Goal: Task Accomplishment & Management: Complete application form

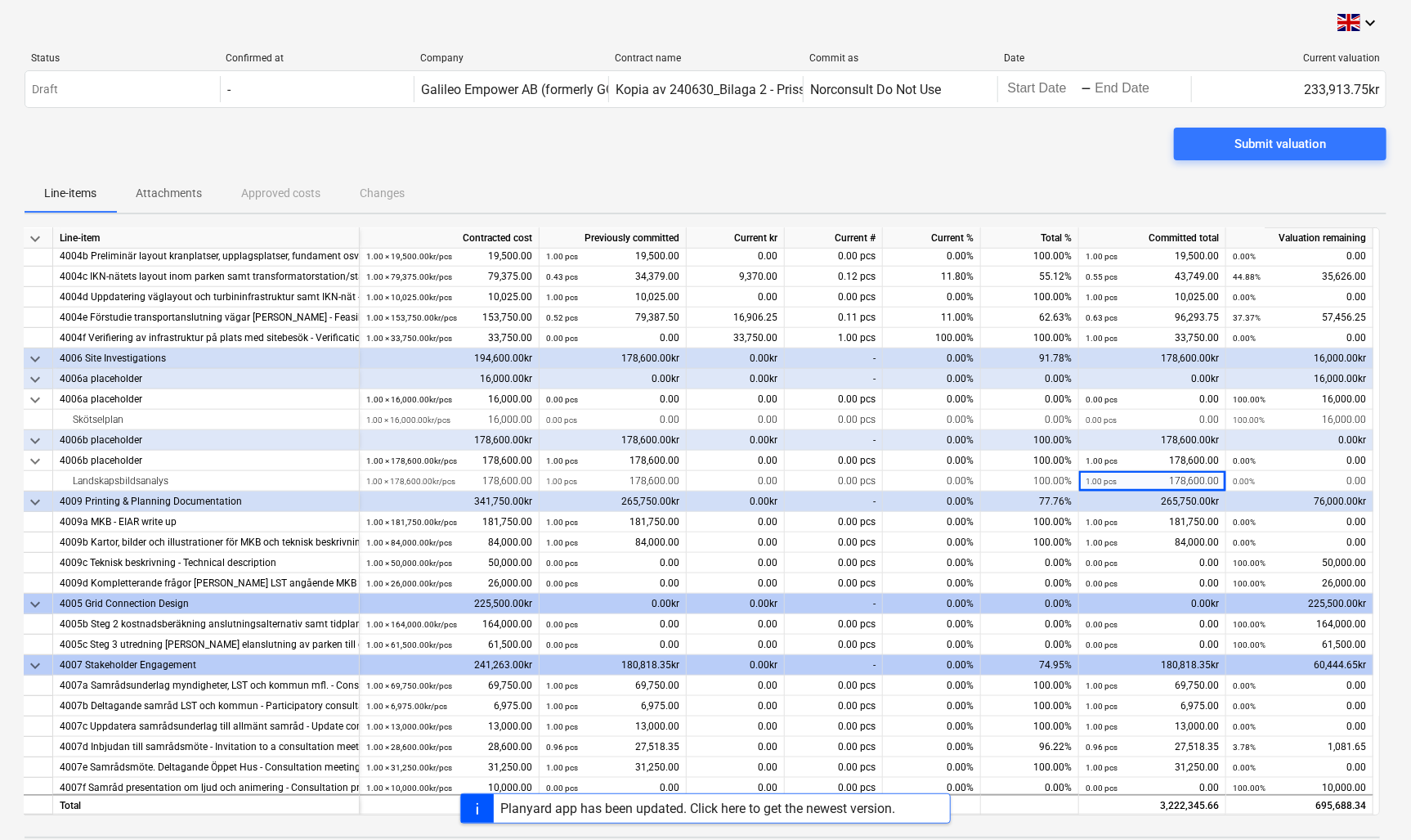
scroll to position [738, 0]
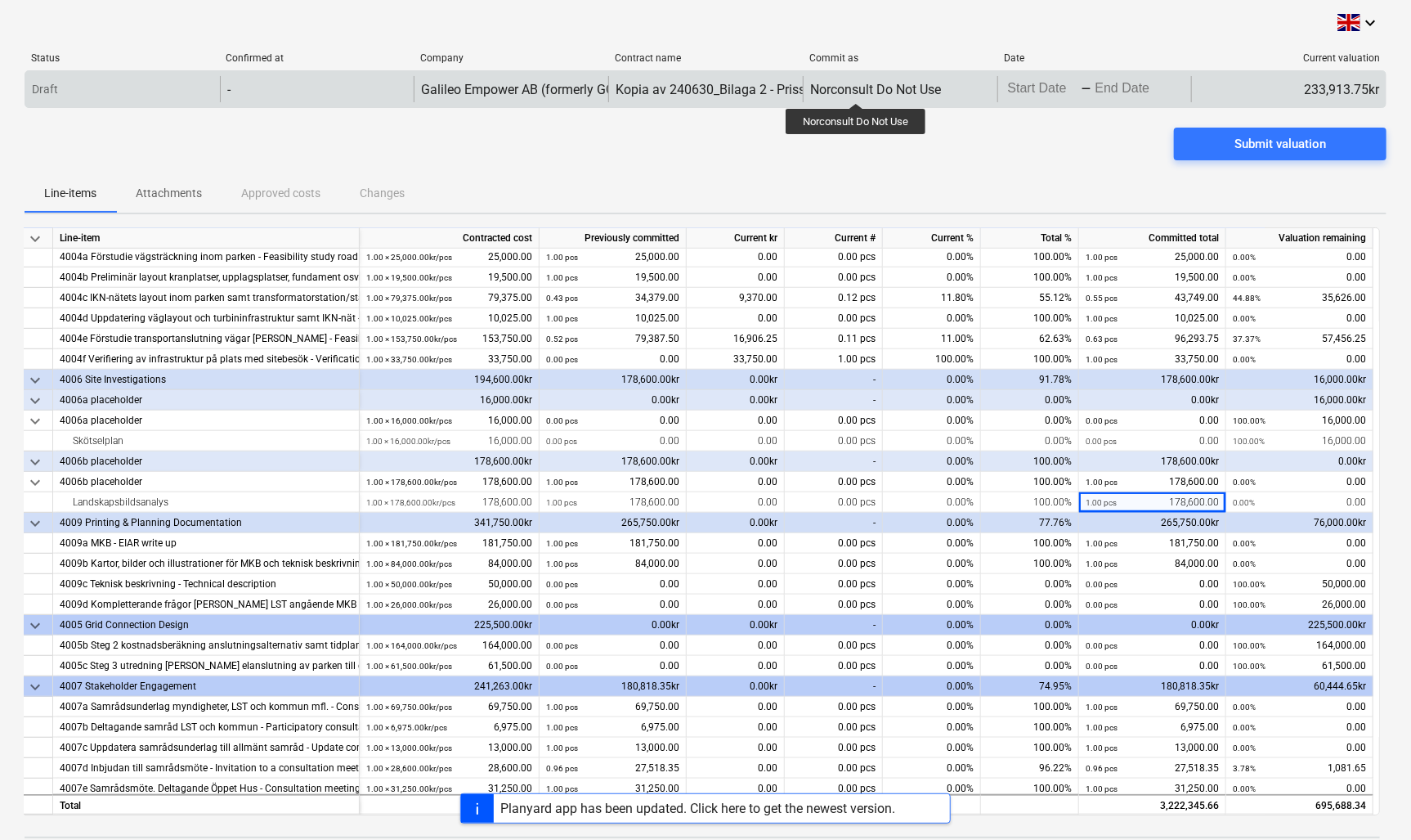
click at [856, 89] on div "Norconsult Do Not Use" at bounding box center [876, 90] width 131 height 15
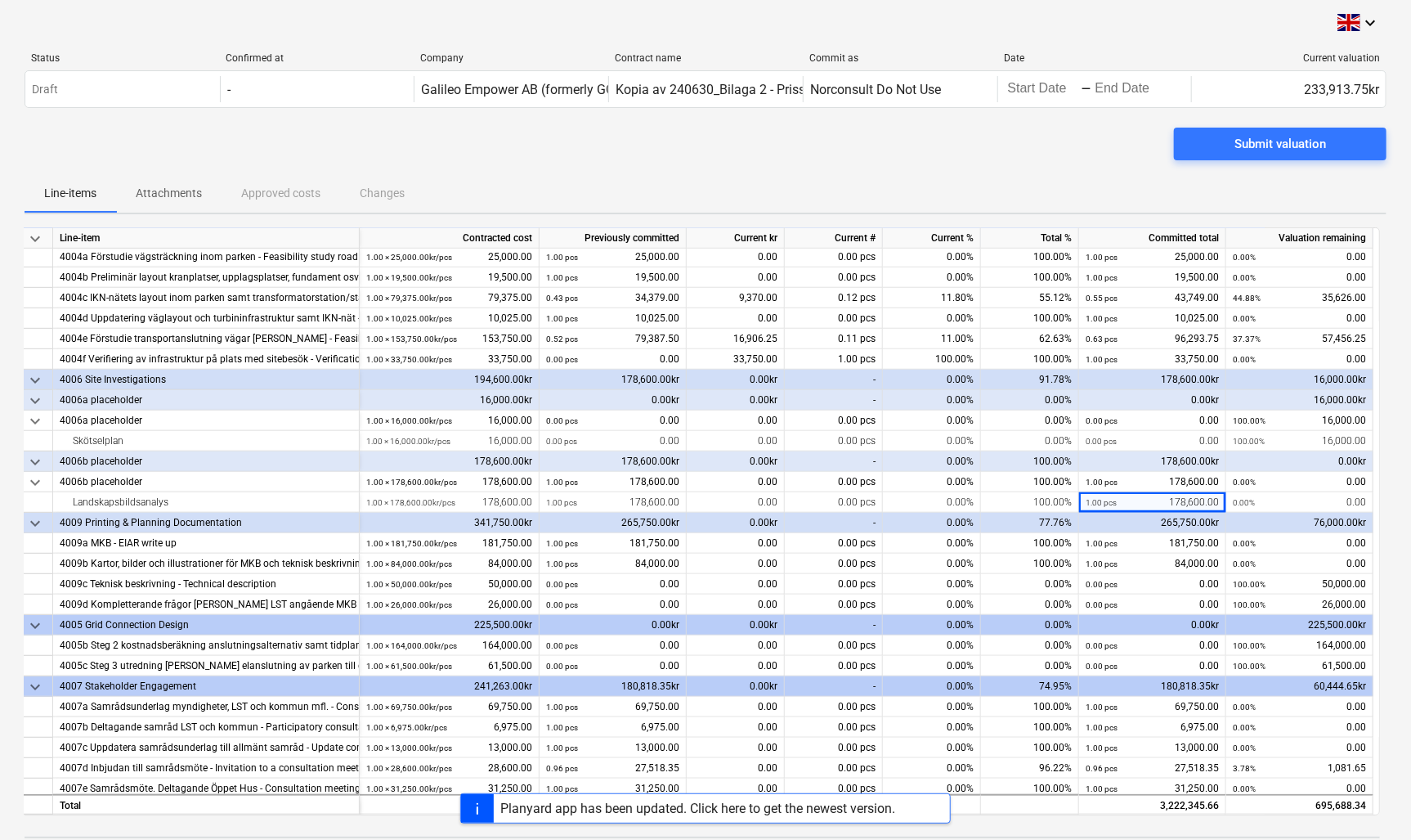
click at [449, 126] on div "Status Confirmed at Company Contract name Commit as Date Current valuation Draf…" at bounding box center [705, 84] width 1362 height 89
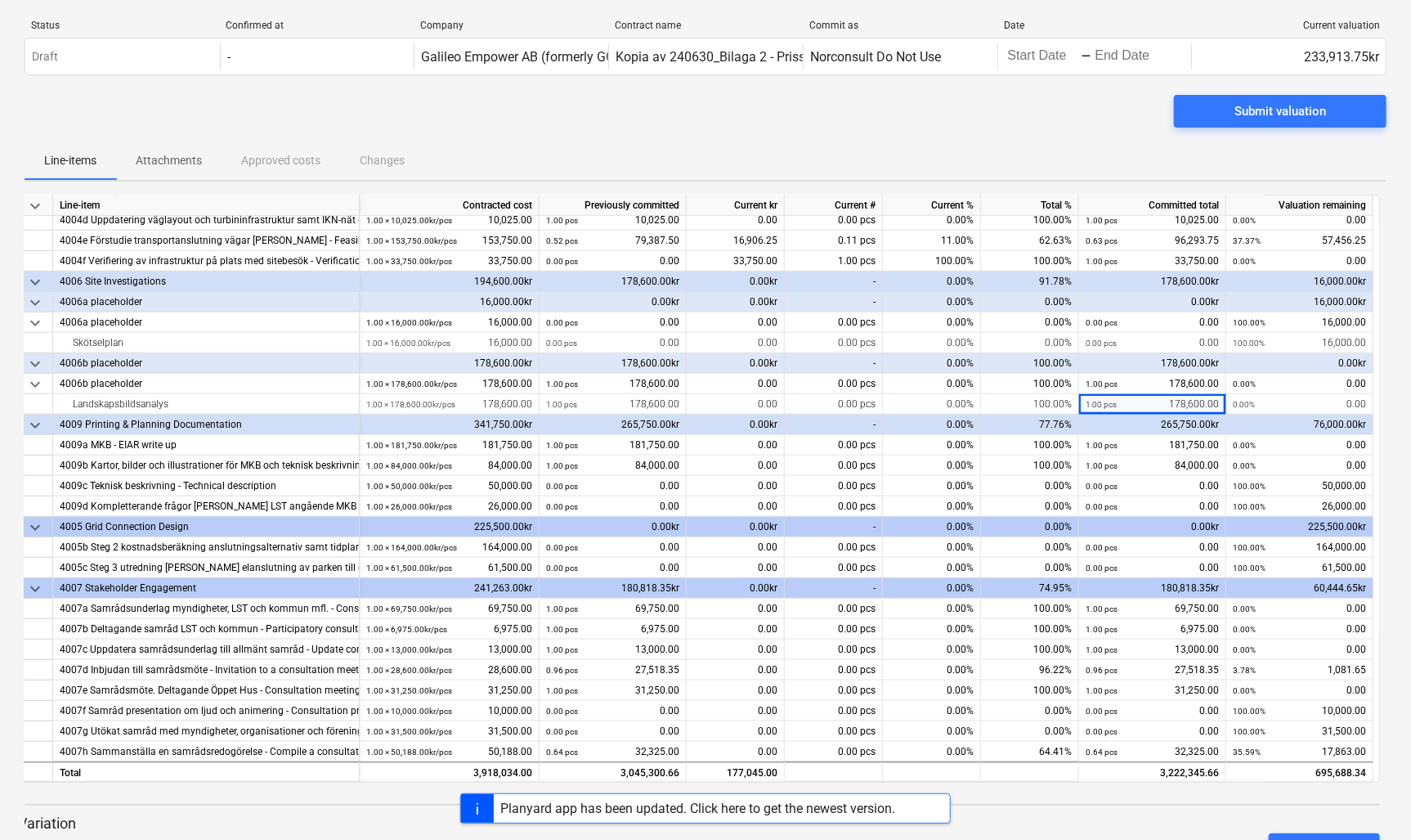
scroll to position [0, 0]
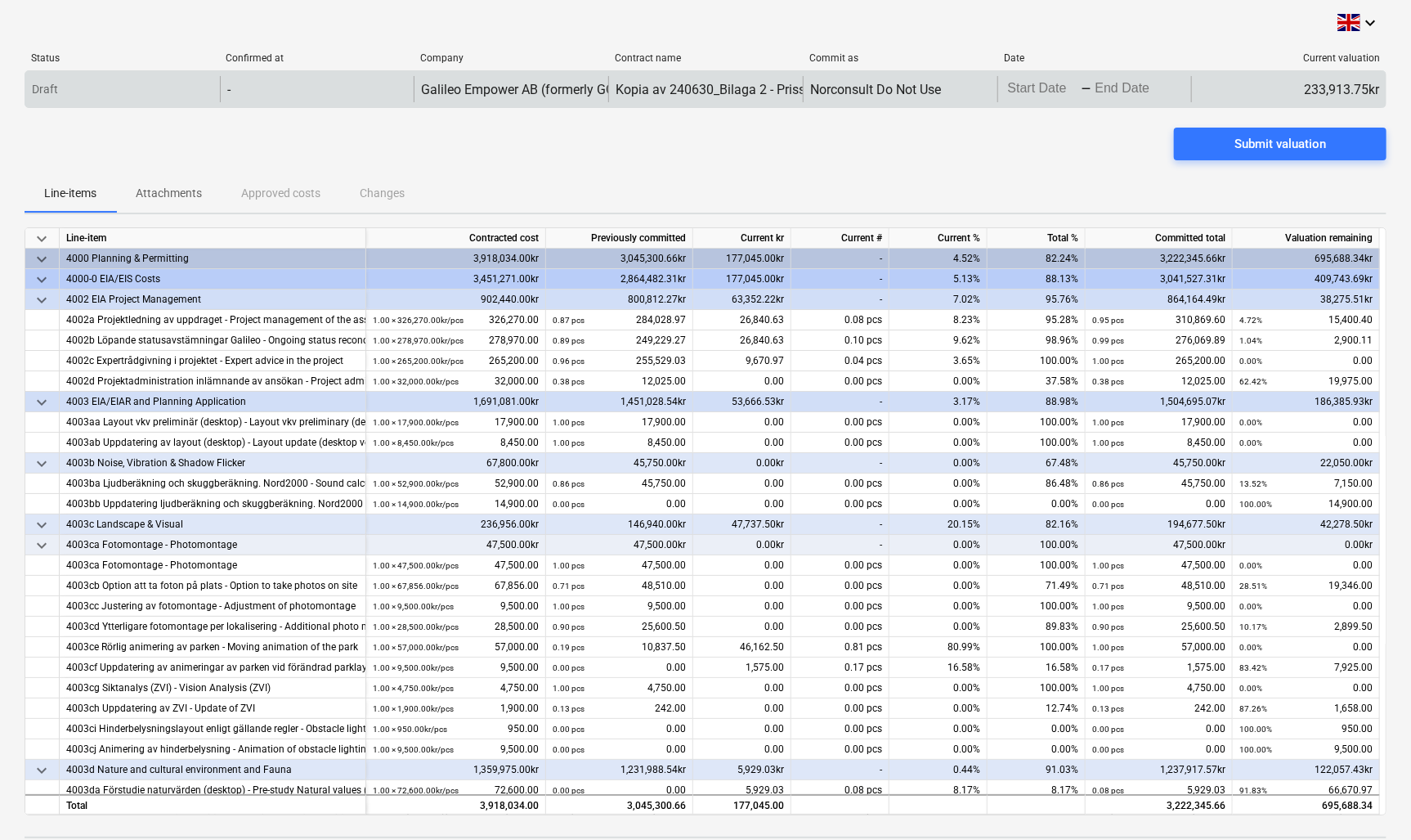
click at [941, 78] on div "Norconsult Do Not Use" at bounding box center [900, 89] width 195 height 26
click at [926, 91] on div "Norconsult Do Not Use" at bounding box center [876, 90] width 131 height 15
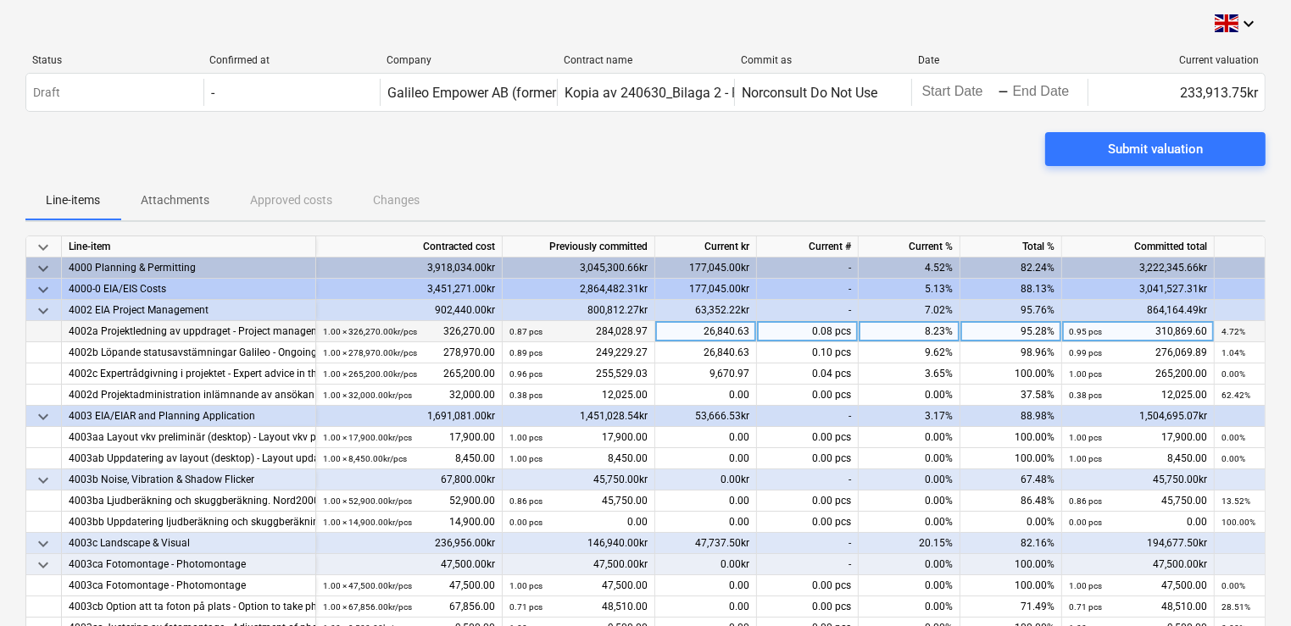
click at [694, 337] on div "26,840.63" at bounding box center [706, 331] width 102 height 21
click at [709, 325] on input "26840.625" at bounding box center [705, 331] width 101 height 20
click at [718, 326] on input "26840.625" at bounding box center [705, 331] width 101 height 20
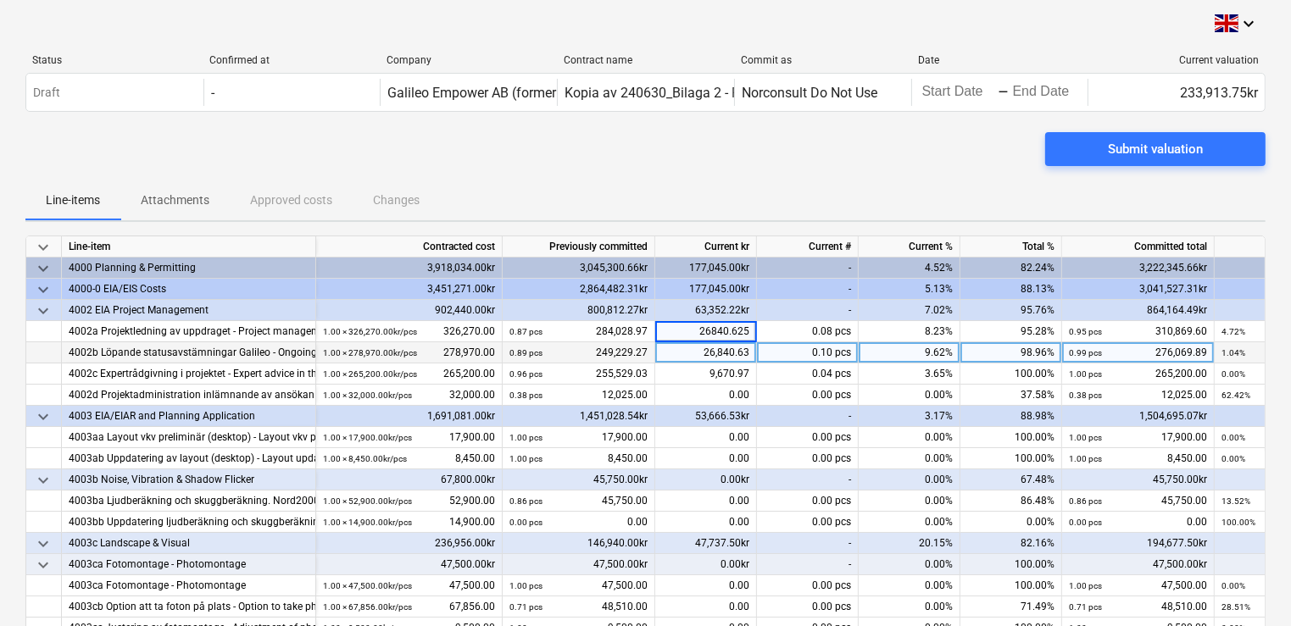
click at [707, 353] on div "26,840.63" at bounding box center [706, 352] width 102 height 21
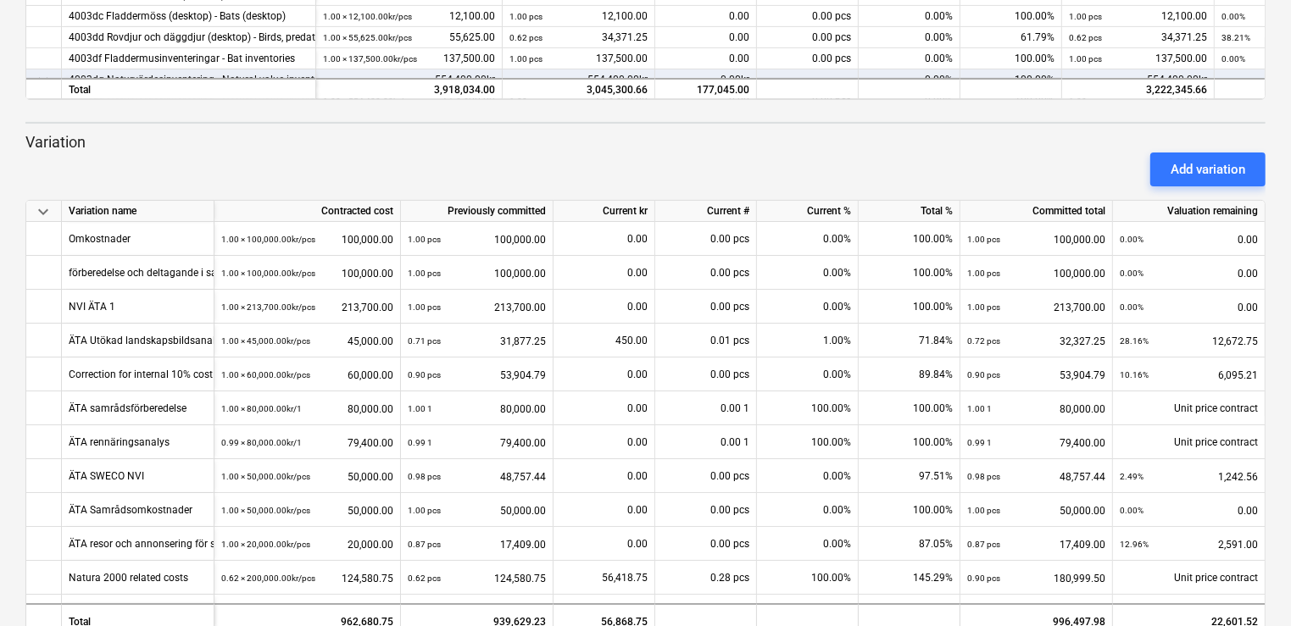
scroll to position [613, 0]
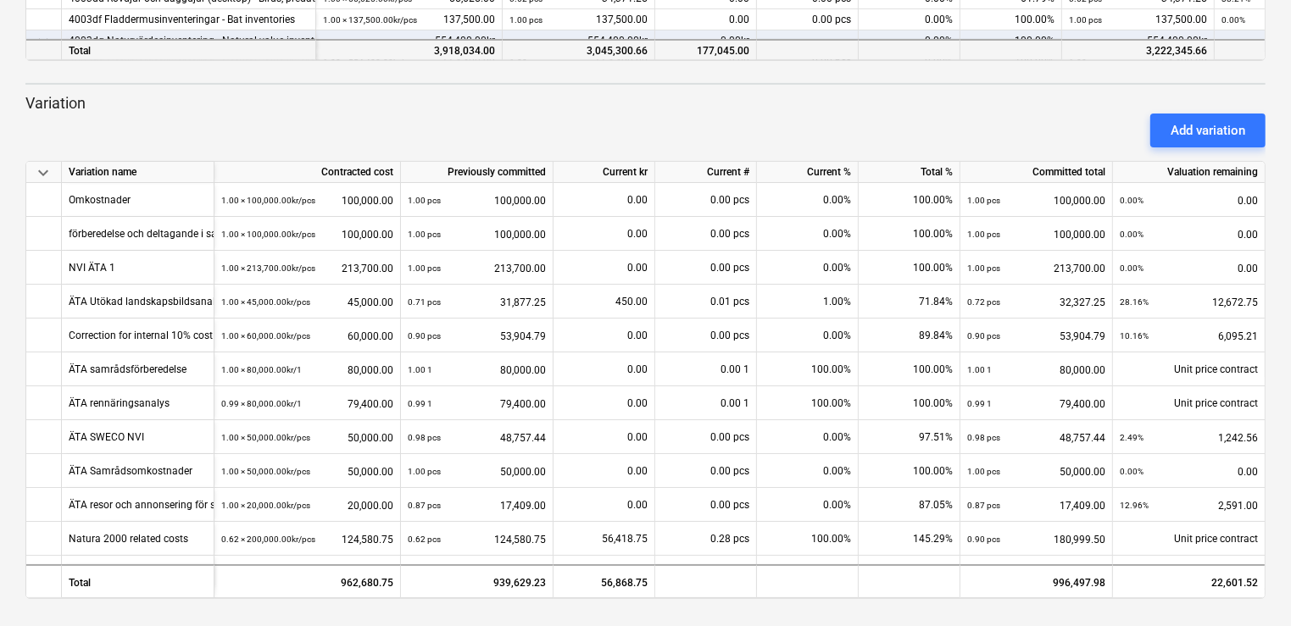
drag, startPoint x: 1088, startPoint y: 50, endPoint x: 1199, endPoint y: 52, distance: 111.1
click at [1199, 52] on div "3,222,345.66" at bounding box center [1138, 49] width 153 height 21
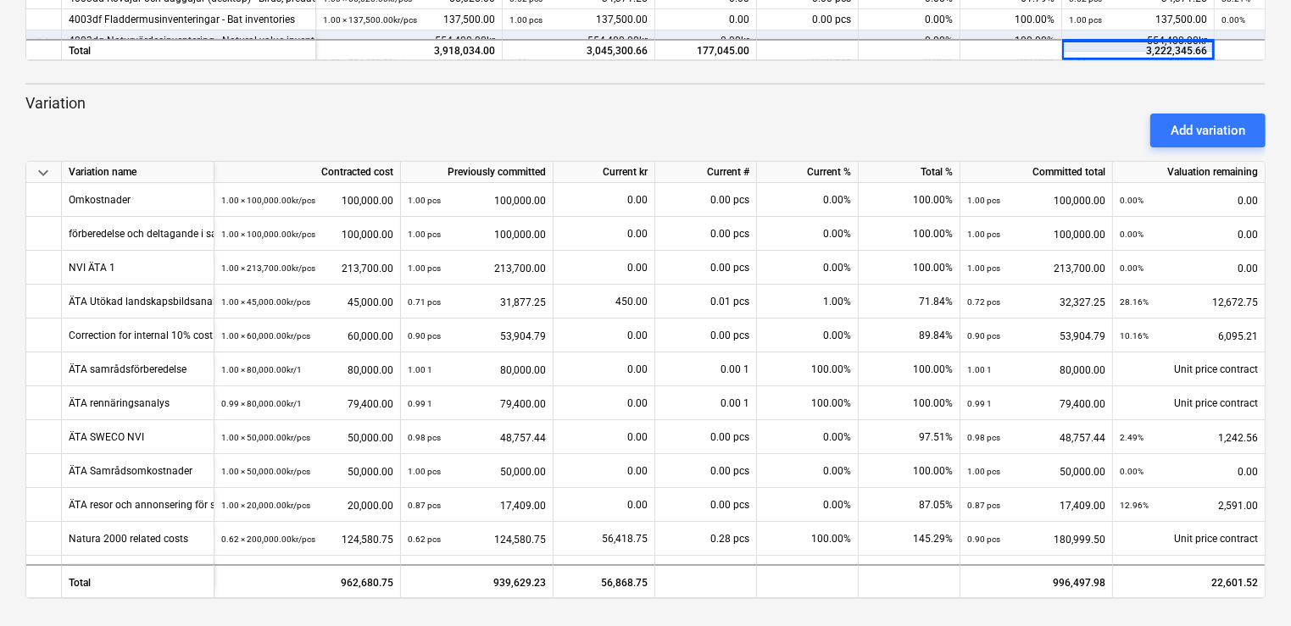
scroll to position [271, 108]
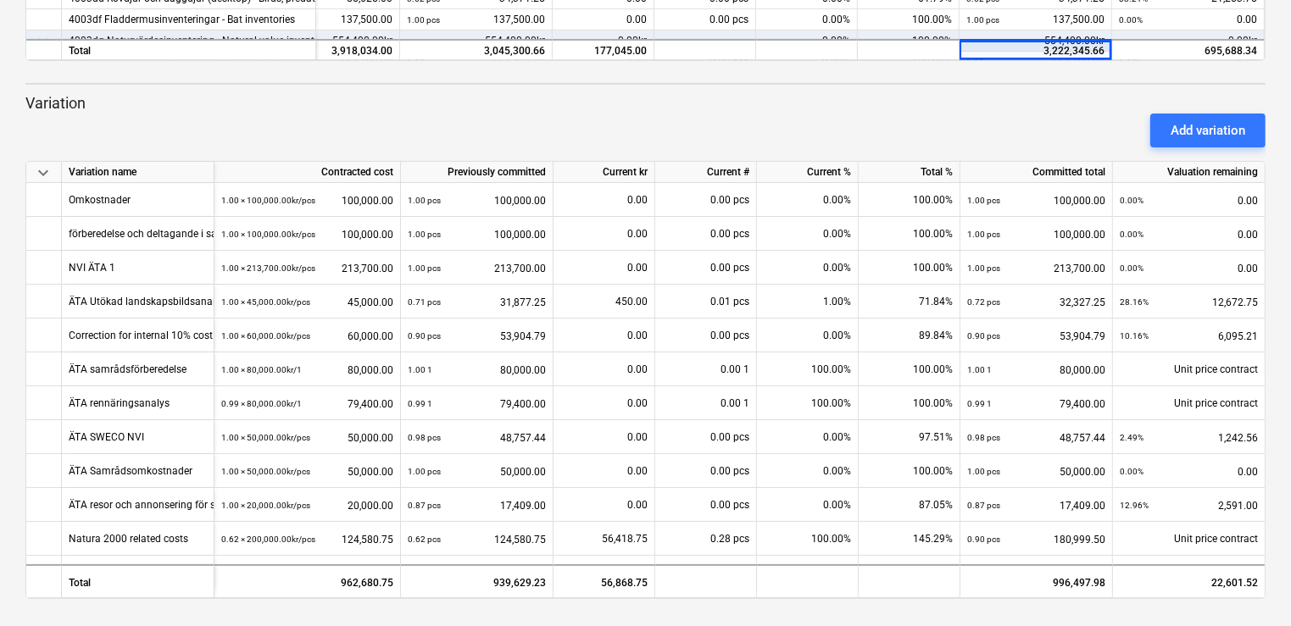
click at [1046, 63] on div at bounding box center [645, 68] width 1240 height 14
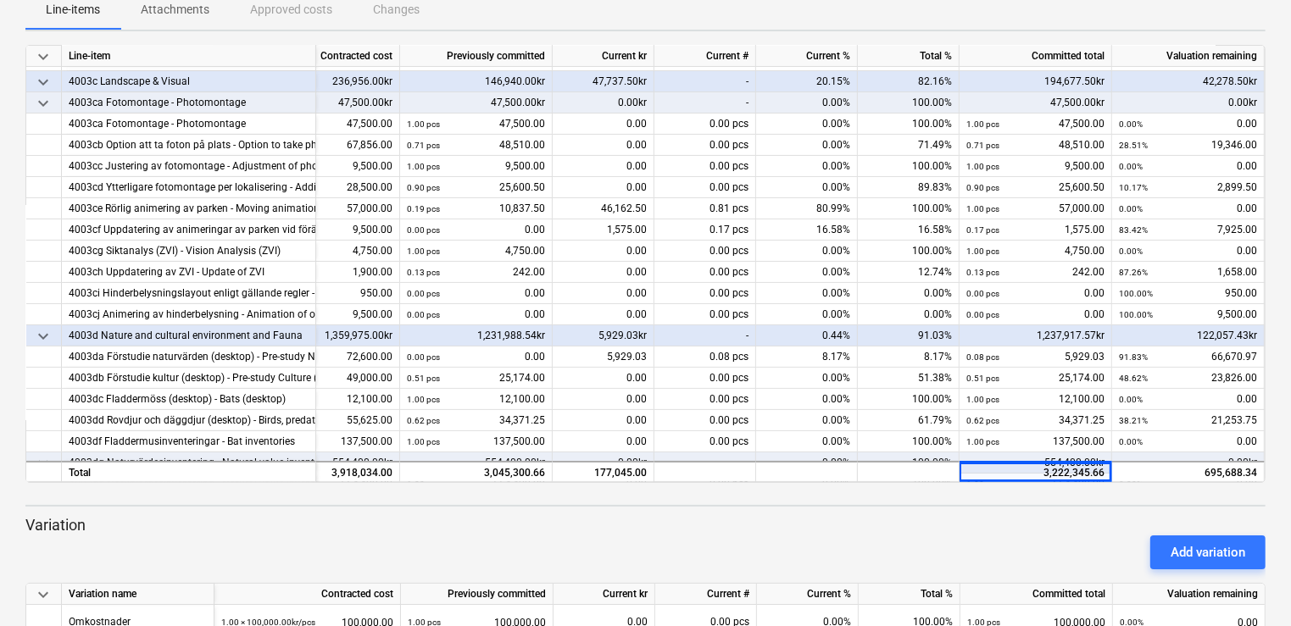
scroll to position [0, 0]
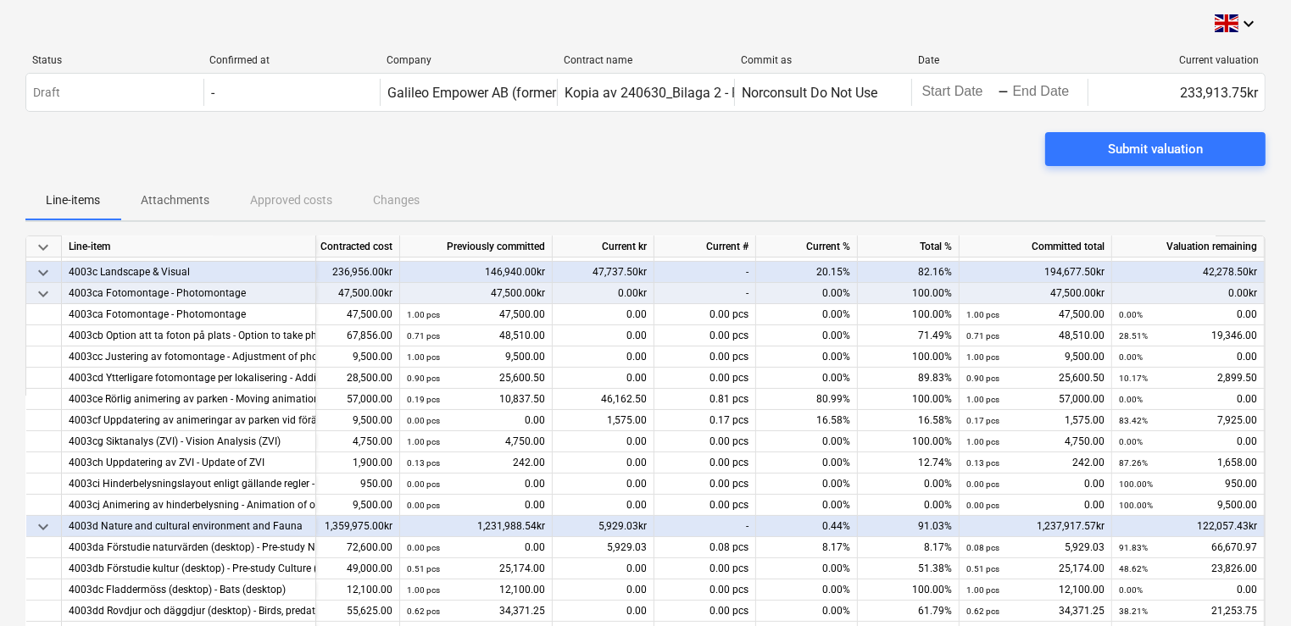
click at [1136, 208] on div "Line-items Attachments Approved costs Changes" at bounding box center [645, 200] width 1240 height 41
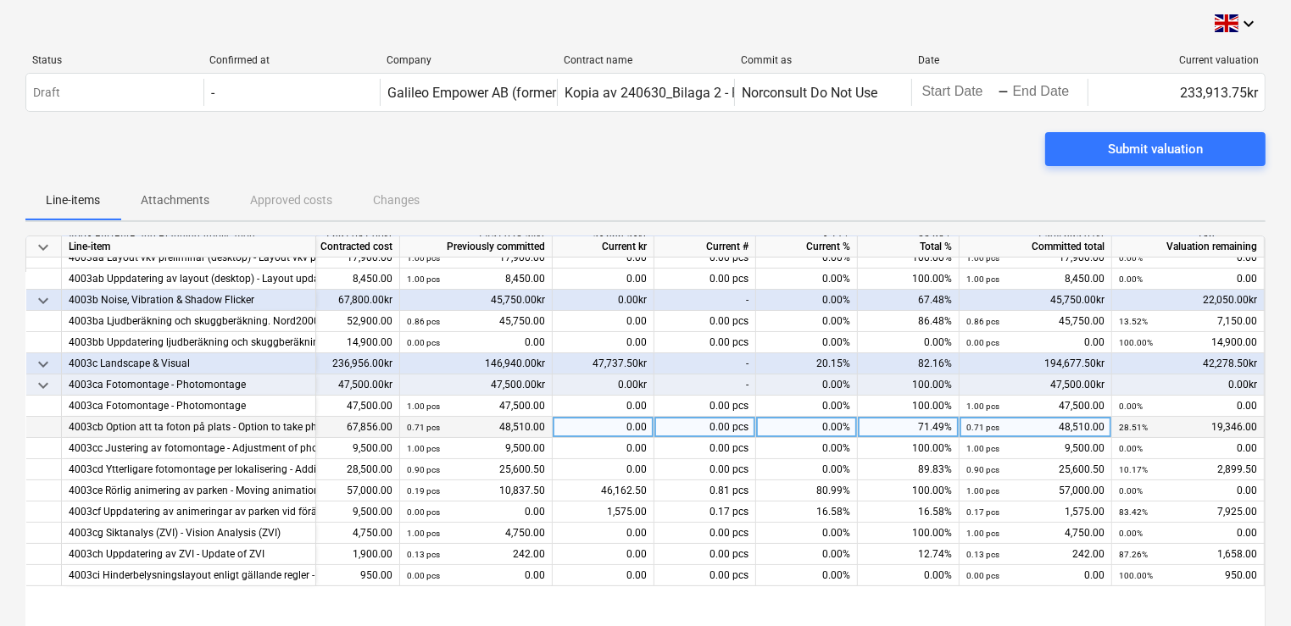
scroll to position [0, 108]
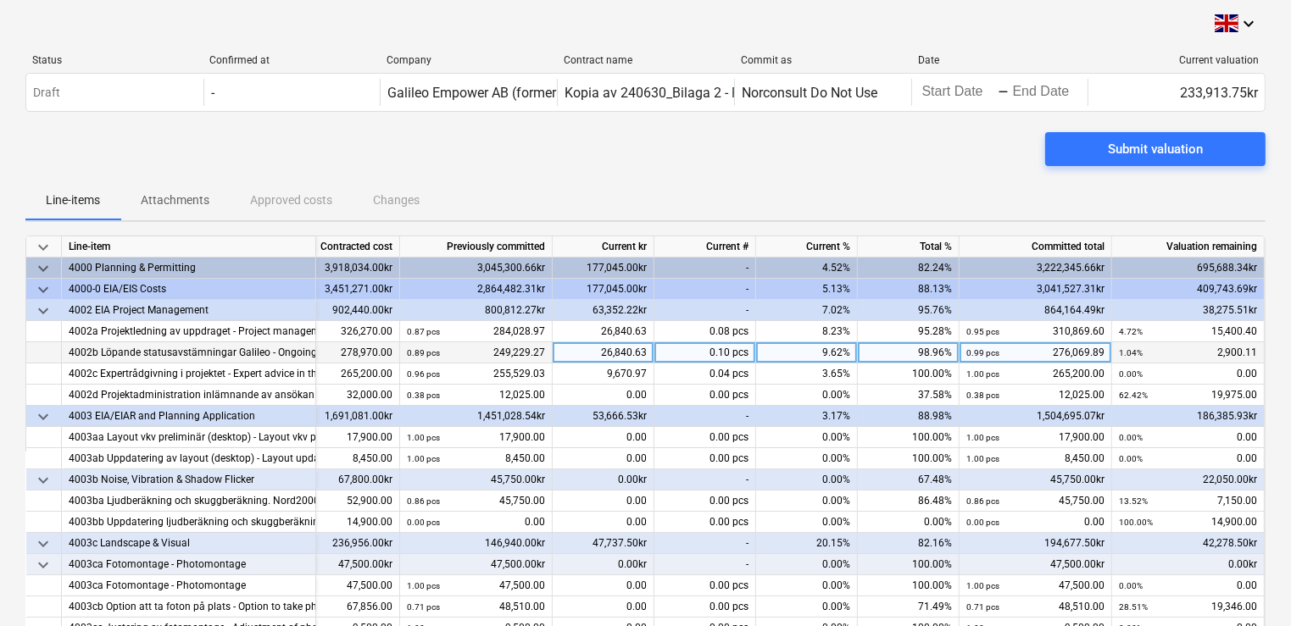
click at [598, 348] on div "26,840.63" at bounding box center [604, 352] width 102 height 21
type input "26390"
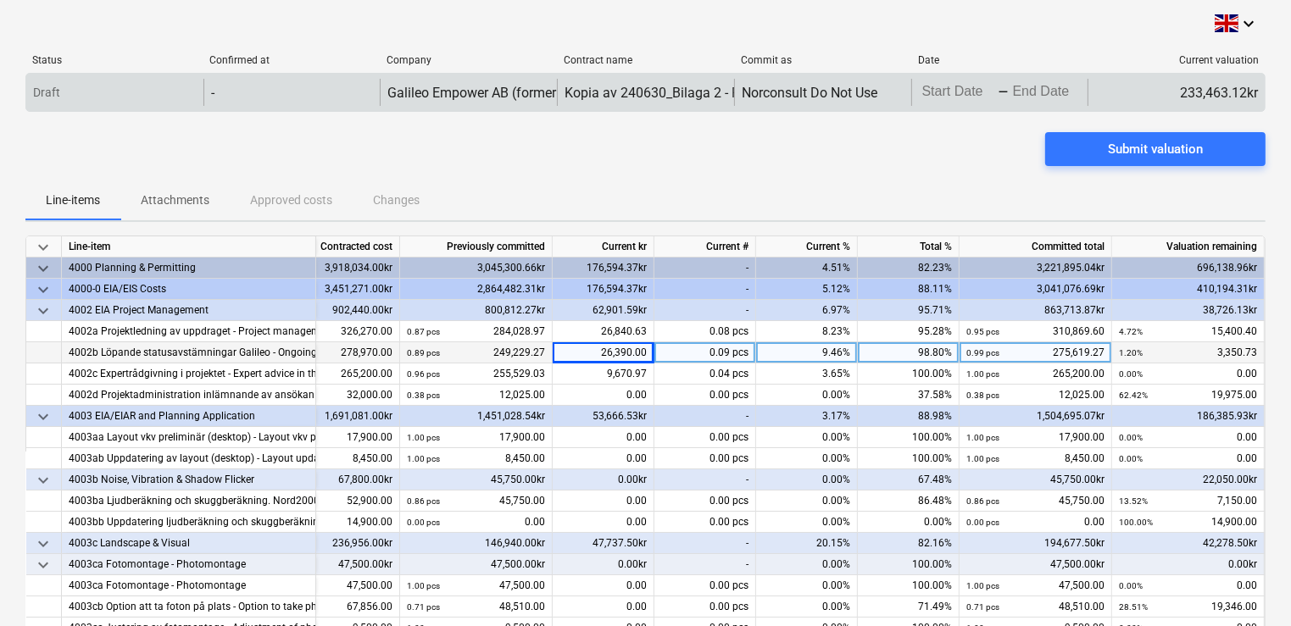
click at [97, 85] on div "Draft" at bounding box center [114, 92] width 177 height 27
click at [127, 91] on div "Draft" at bounding box center [114, 92] width 177 height 27
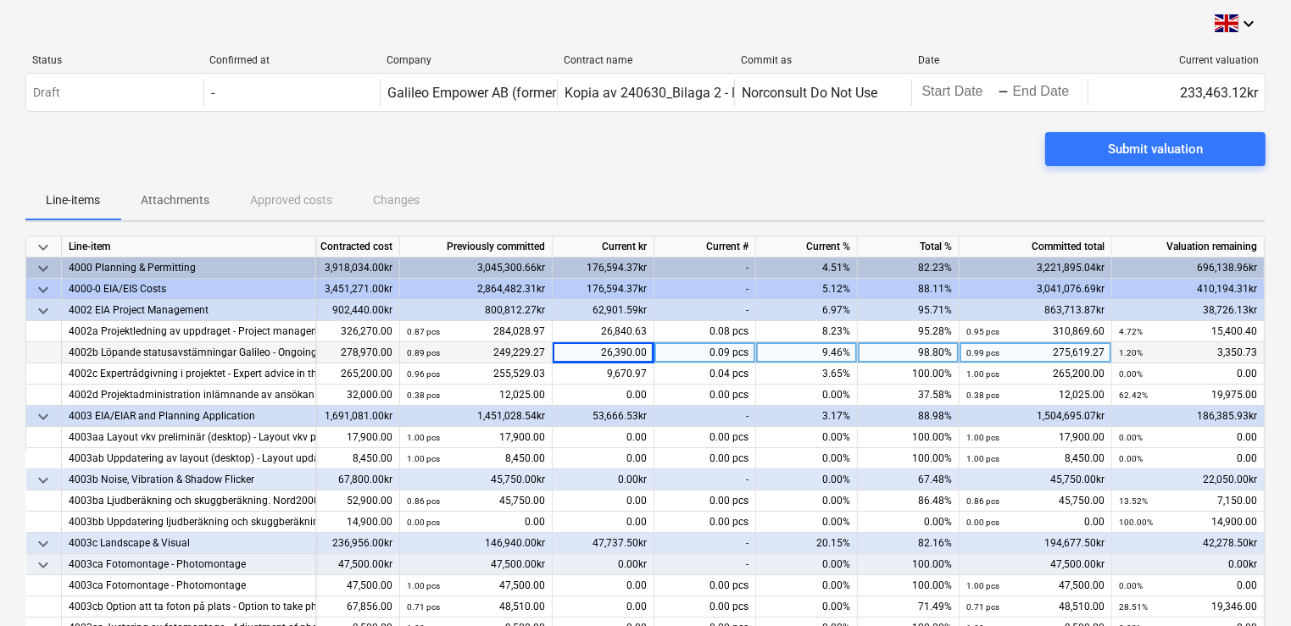
click at [563, 125] on div "Status Confirmed at Company Contract name Commit as Date Current valuation Draf…" at bounding box center [645, 87] width 1240 height 92
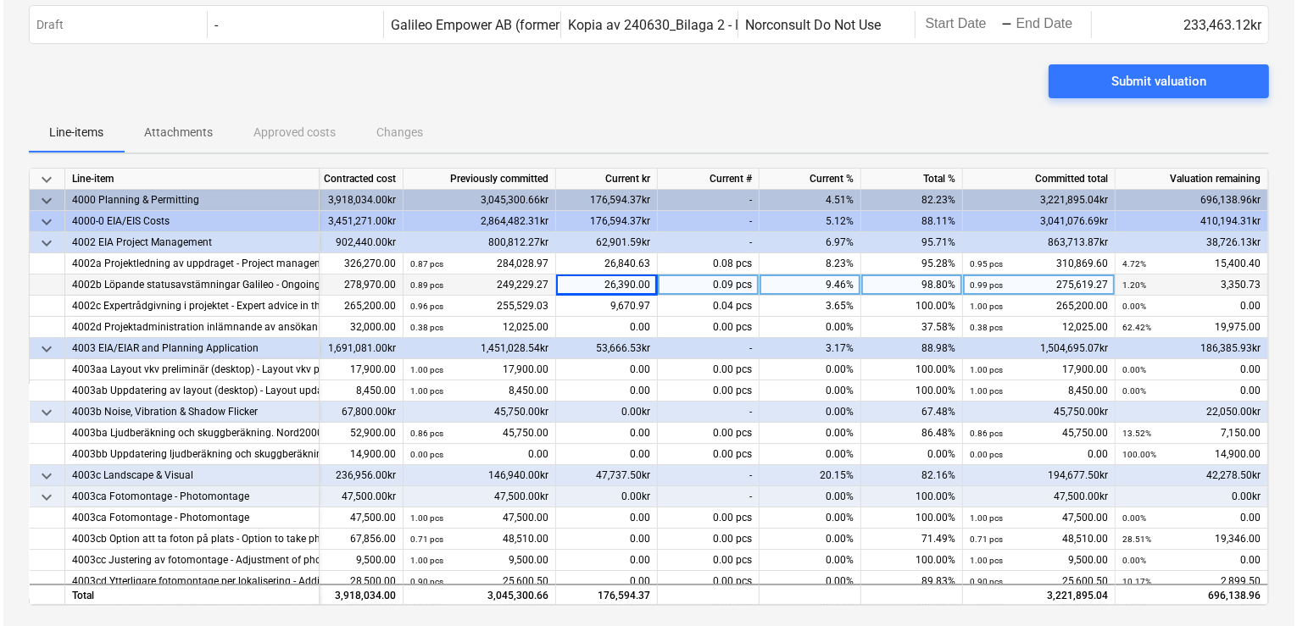
scroll to position [0, 0]
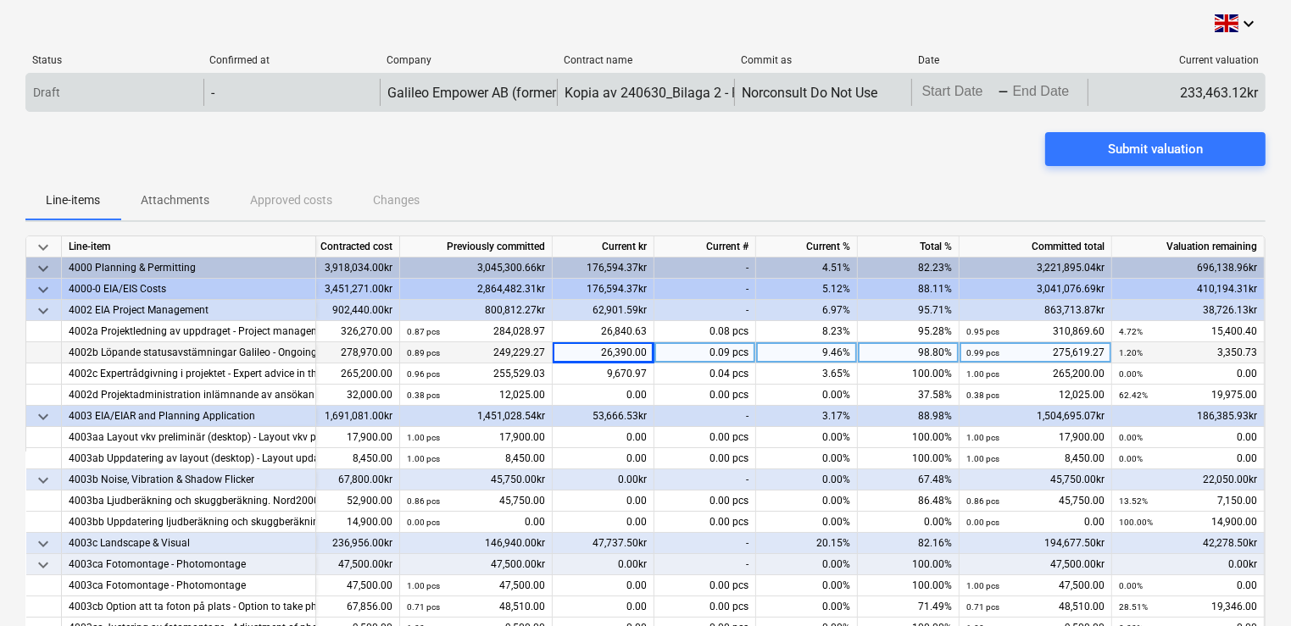
click at [141, 88] on div "Draft" at bounding box center [114, 92] width 177 height 27
click at [280, 98] on div "-" at bounding box center [291, 92] width 177 height 27
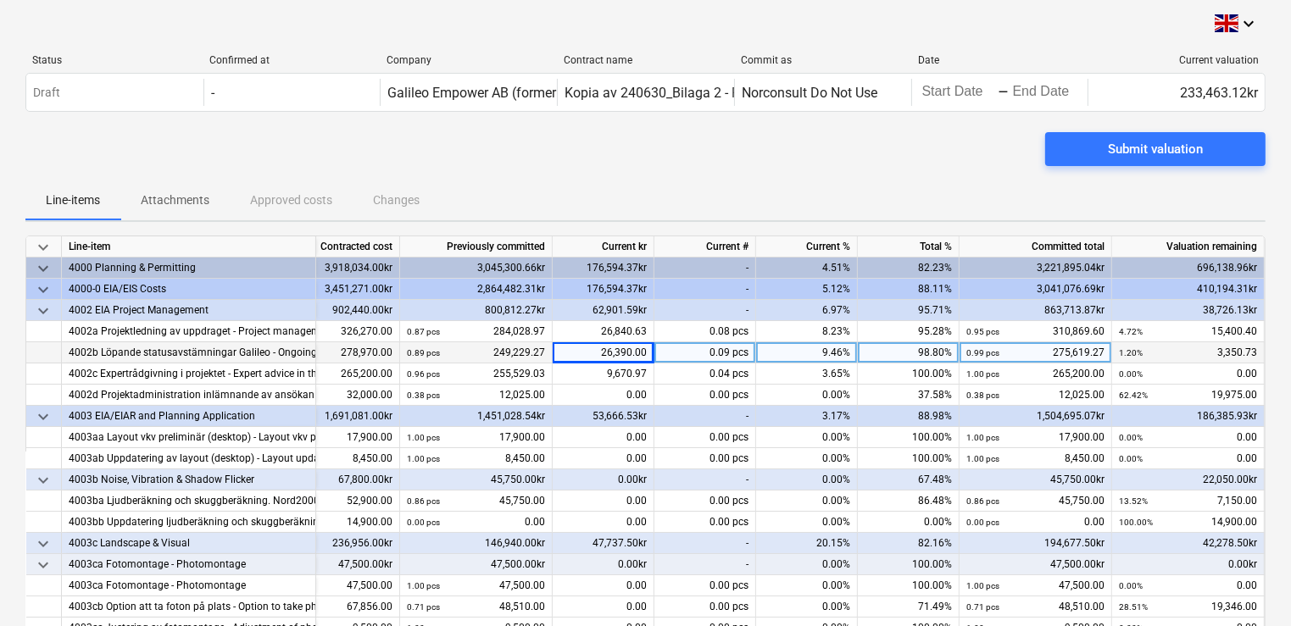
click at [712, 114] on div "Status Confirmed at Company Contract name Commit as Date Current valuation Draf…" at bounding box center [645, 86] width 1240 height 64
click at [1097, 152] on span "Submit valuation" at bounding box center [1156, 149] width 180 height 22
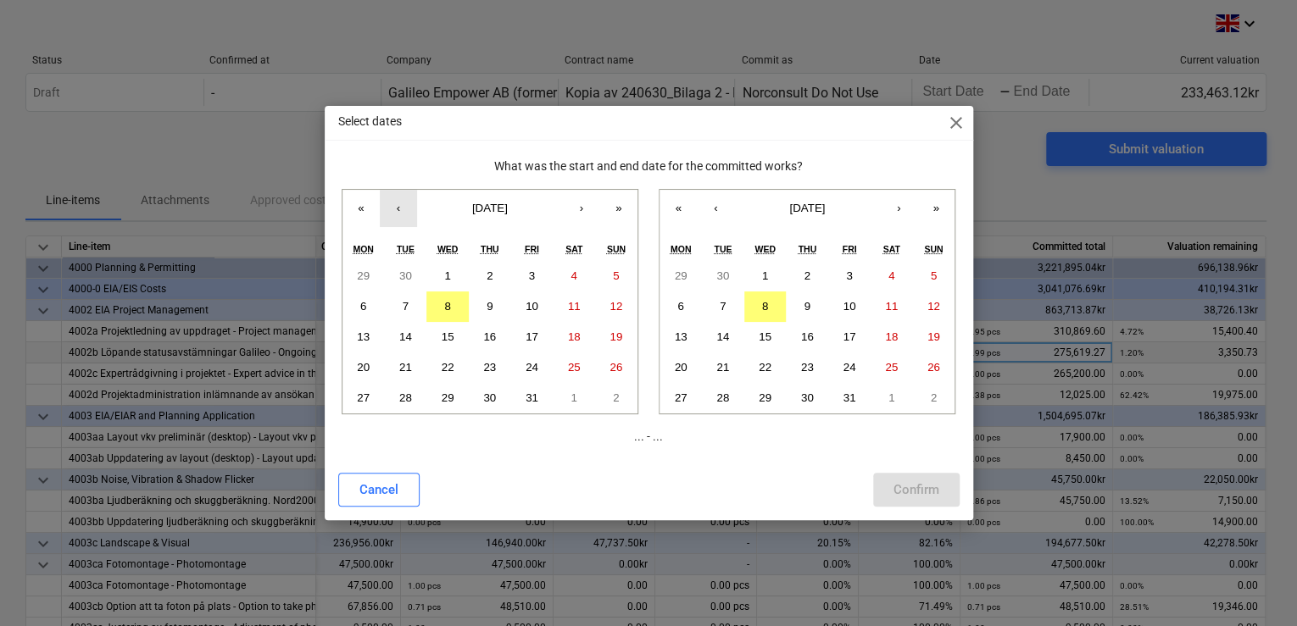
click at [397, 206] on button "‹" at bounding box center [398, 208] width 37 height 37
click at [359, 287] on button "1" at bounding box center [363, 276] width 42 height 31
click at [403, 402] on abbr "30" at bounding box center [405, 398] width 13 height 13
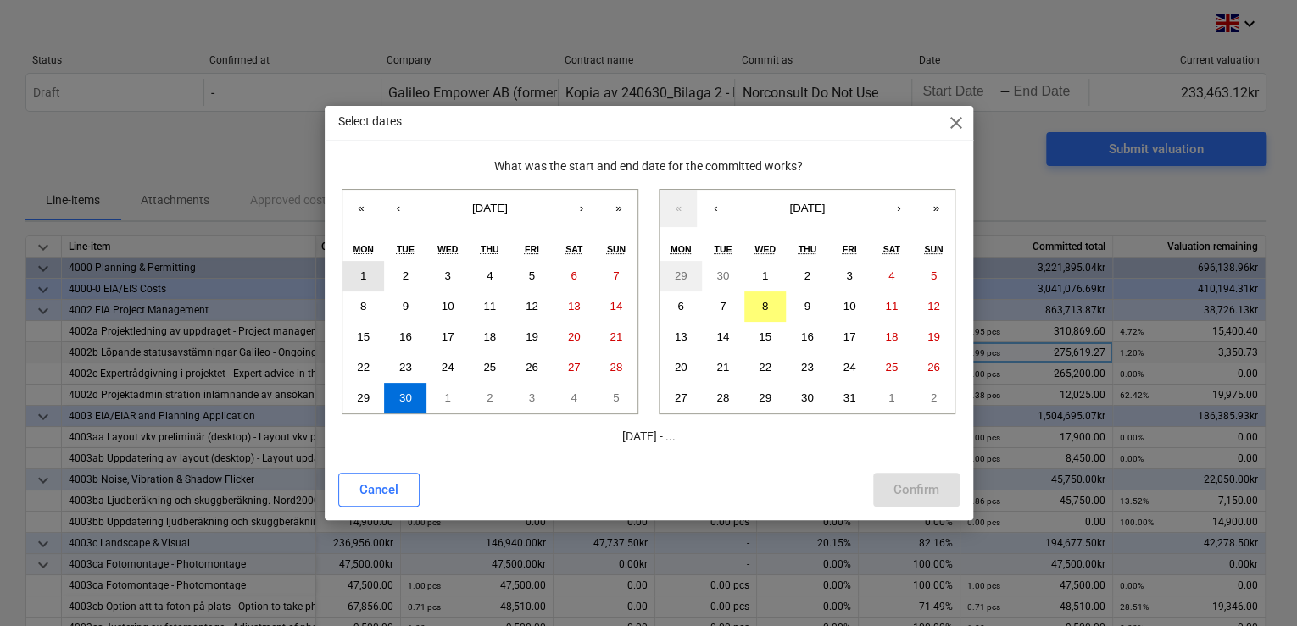
click at [358, 270] on button "1" at bounding box center [363, 276] width 42 height 31
click at [723, 272] on abbr "30" at bounding box center [722, 276] width 13 height 13
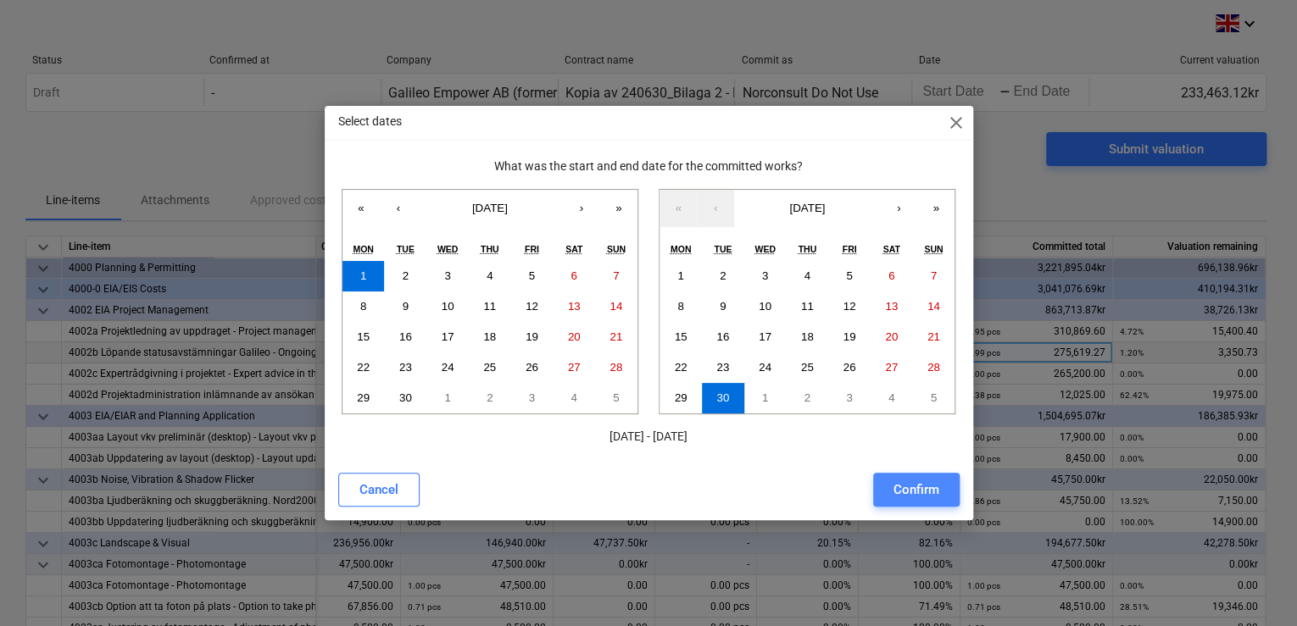
click at [912, 493] on div "Confirm" at bounding box center [916, 490] width 46 height 22
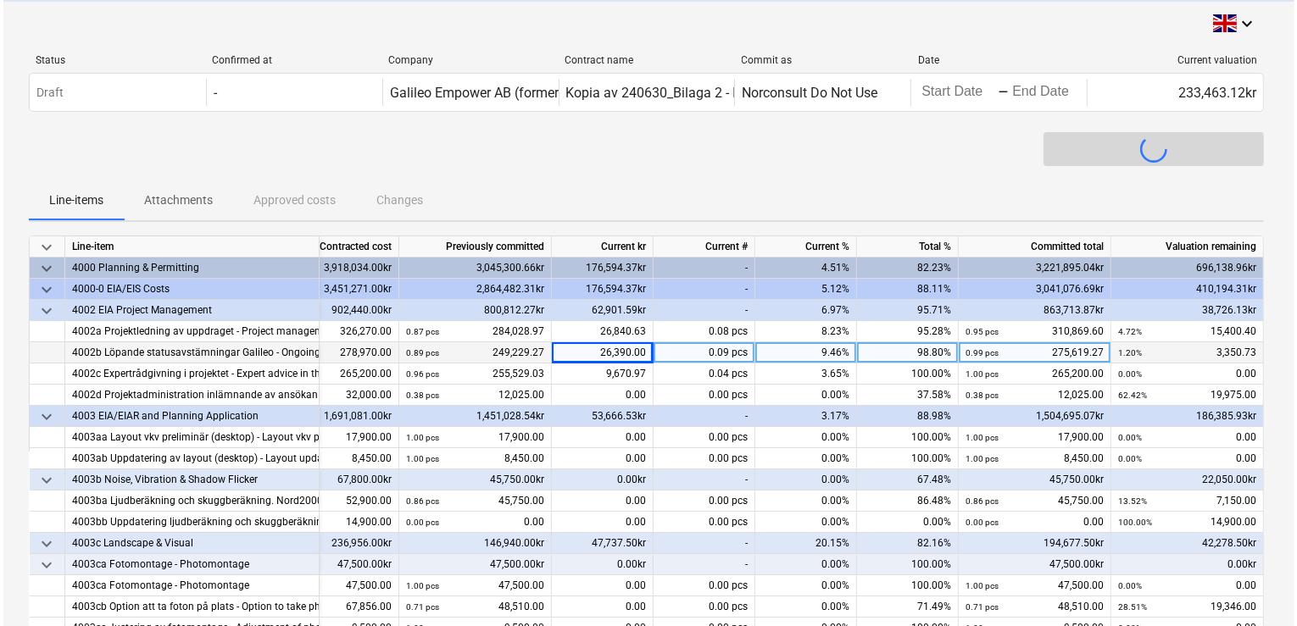
scroll to position [0, 102]
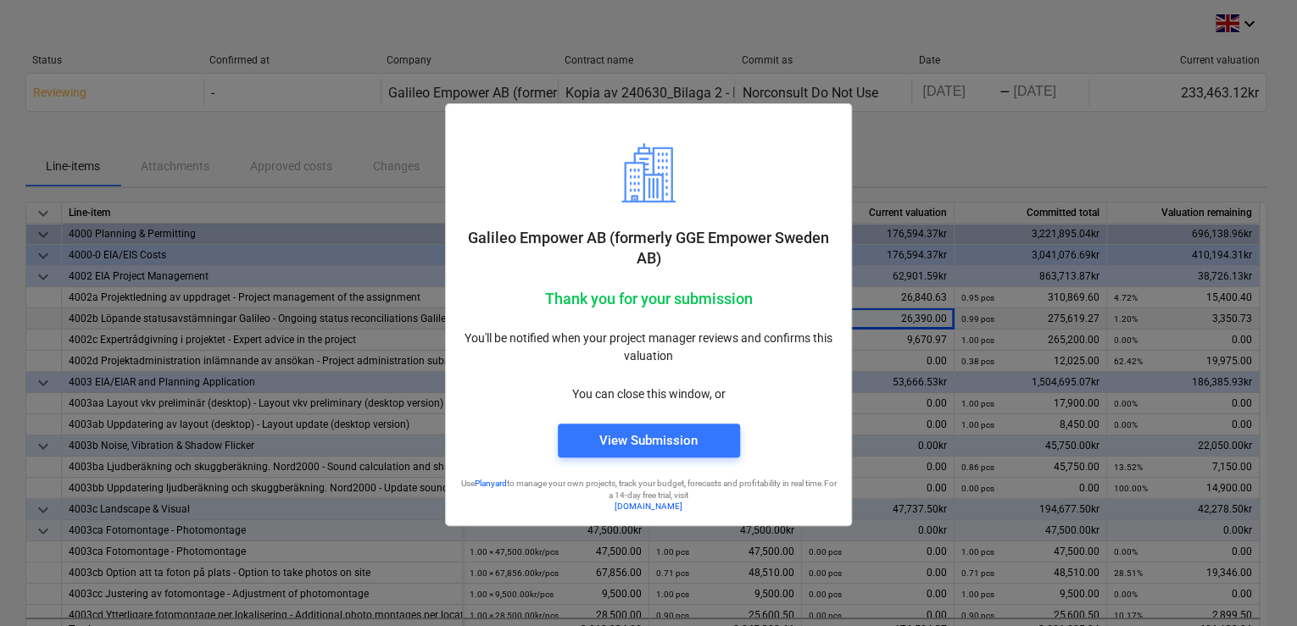
click at [935, 125] on div at bounding box center [648, 313] width 1297 height 626
click at [271, 370] on div at bounding box center [648, 313] width 1297 height 626
click at [683, 431] on div "View Submission" at bounding box center [648, 441] width 98 height 22
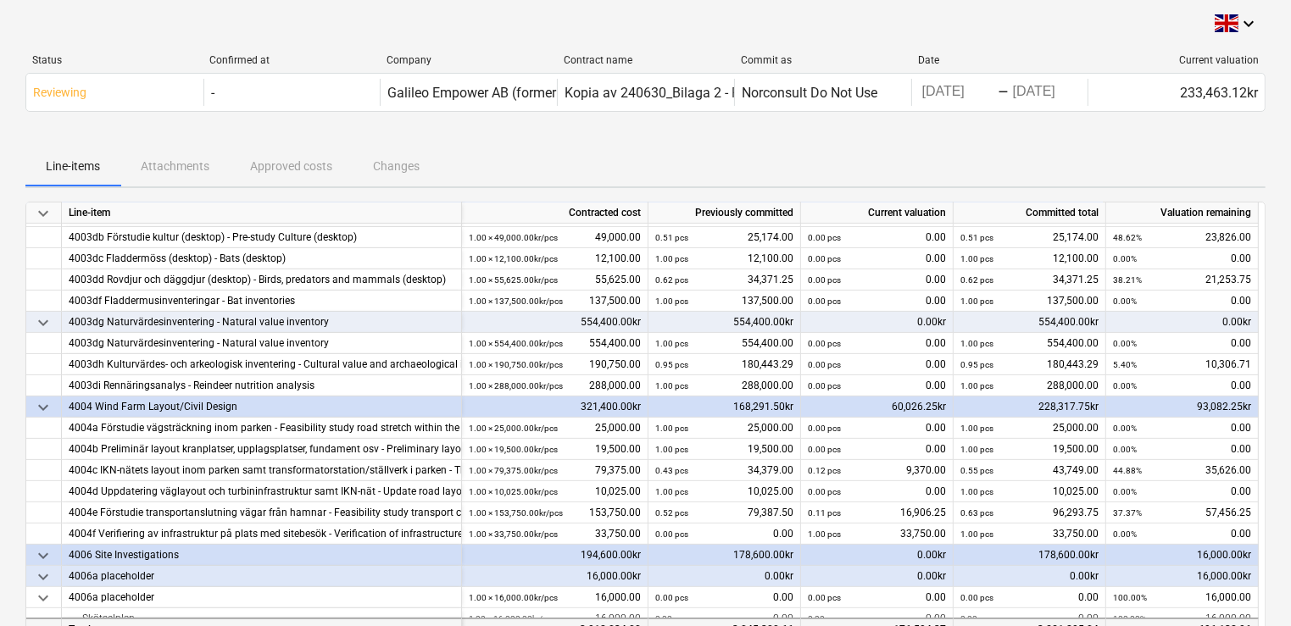
scroll to position [529, 0]
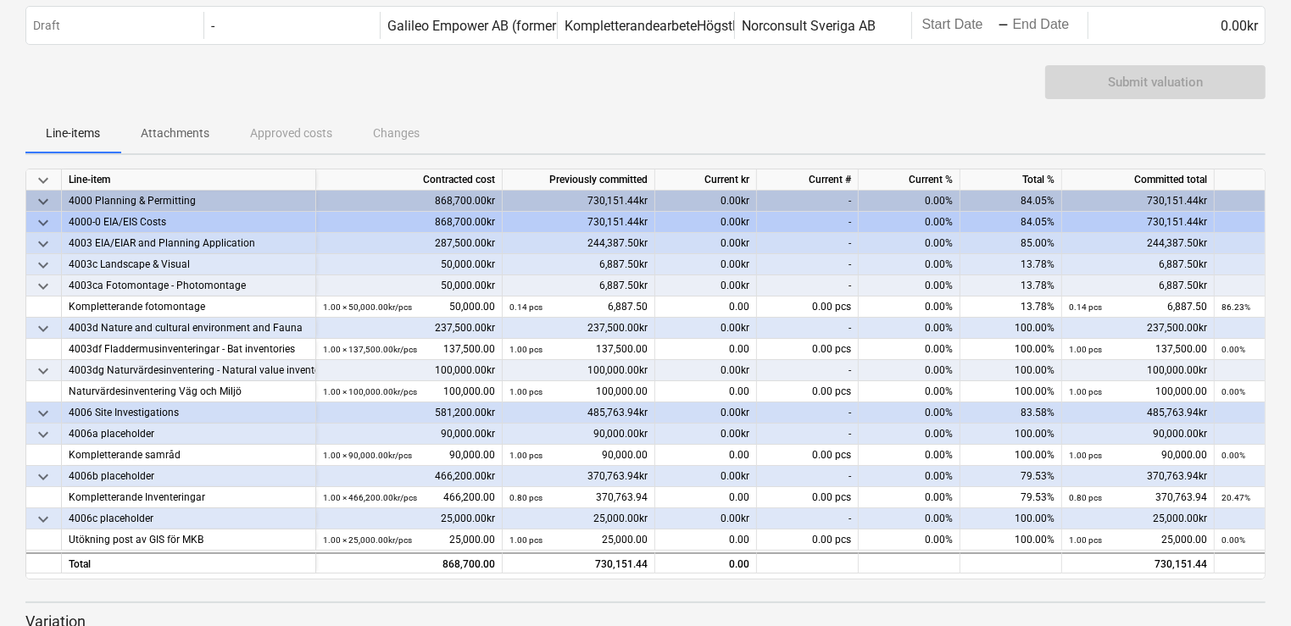
scroll to position [68, 0]
click at [85, 92] on div "Submit valuation" at bounding box center [645, 87] width 1240 height 47
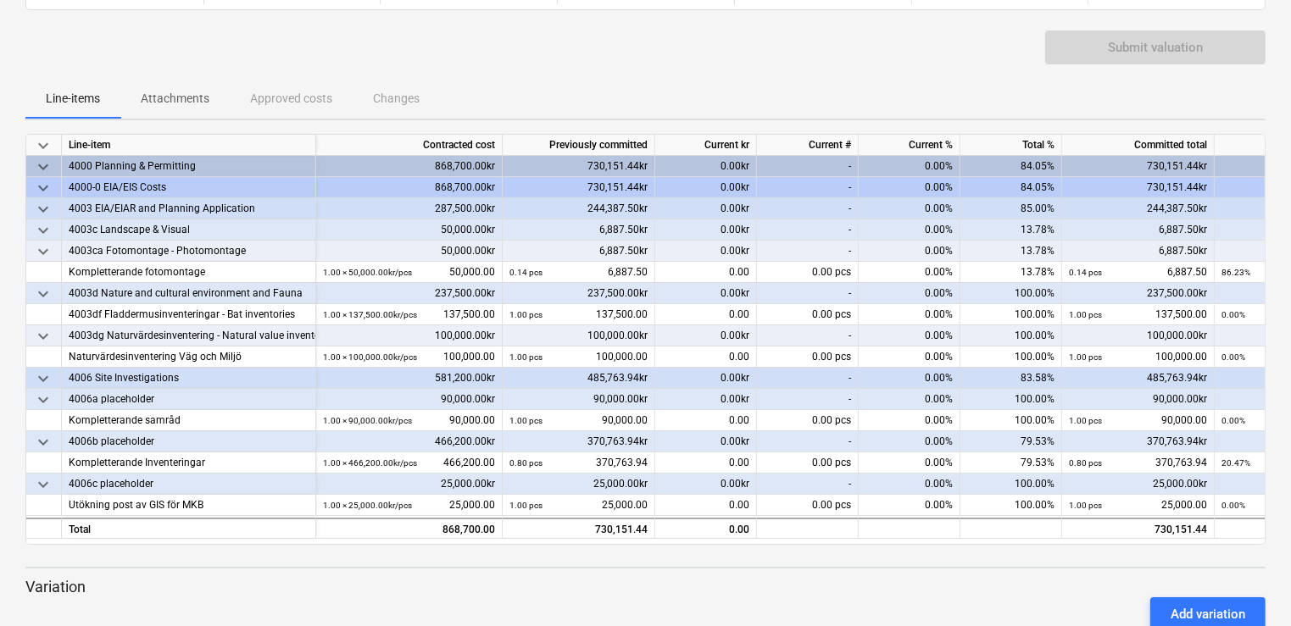
scroll to position [136, 0]
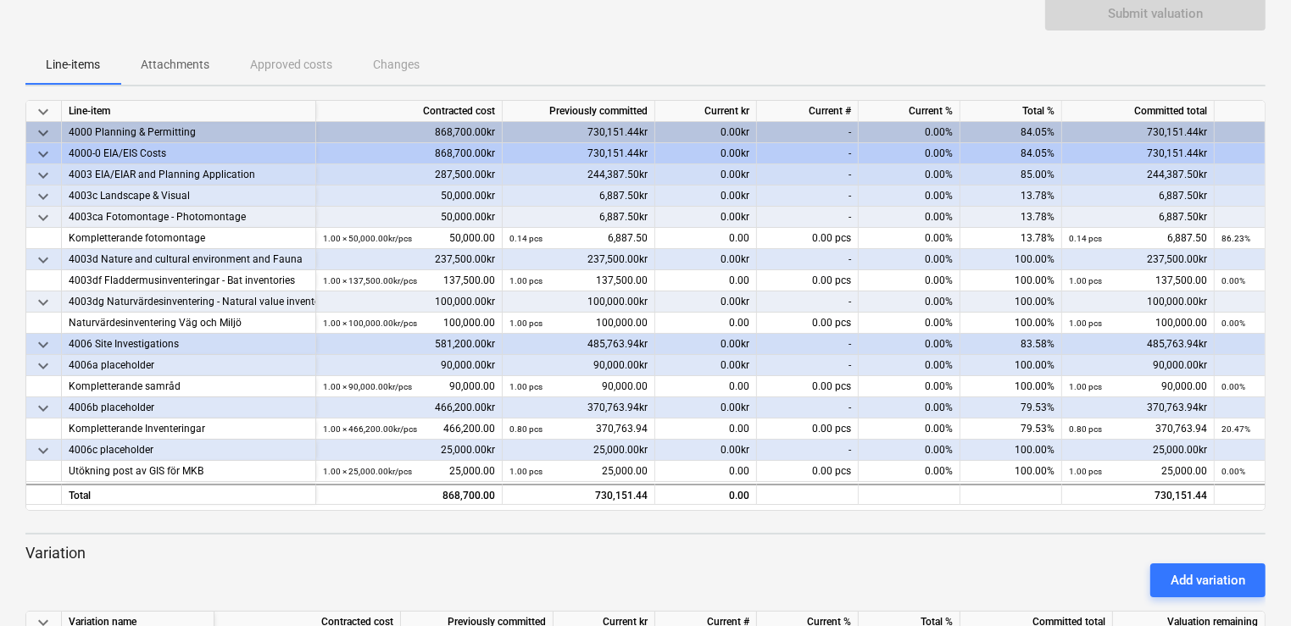
click at [32, 20] on div "Submit valuation" at bounding box center [645, 20] width 1240 height 47
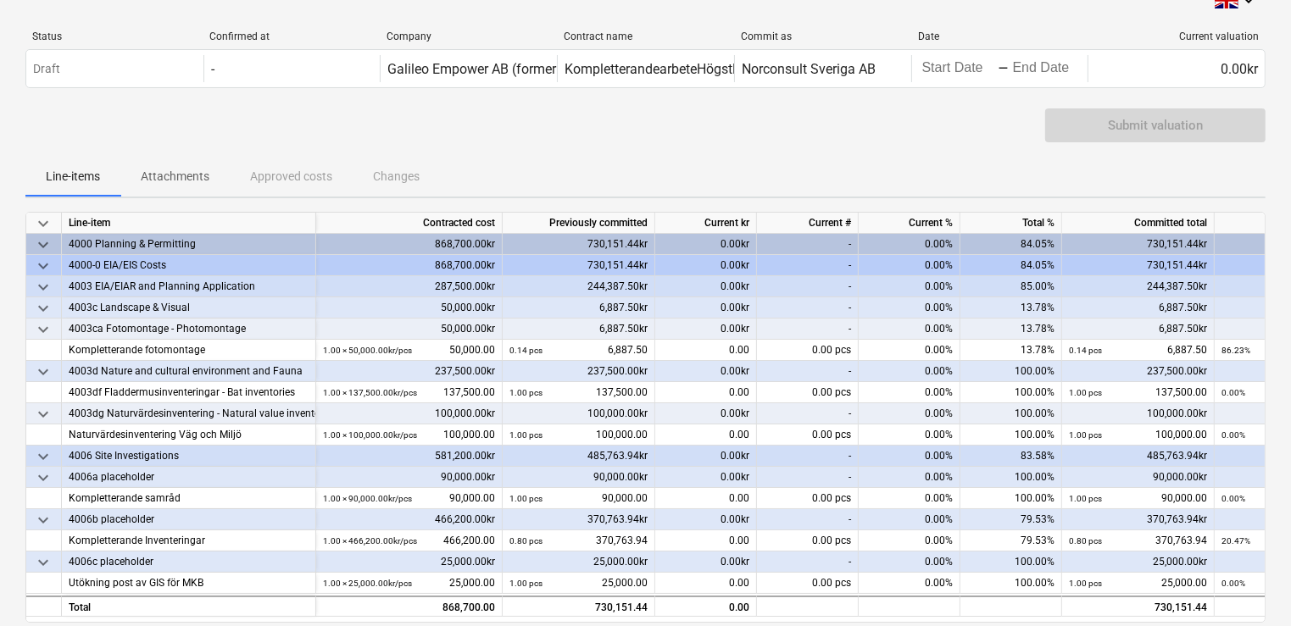
scroll to position [0, 0]
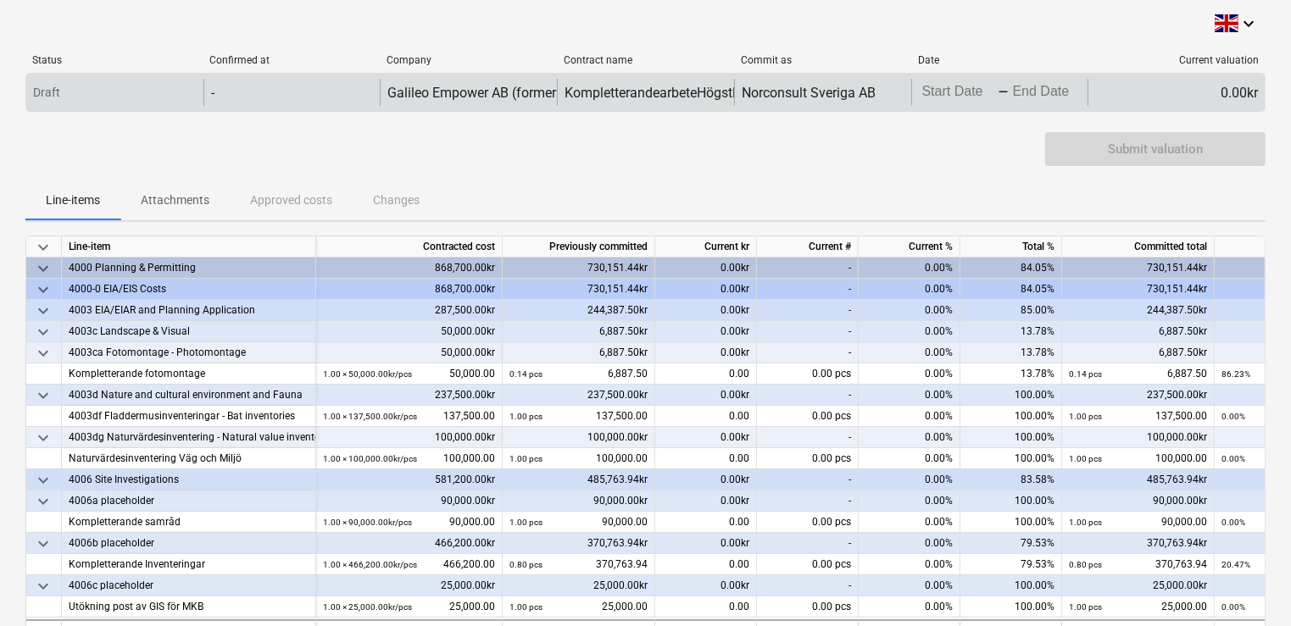
click at [264, 84] on div "-" at bounding box center [291, 92] width 177 height 27
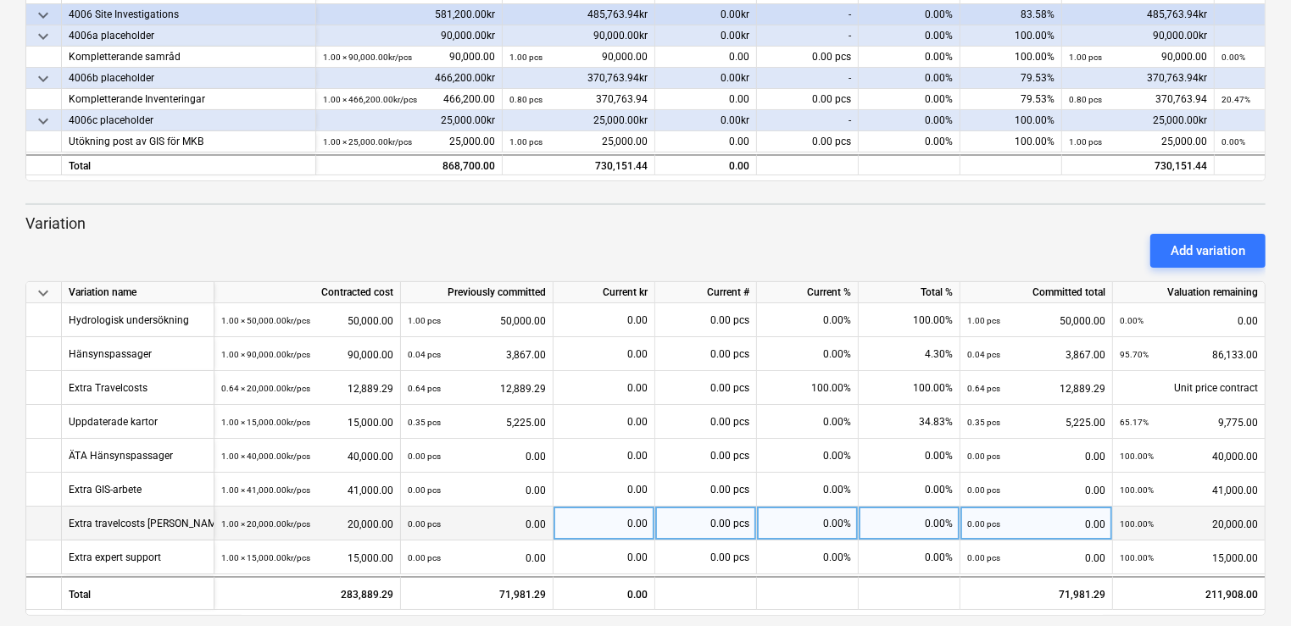
scroll to position [481, 0]
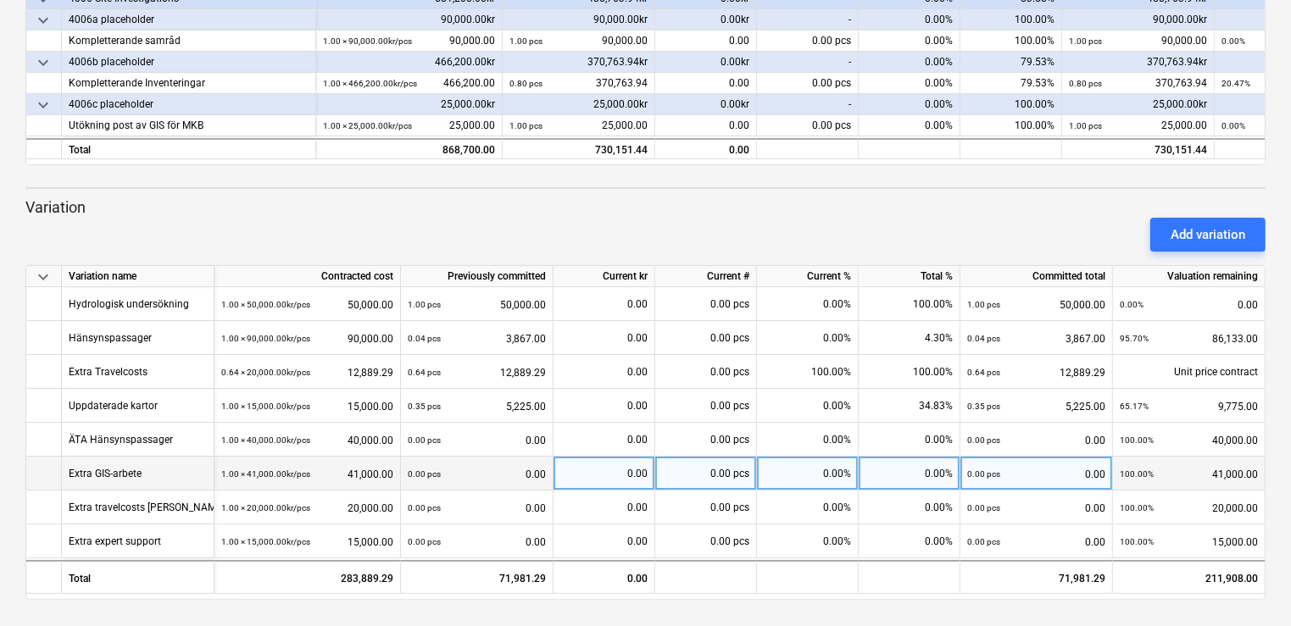
click at [501, 465] on div "0.00 pcs 0.00" at bounding box center [477, 474] width 138 height 35
click at [557, 465] on div "0.00" at bounding box center [605, 474] width 102 height 34
click at [497, 476] on div "0.00 pcs 0.00" at bounding box center [477, 474] width 138 height 35
click at [485, 458] on div "0.00 pcs 0.00" at bounding box center [477, 474] width 138 height 35
click at [598, 477] on div "0.00" at bounding box center [603, 474] width 87 height 34
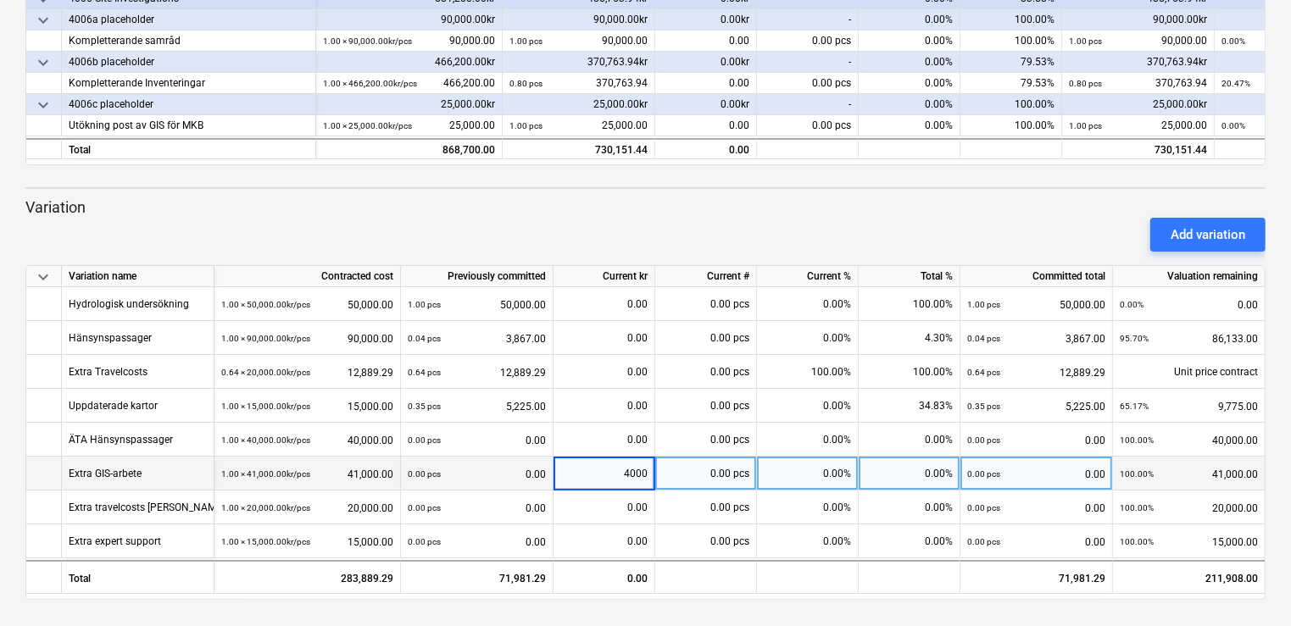
type input "40000"
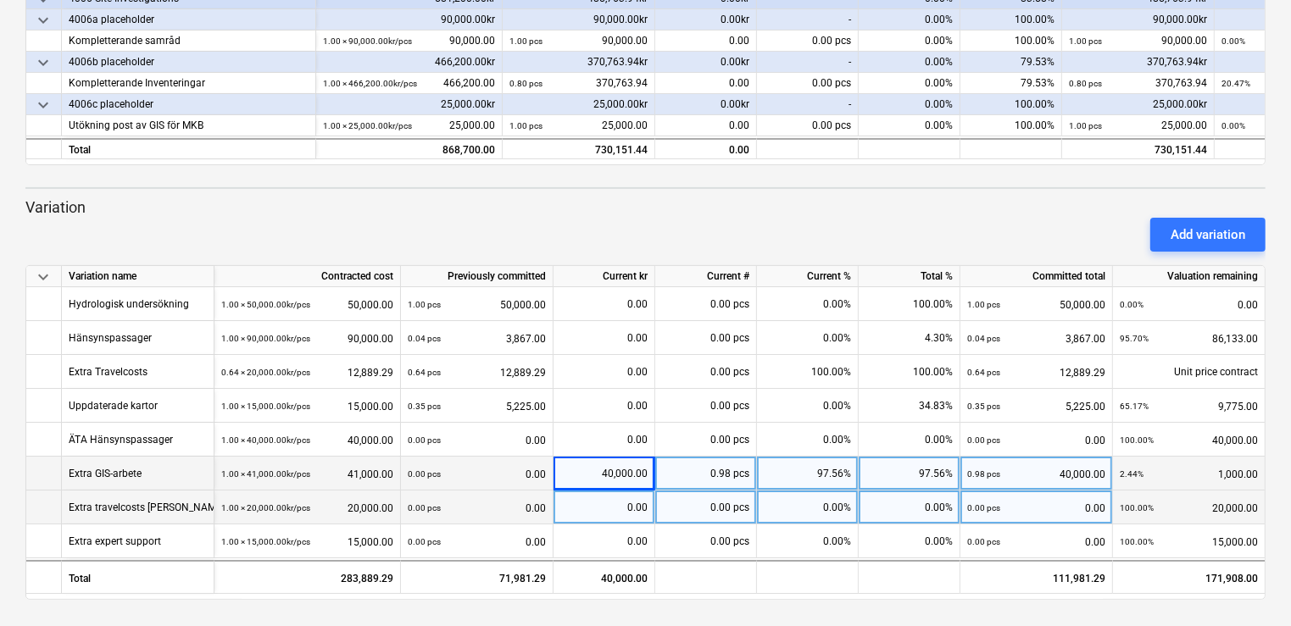
drag, startPoint x: 657, startPoint y: 497, endPoint x: 654, endPoint y: 505, distance: 9.1
click at [661, 497] on div "0.00 pcs" at bounding box center [706, 508] width 102 height 34
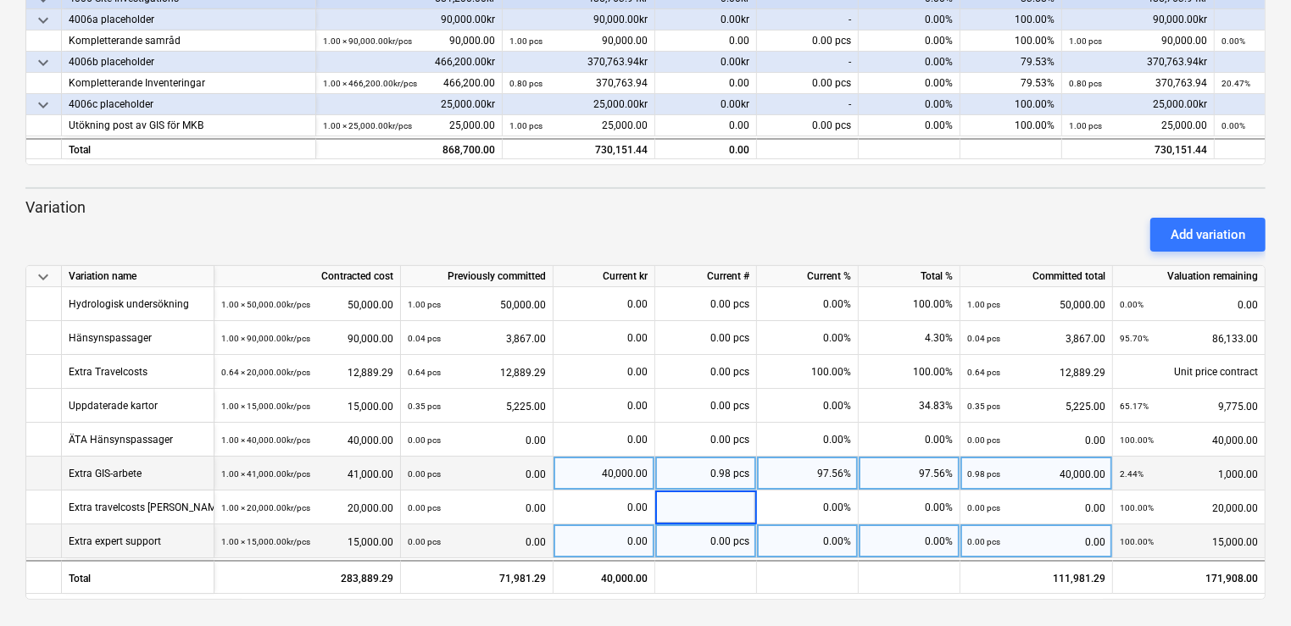
click at [618, 526] on div "0.00" at bounding box center [603, 542] width 87 height 34
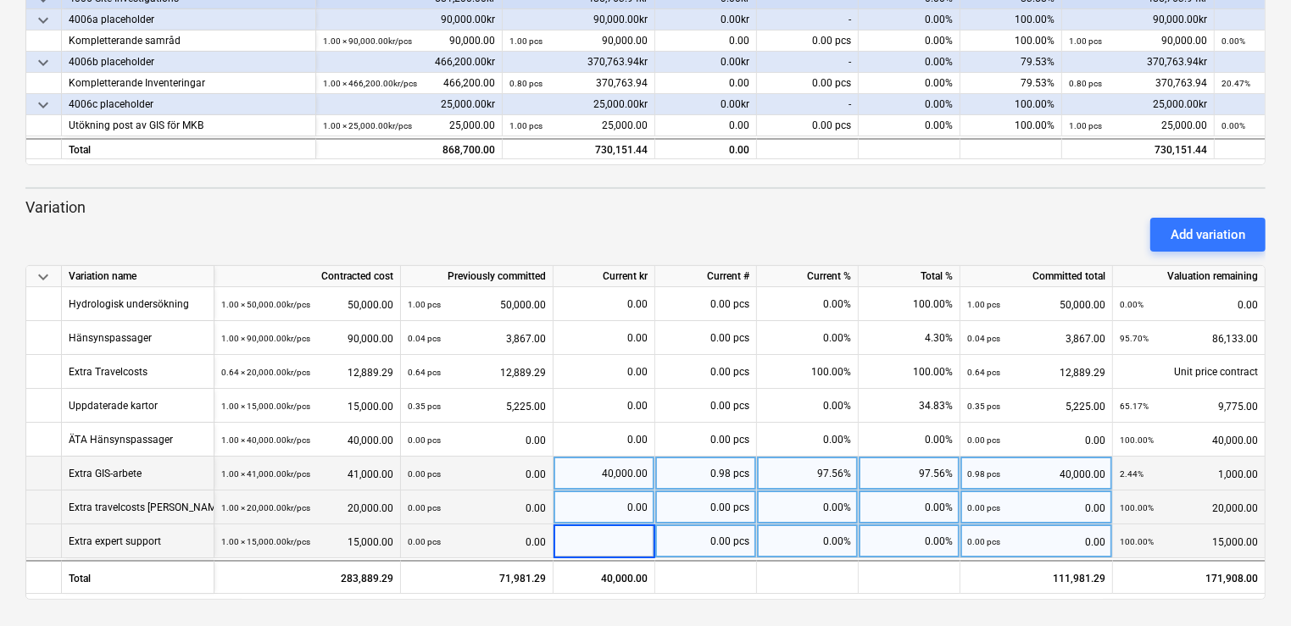
click at [603, 498] on div "0.00" at bounding box center [603, 508] width 87 height 34
type input "29318.96"
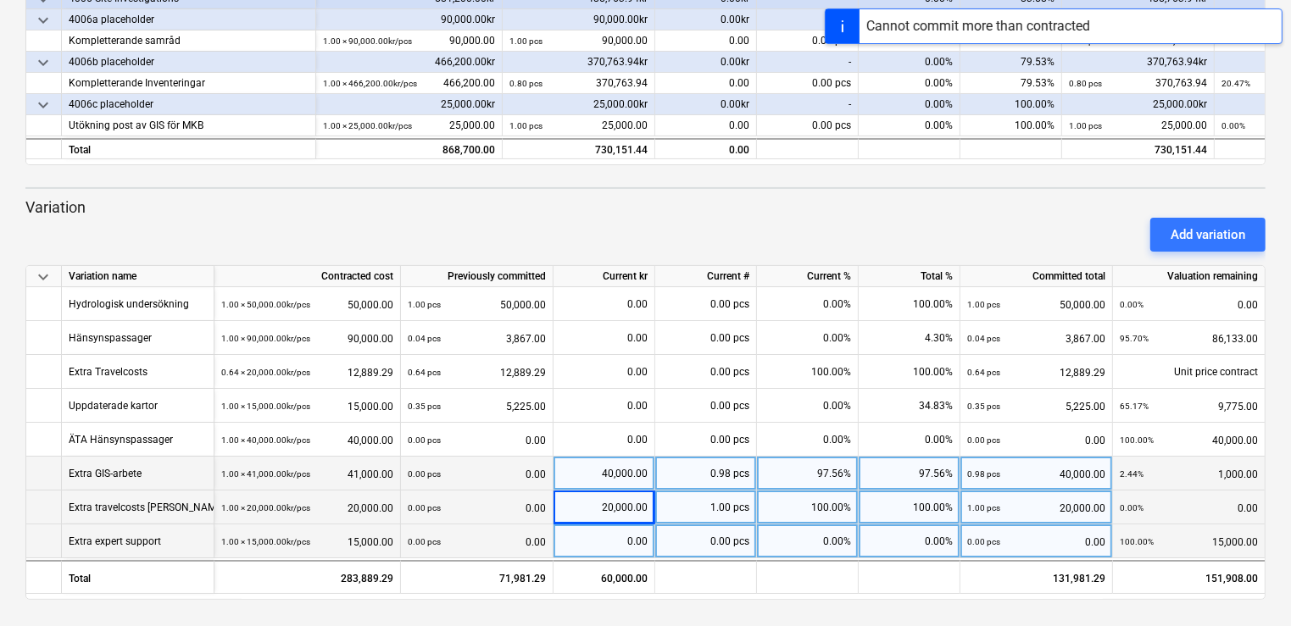
click at [589, 506] on div "20,000.00" at bounding box center [603, 508] width 87 height 34
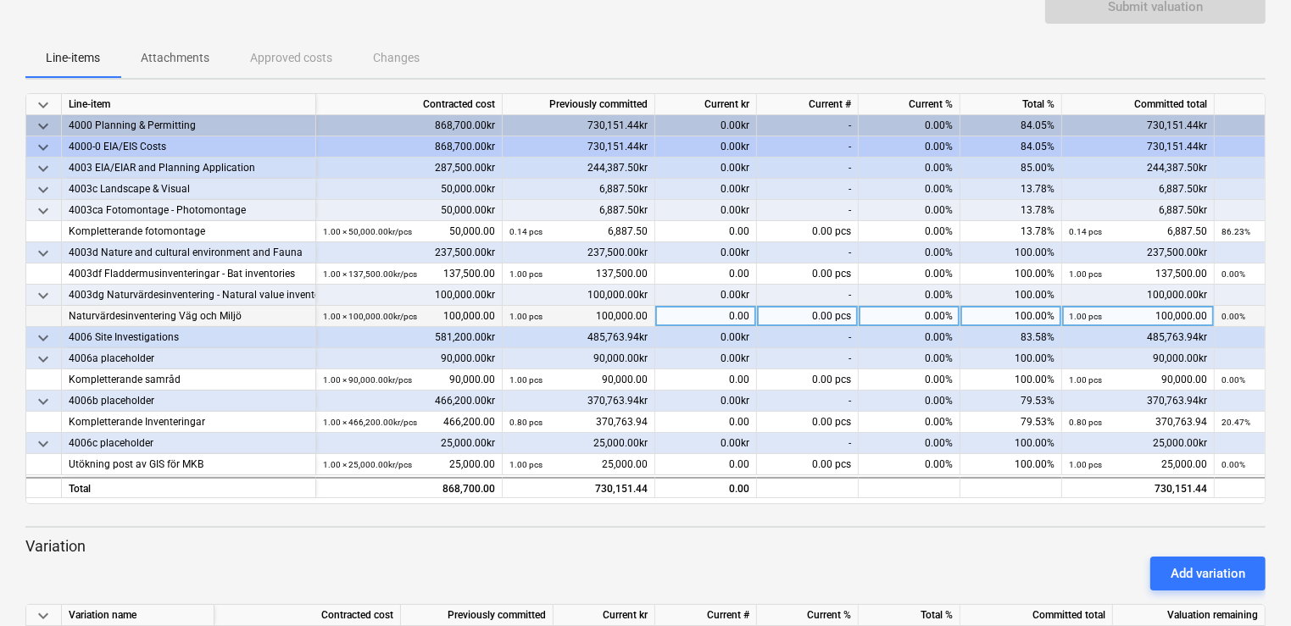
scroll to position [515, 0]
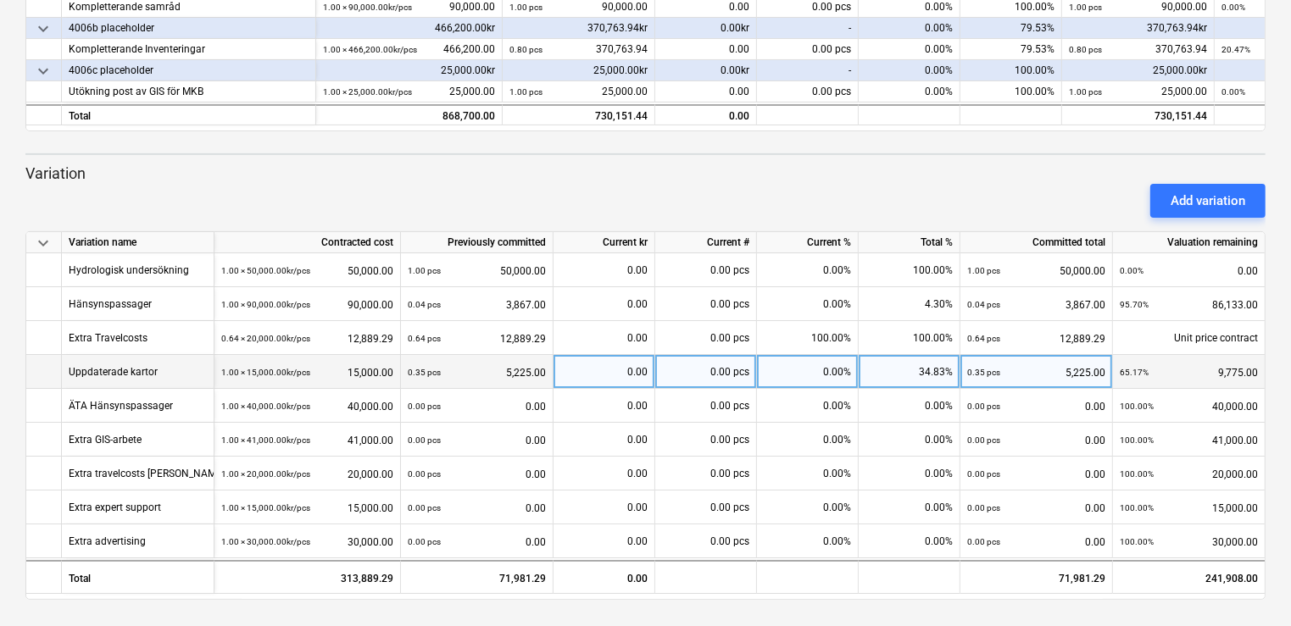
click at [586, 365] on div "0.00" at bounding box center [603, 372] width 87 height 34
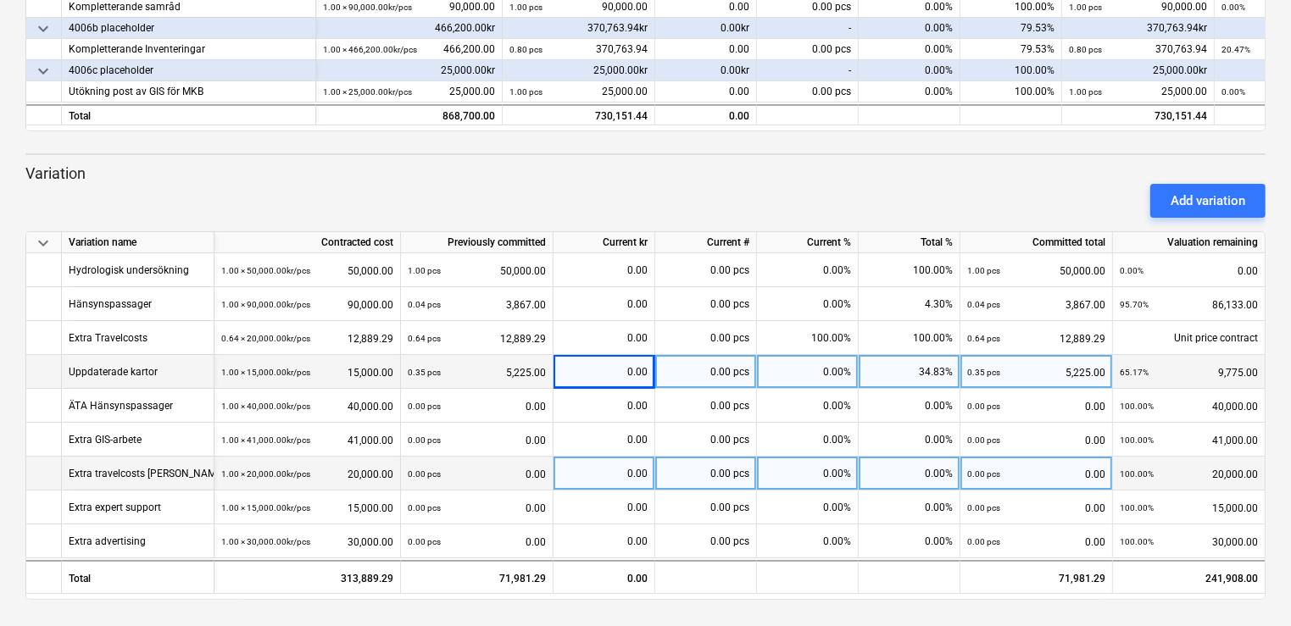
click at [598, 471] on div "0.00" at bounding box center [603, 474] width 87 height 34
type input "20000"
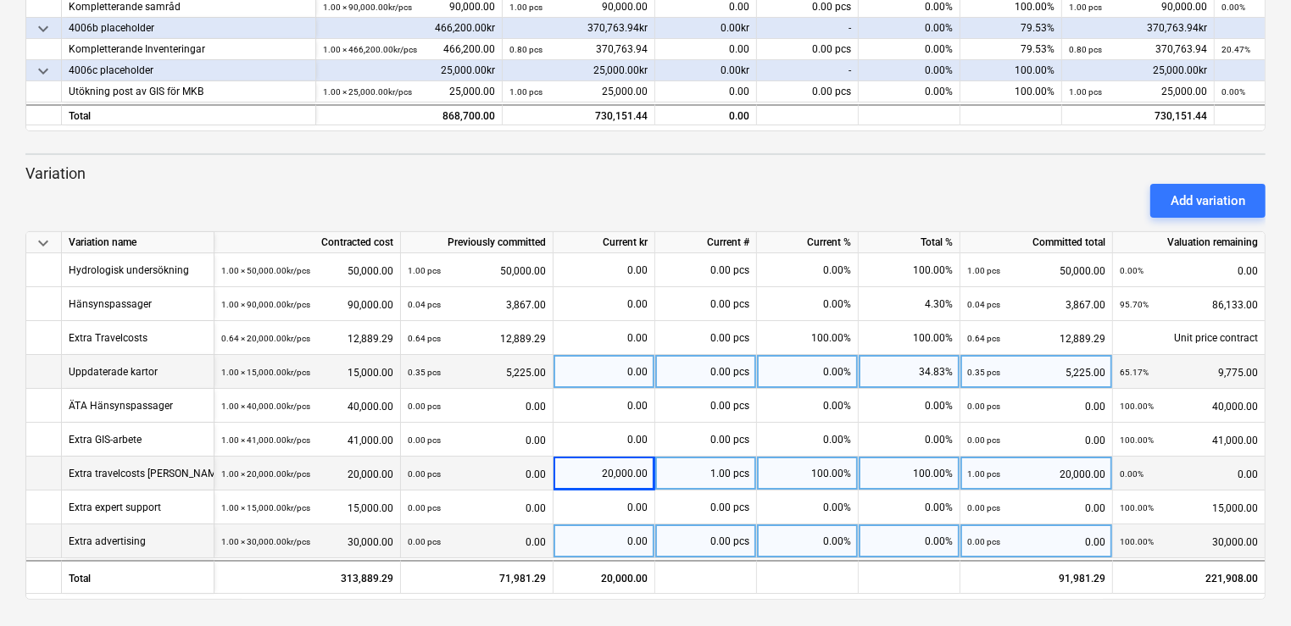
click at [599, 538] on div "0.00" at bounding box center [603, 542] width 87 height 34
type input "29318.96"
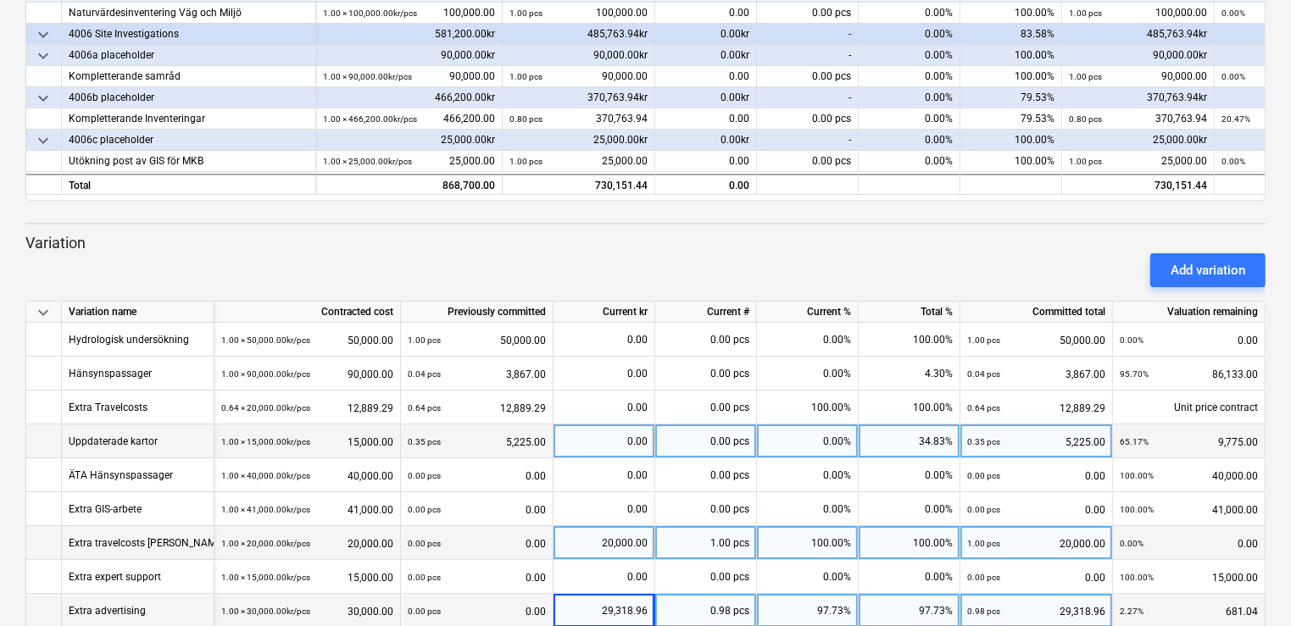
scroll to position [475, 0]
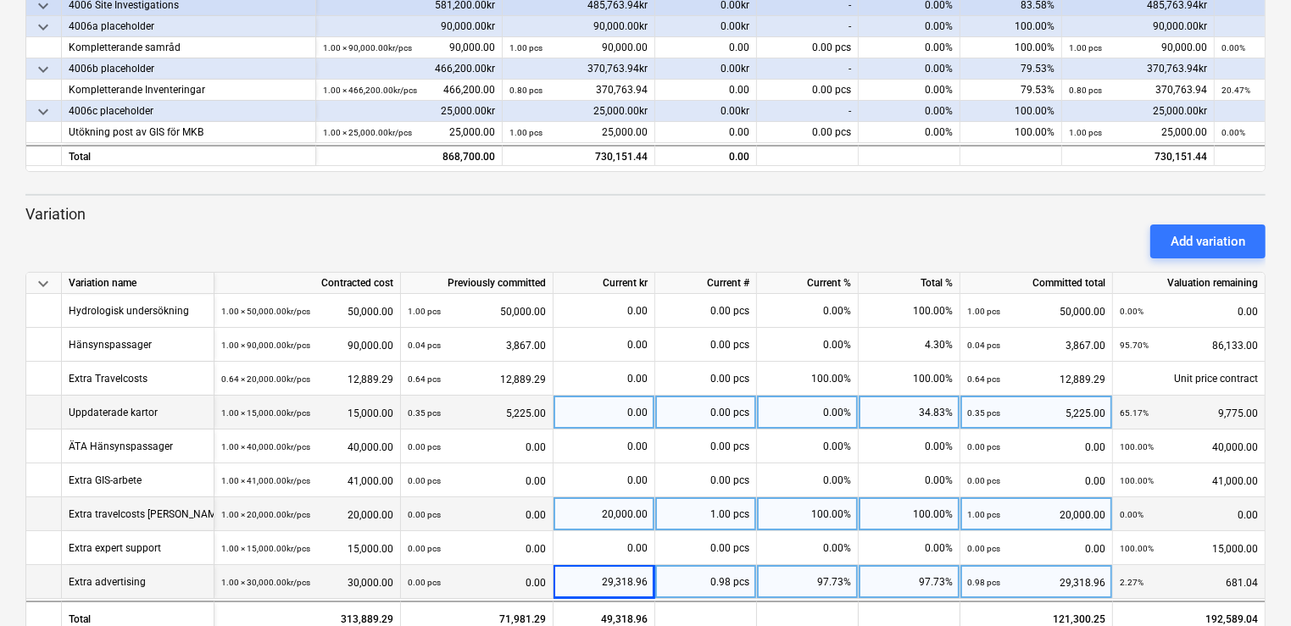
click at [634, 415] on div "0.00" at bounding box center [603, 413] width 87 height 34
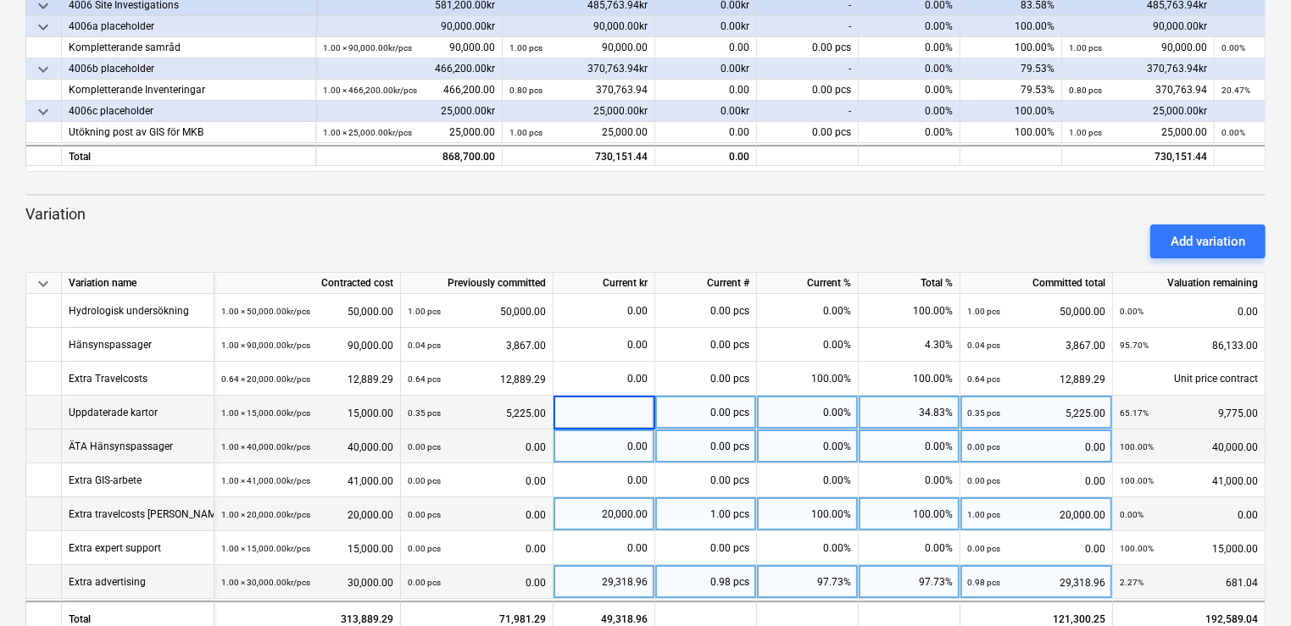
click at [606, 430] on div "0.00" at bounding box center [603, 447] width 87 height 34
click at [626, 408] on div "0.00" at bounding box center [603, 413] width 87 height 34
type input "9775"
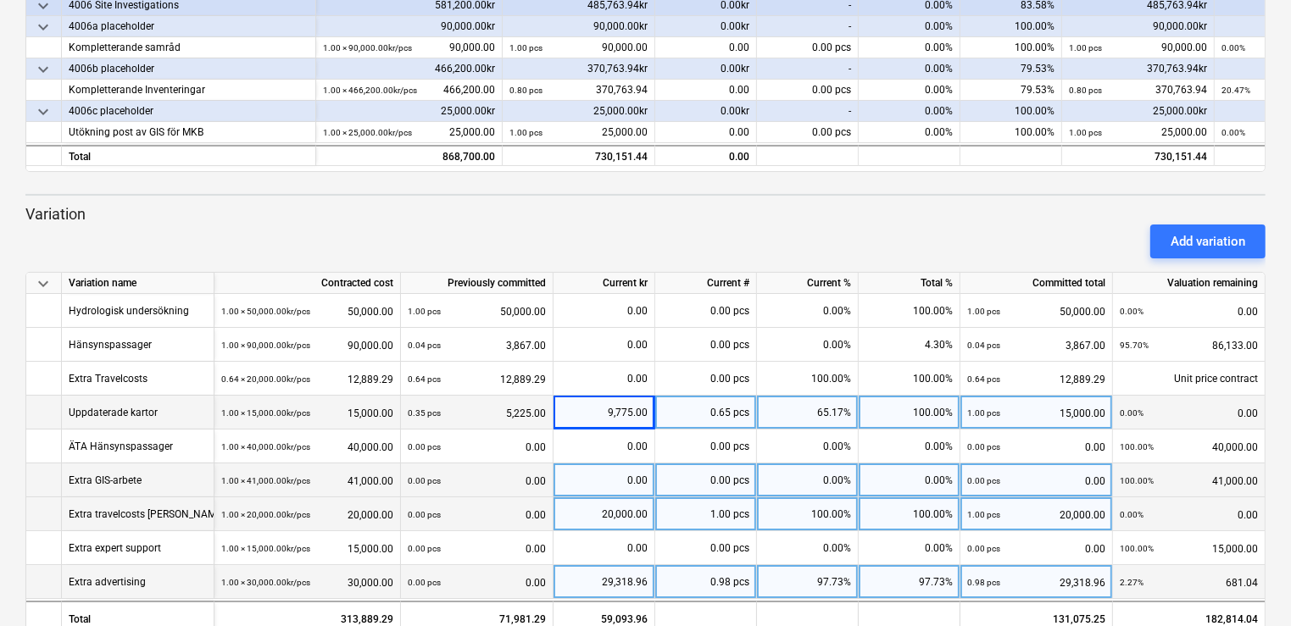
click at [597, 474] on div "0.00" at bounding box center [603, 481] width 87 height 34
type input "41000"
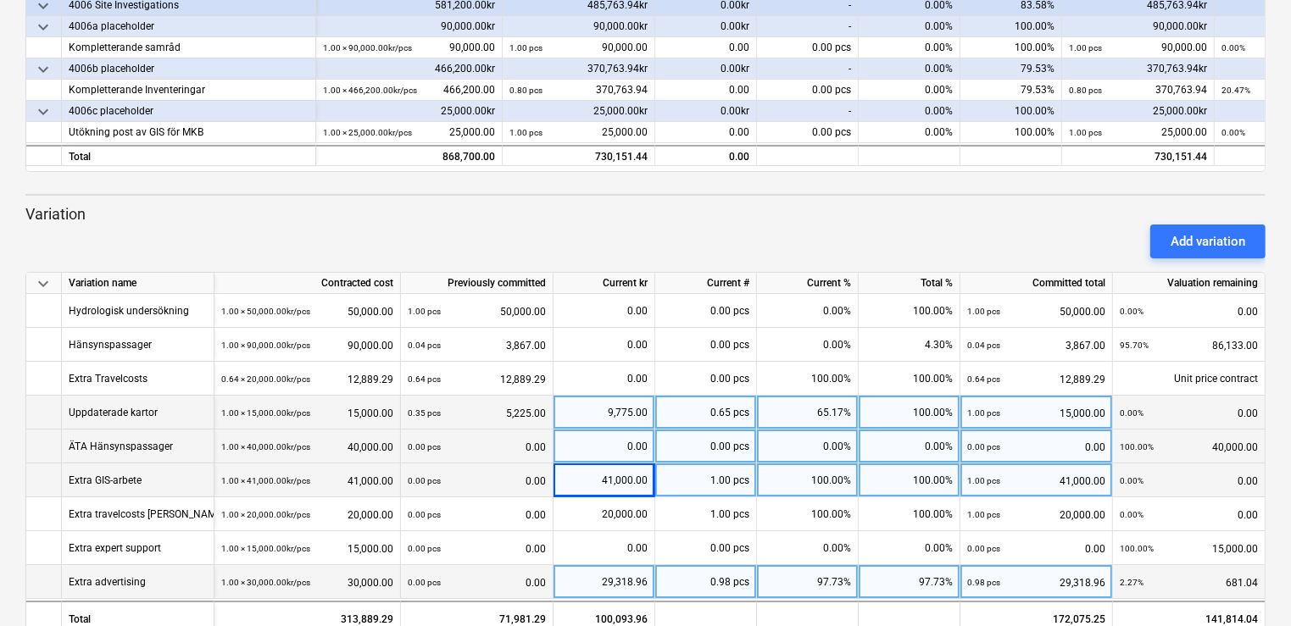
click at [581, 452] on div "0.00" at bounding box center [603, 447] width 87 height 34
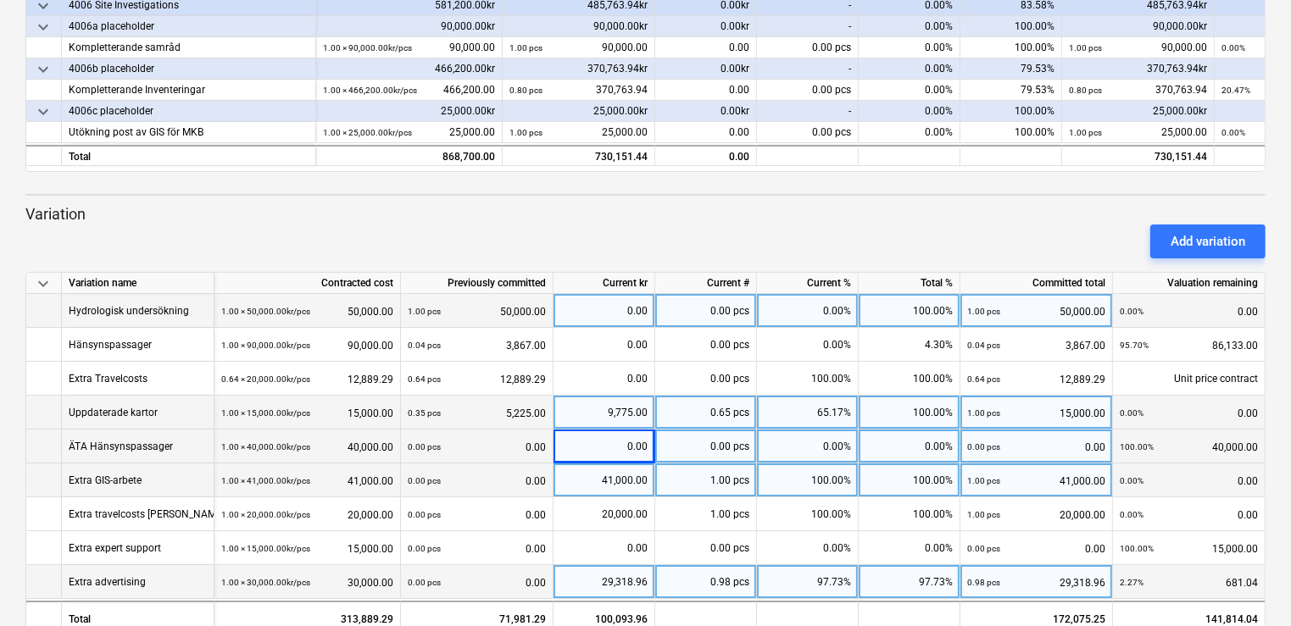
click at [610, 313] on div "0.00" at bounding box center [603, 311] width 87 height 34
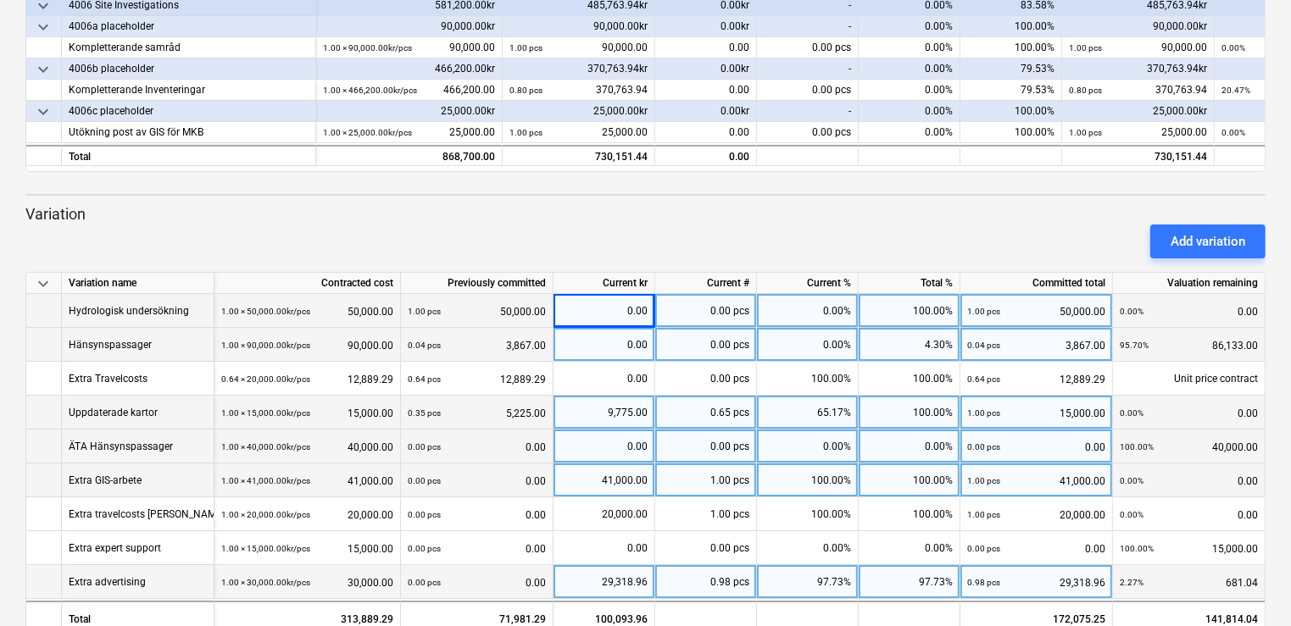
click at [589, 342] on div "0.00" at bounding box center [603, 345] width 87 height 34
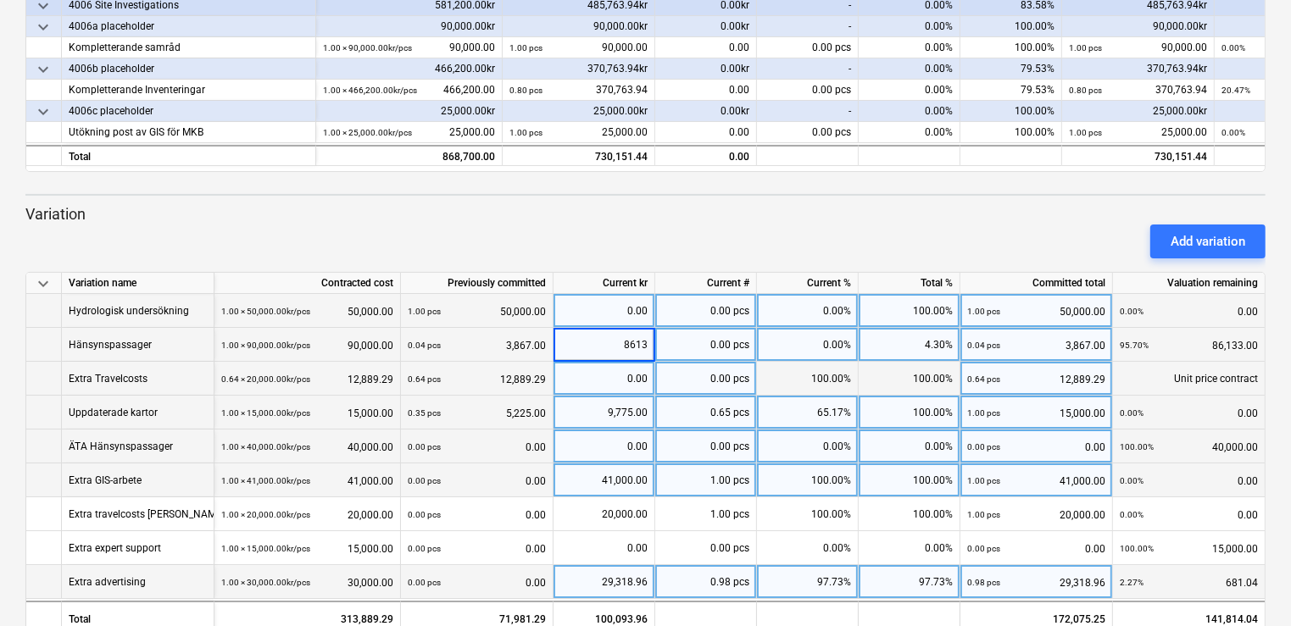
type input "86133"
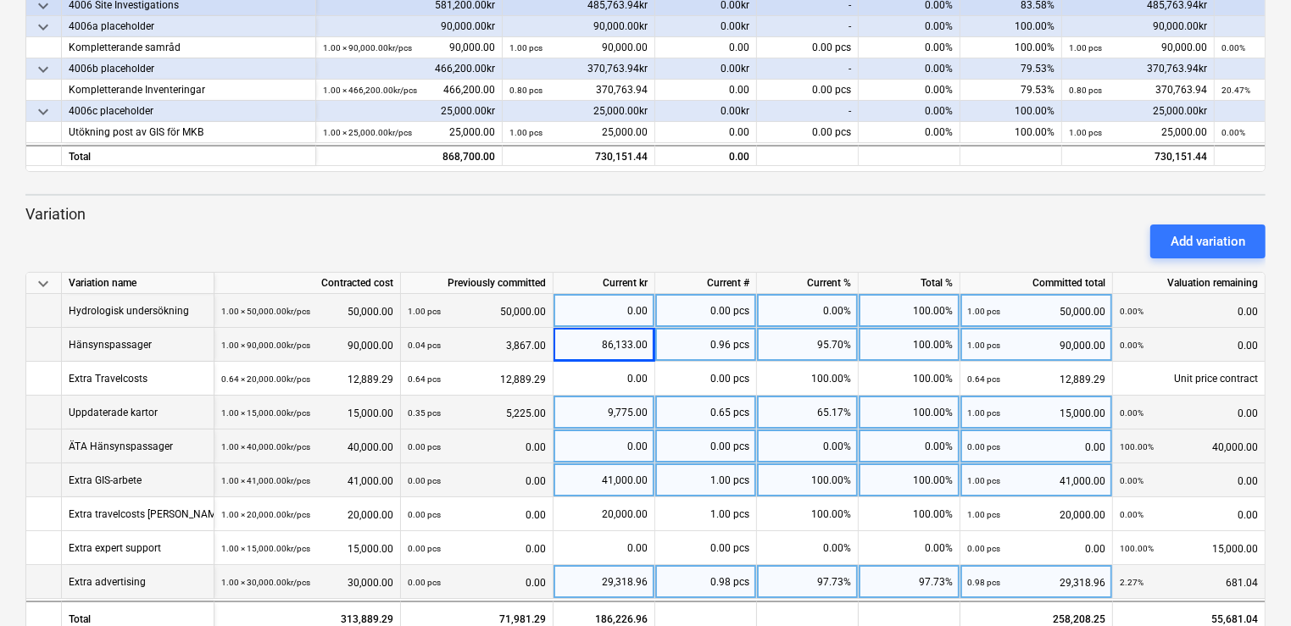
click at [609, 438] on div "0.00" at bounding box center [603, 447] width 87 height 34
type input "2692"
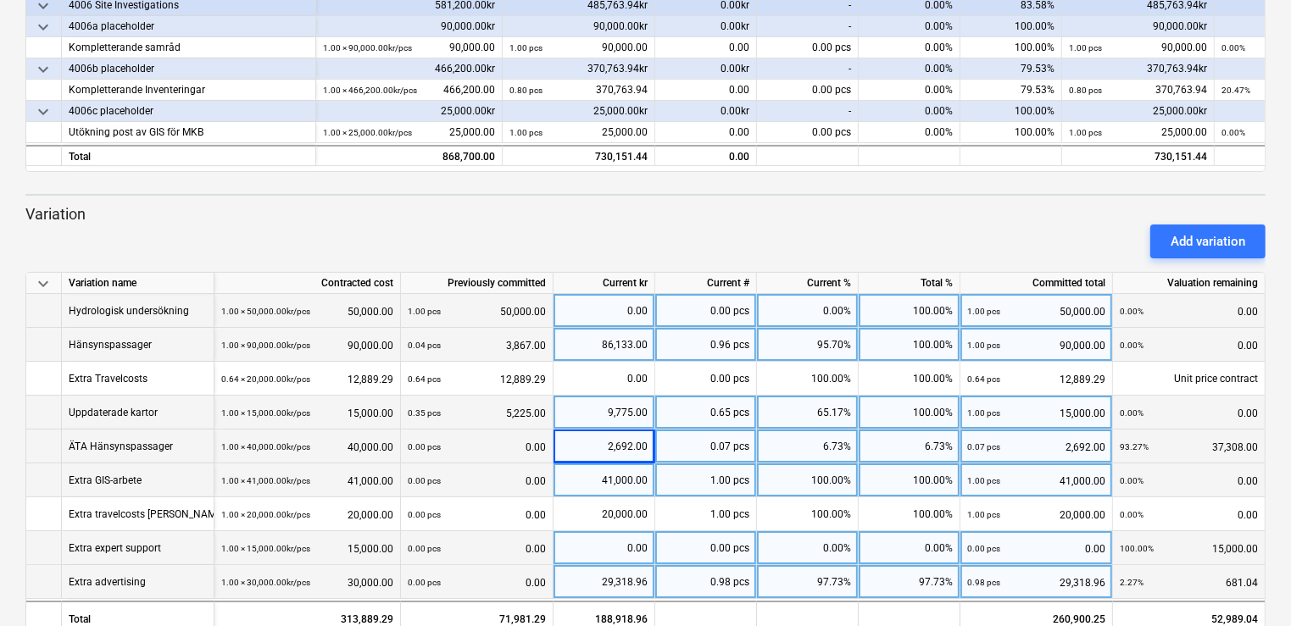
click at [616, 554] on div "0.00" at bounding box center [603, 548] width 87 height 34
type input "2275"
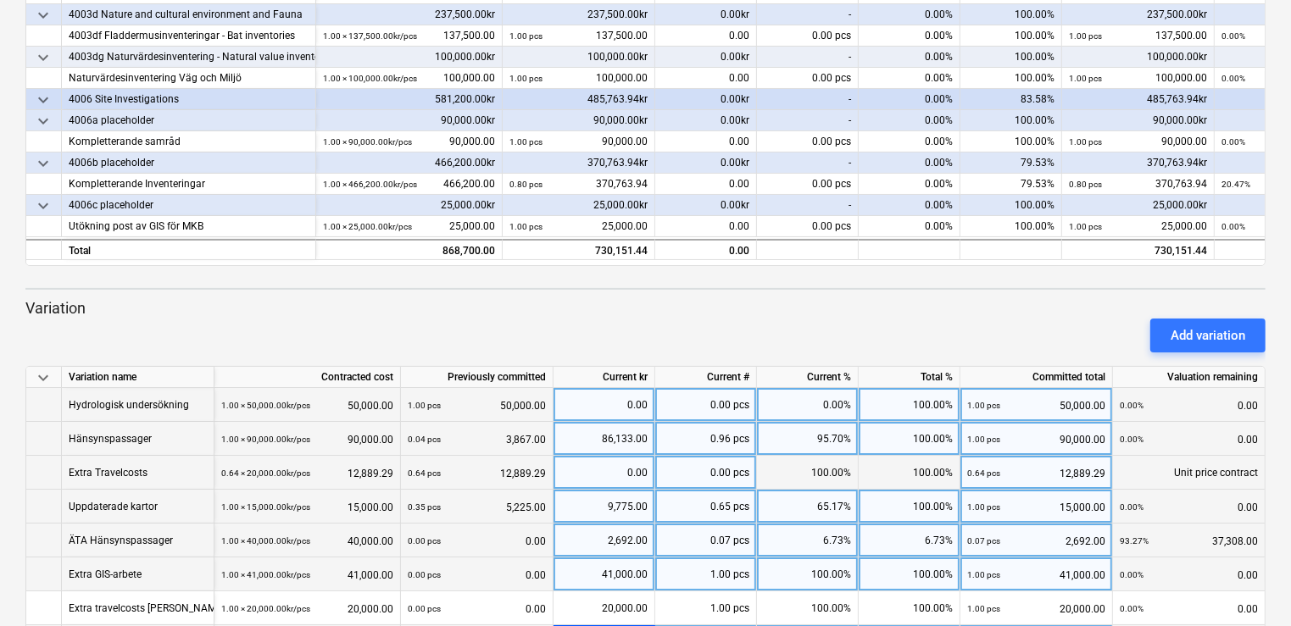
scroll to position [515, 0]
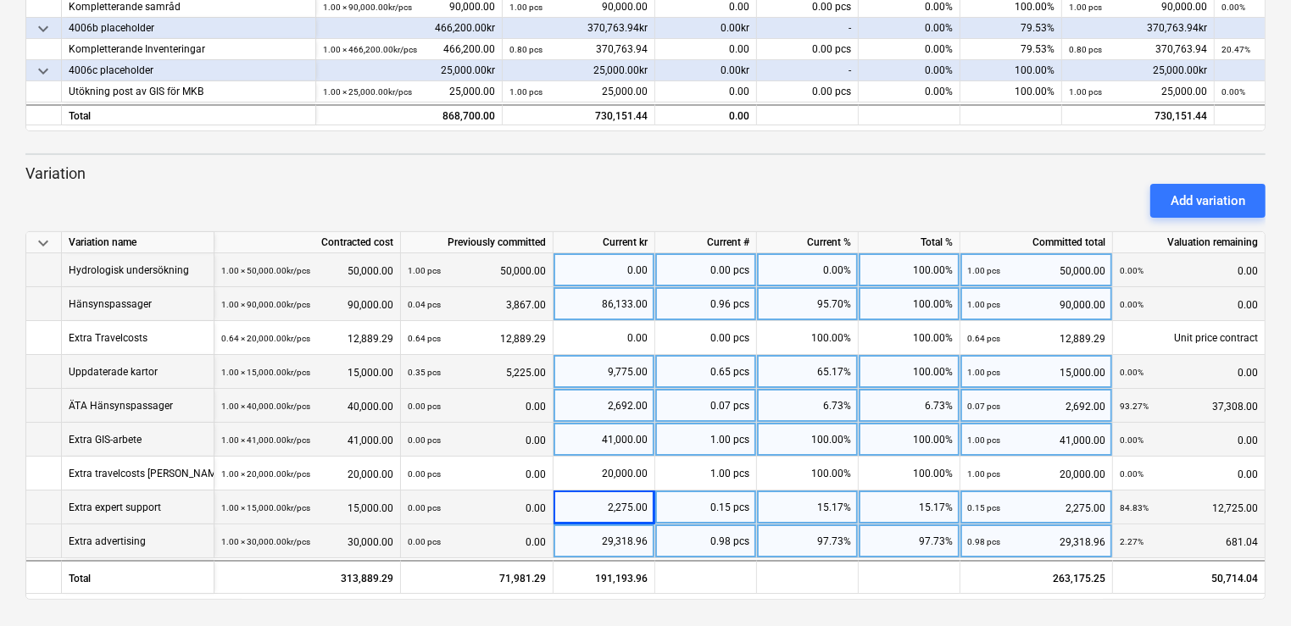
click at [603, 514] on div "2,275.00" at bounding box center [603, 508] width 87 height 34
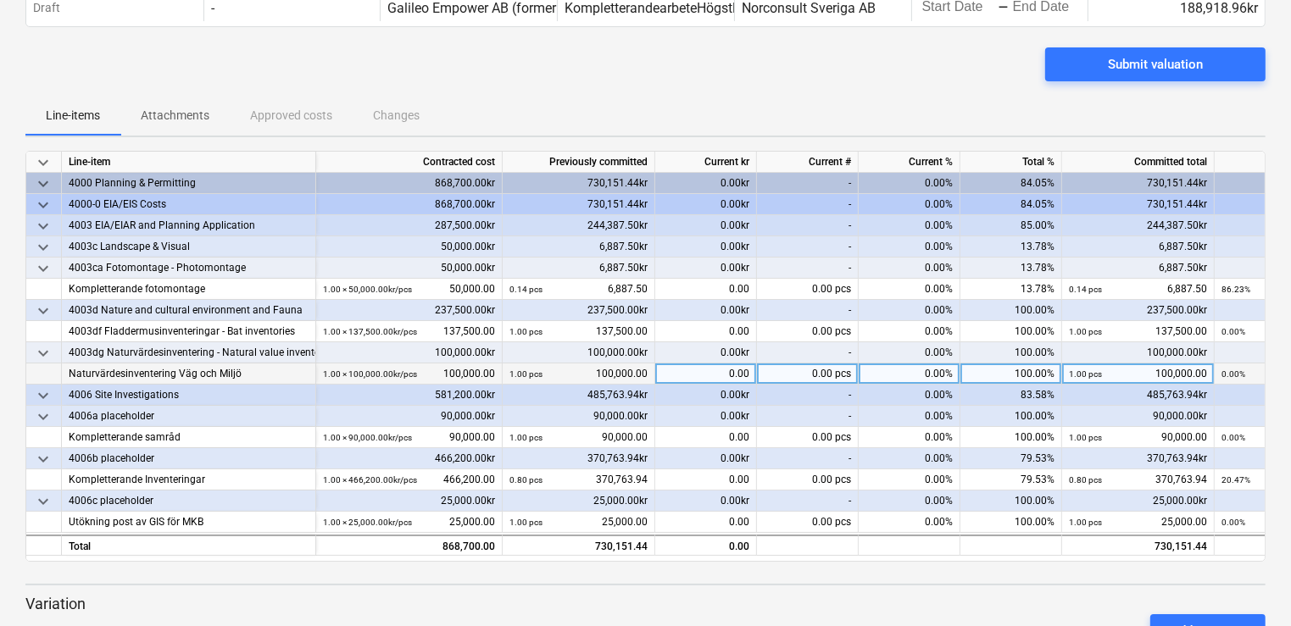
scroll to position [203, 0]
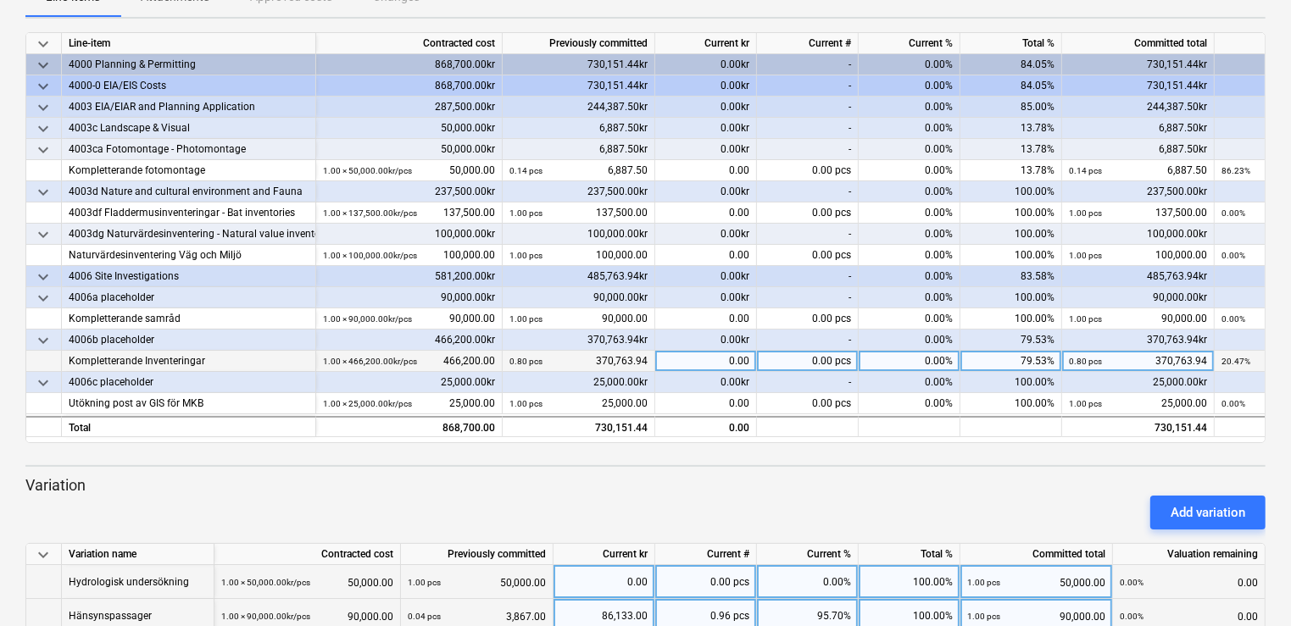
click at [705, 358] on div "0.00" at bounding box center [706, 361] width 102 height 21
drag, startPoint x: 1040, startPoint y: 442, endPoint x: 1133, endPoint y: 444, distance: 93.3
click at [1133, 444] on div "keyboard_arrow_down Line-item Contracted cost Previously committed Current kr C…" at bounding box center [645, 472] width 1240 height 880
drag, startPoint x: 1113, startPoint y: 436, endPoint x: 1175, endPoint y: 433, distance: 61.9
click at [1175, 433] on div "730,151.44" at bounding box center [1138, 426] width 153 height 21
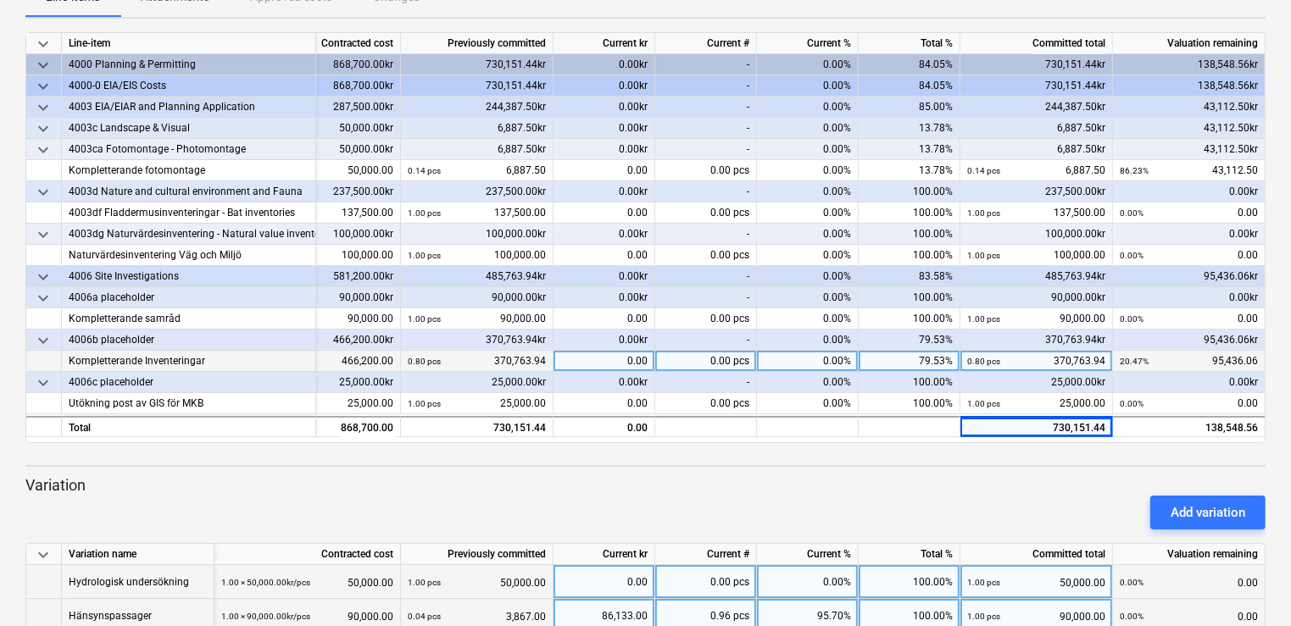
scroll to position [0, 7]
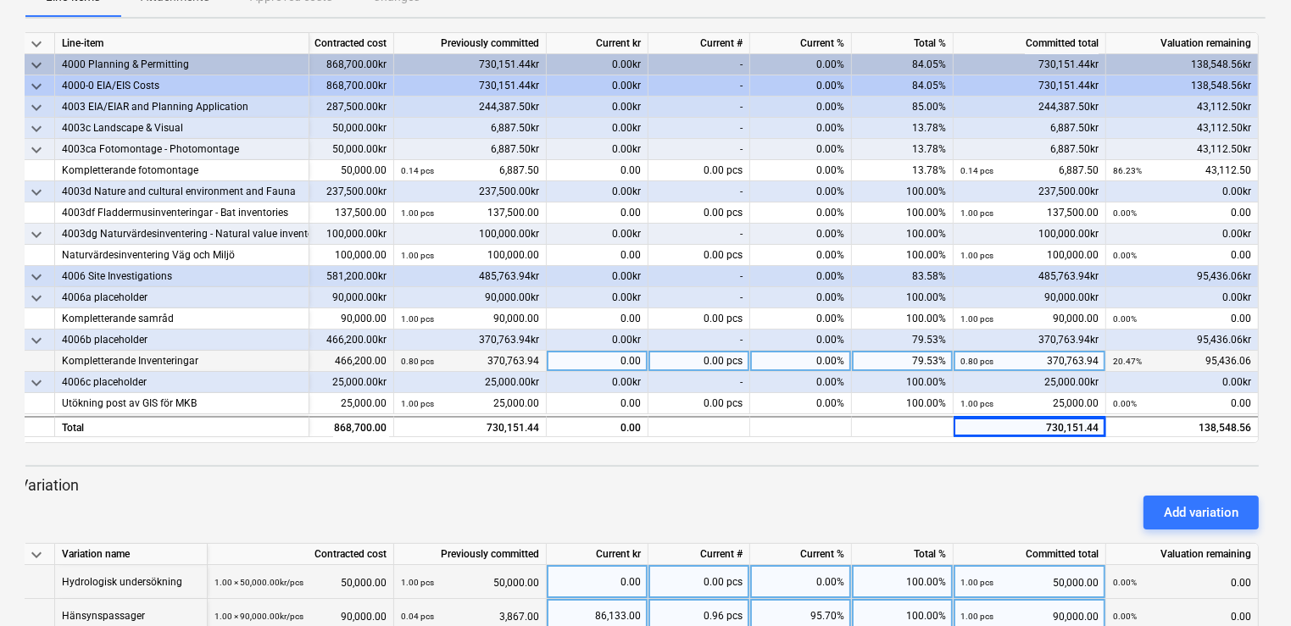
drag, startPoint x: 1144, startPoint y: 442, endPoint x: 946, endPoint y: 451, distance: 198.5
click at [1283, 441] on div "keyboard_arrow_down Status Confirmed at Company Contract name Commit as Date Cu…" at bounding box center [645, 368] width 1291 height 1143
click at [856, 453] on div at bounding box center [639, 450] width 1240 height 14
drag, startPoint x: 690, startPoint y: 444, endPoint x: 642, endPoint y: 452, distance: 48.9
click at [642, 452] on div at bounding box center [639, 450] width 1240 height 14
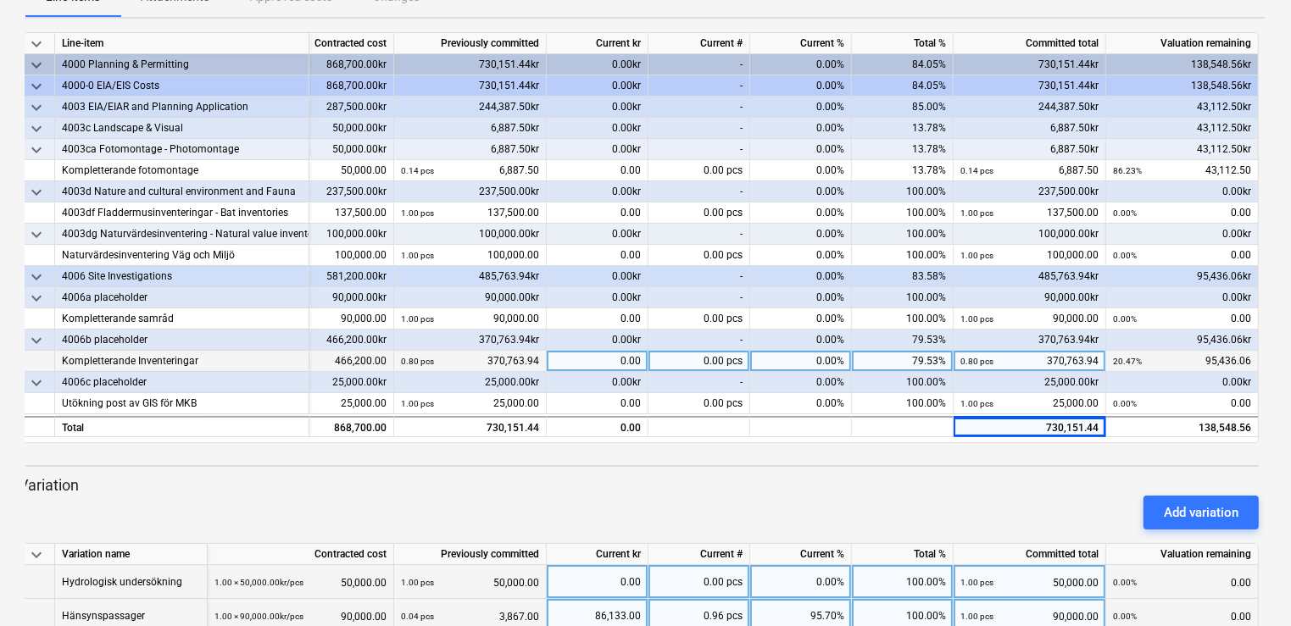
click at [572, 364] on div "0.00" at bounding box center [598, 361] width 102 height 21
click at [639, 359] on input at bounding box center [597, 361] width 101 height 20
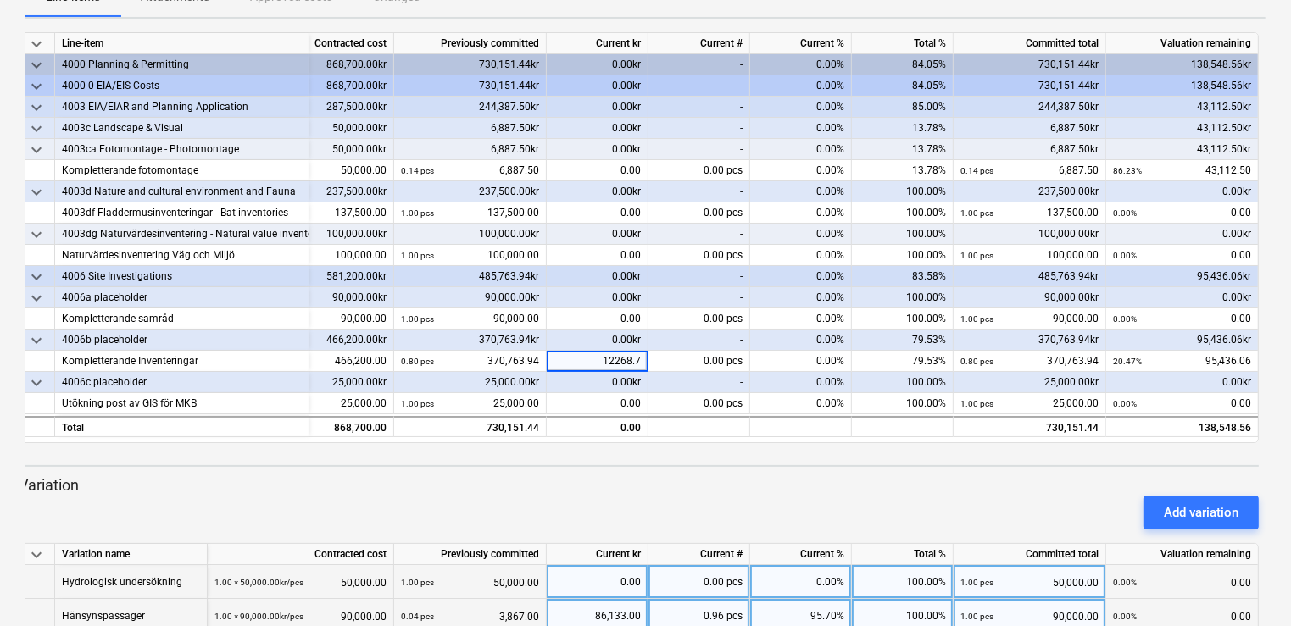
type input "12268.75"
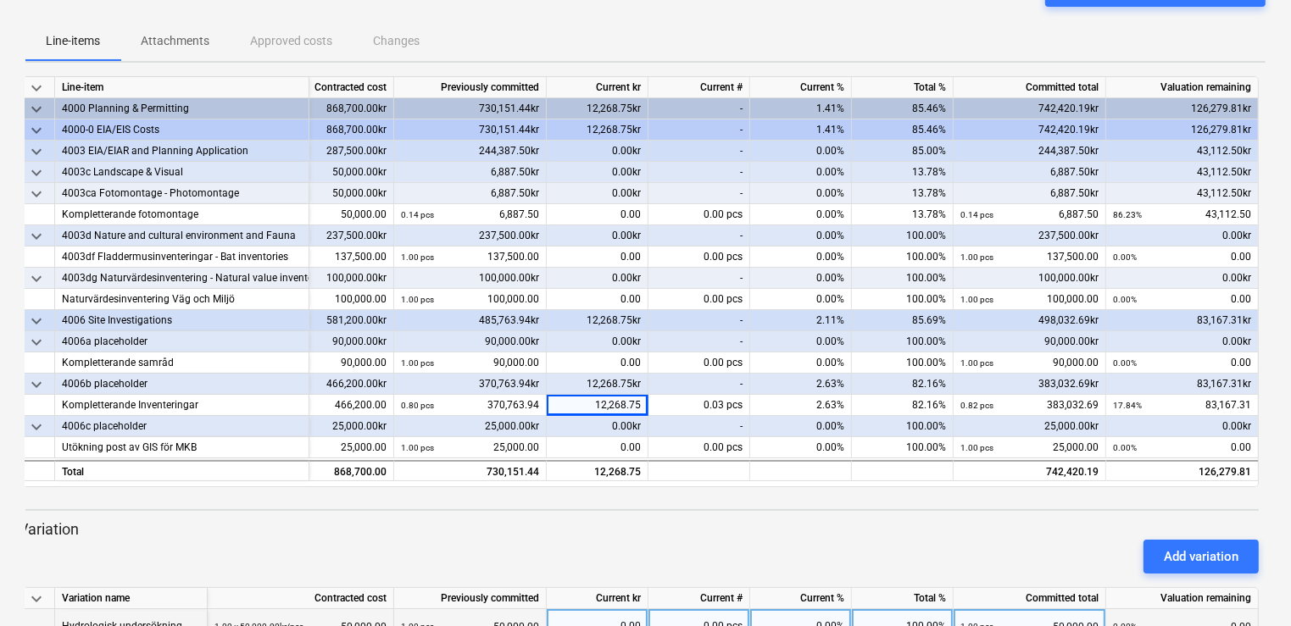
scroll to position [136, 0]
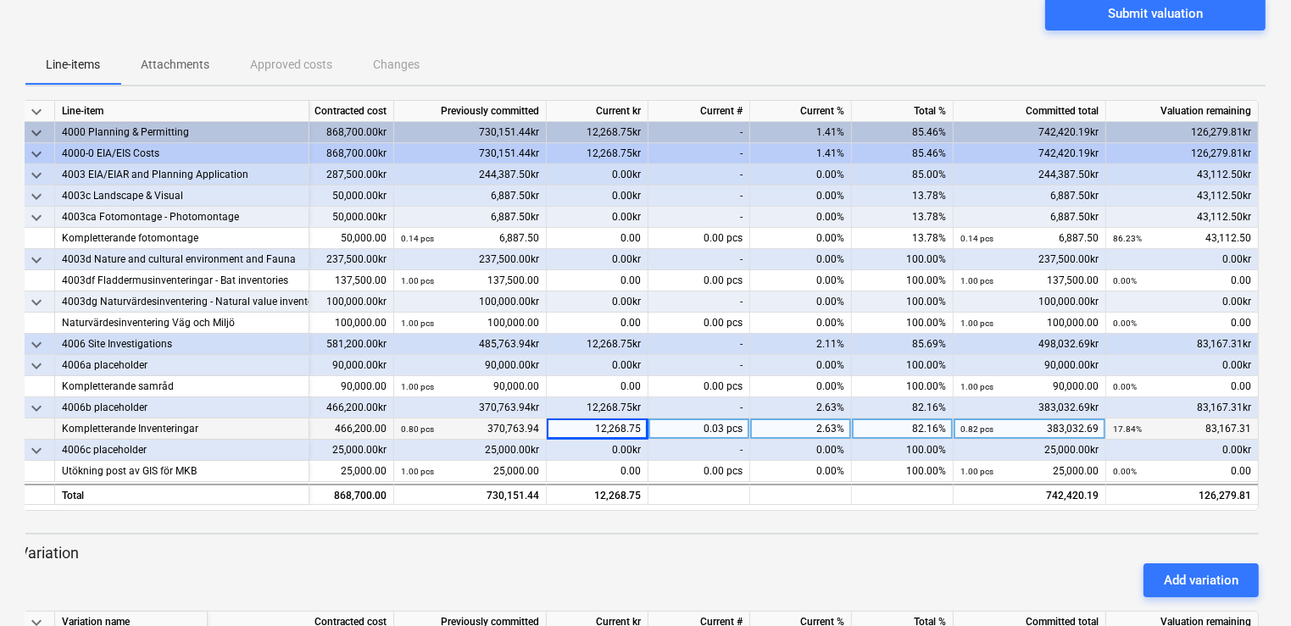
click at [590, 431] on div "12,268.75" at bounding box center [598, 429] width 102 height 21
type input "15456.25"
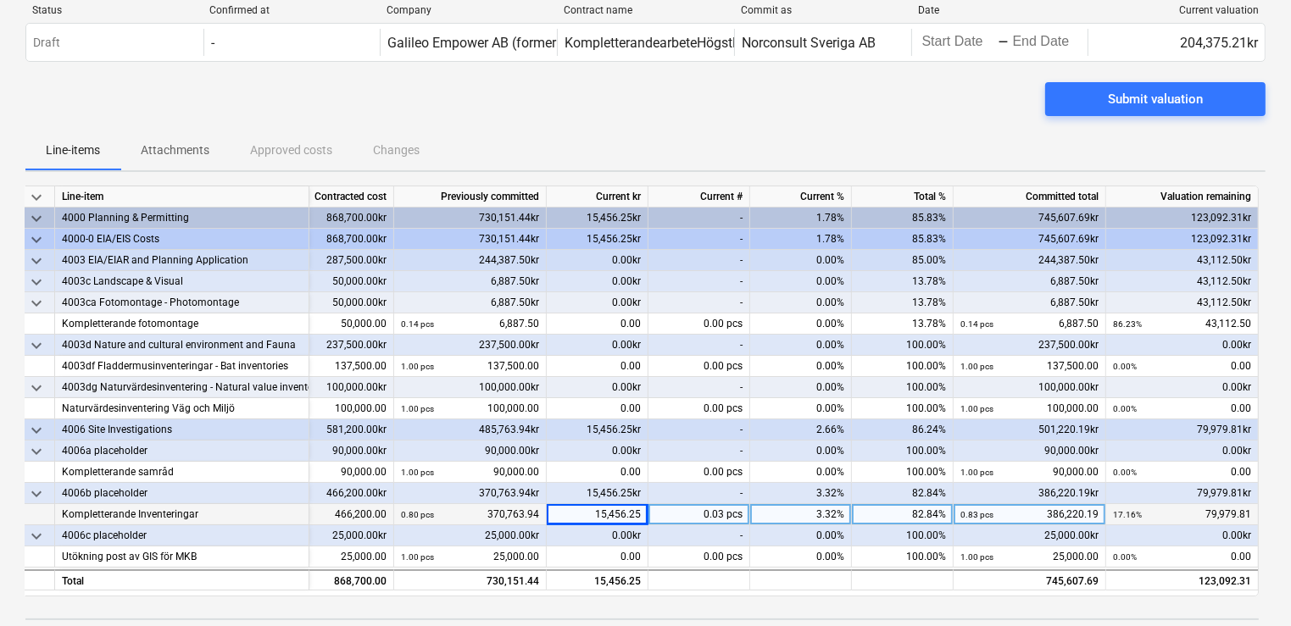
scroll to position [0, 0]
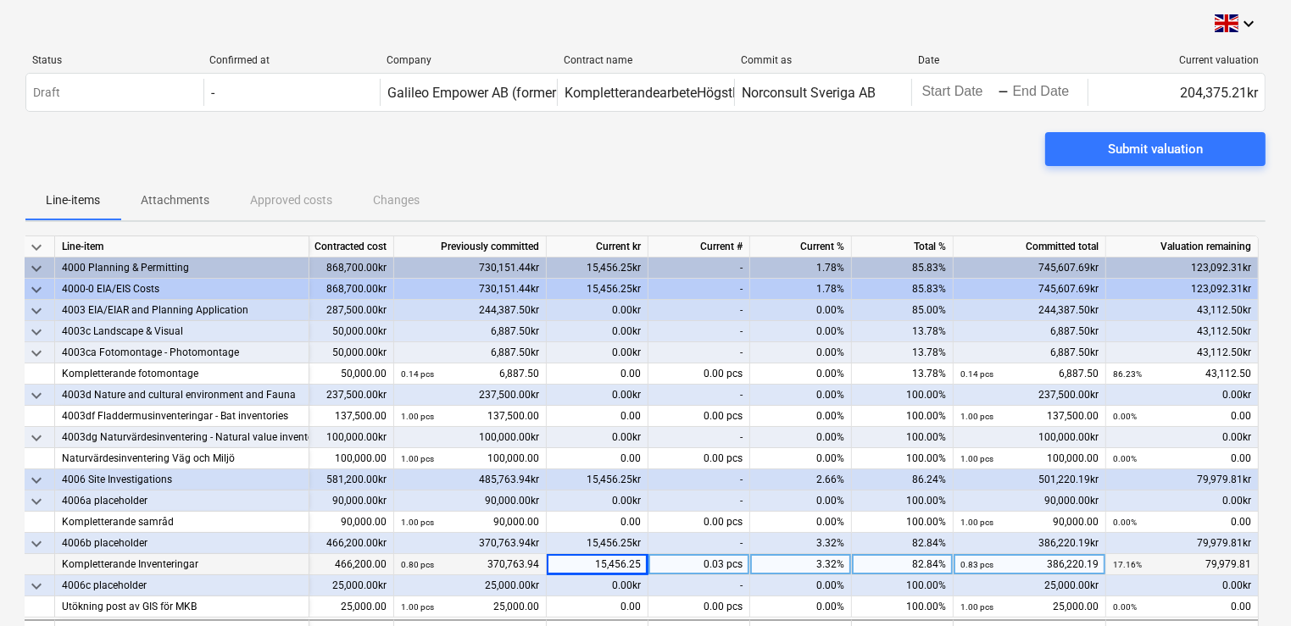
click at [585, 559] on div "15,456.25" at bounding box center [598, 564] width 102 height 21
type input "15268.75"
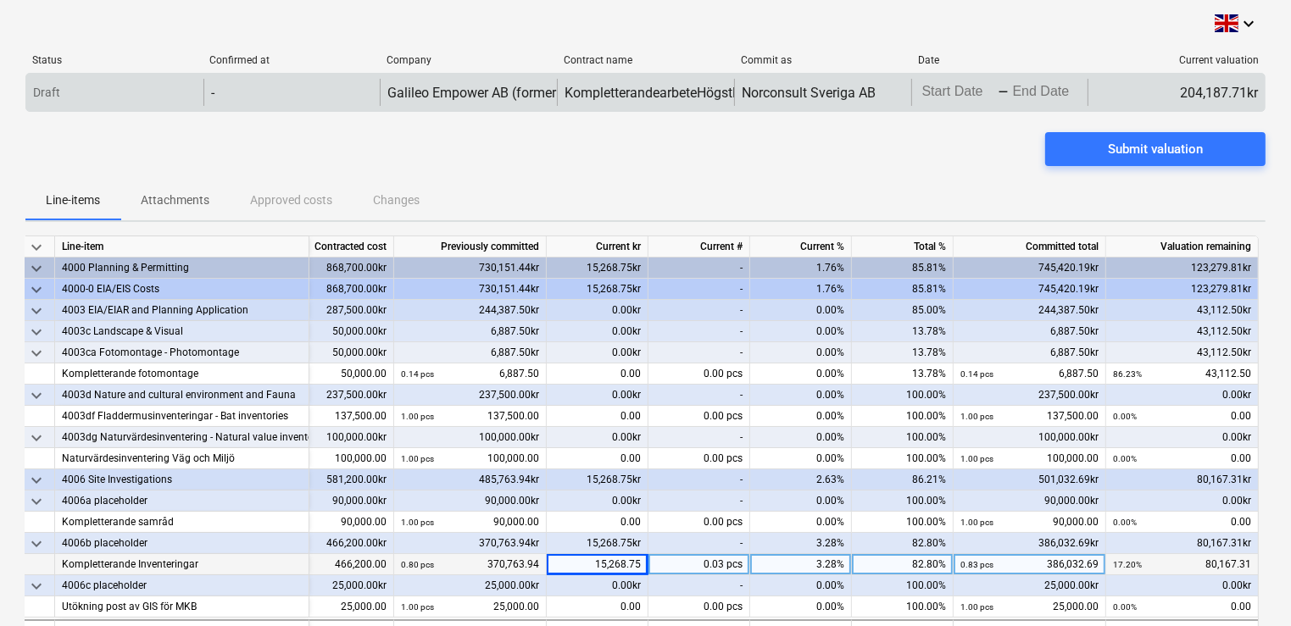
click at [254, 74] on div "Draft - Galileo Empower AB (formerly GGE Empower Sweden AB) Kompletterandearbet…" at bounding box center [645, 92] width 1240 height 39
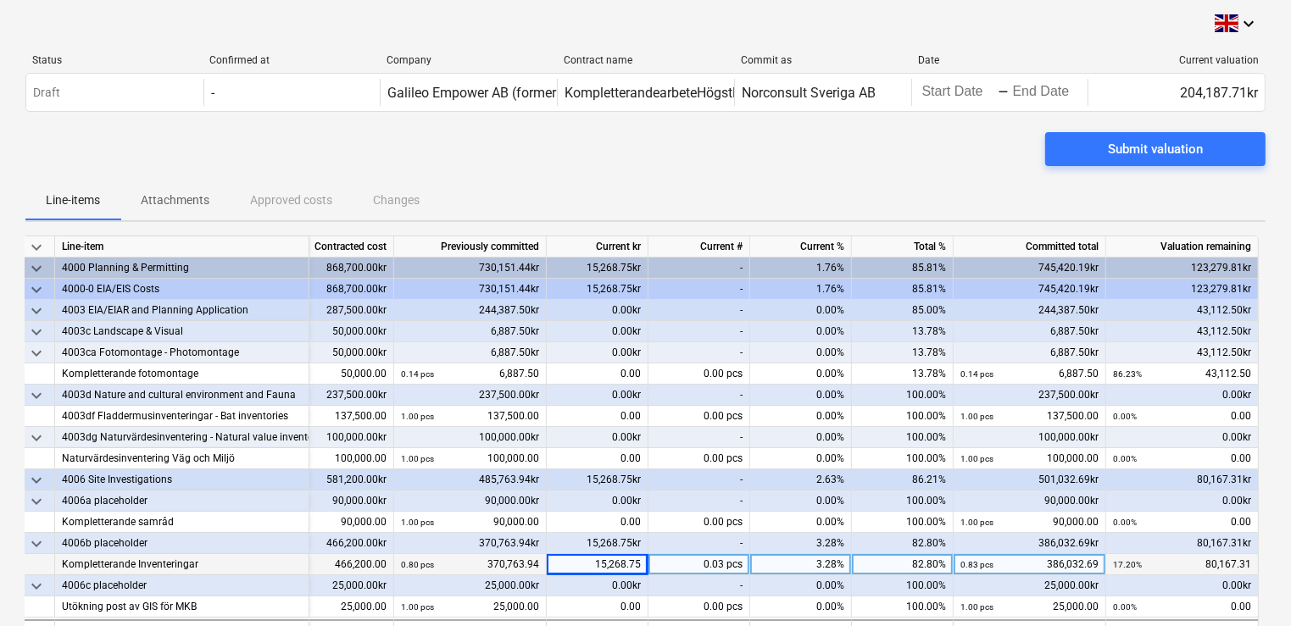
drag, startPoint x: 253, startPoint y: 86, endPoint x: 632, endPoint y: 161, distance: 386.2
click at [253, 87] on div "-" at bounding box center [291, 92] width 177 height 27
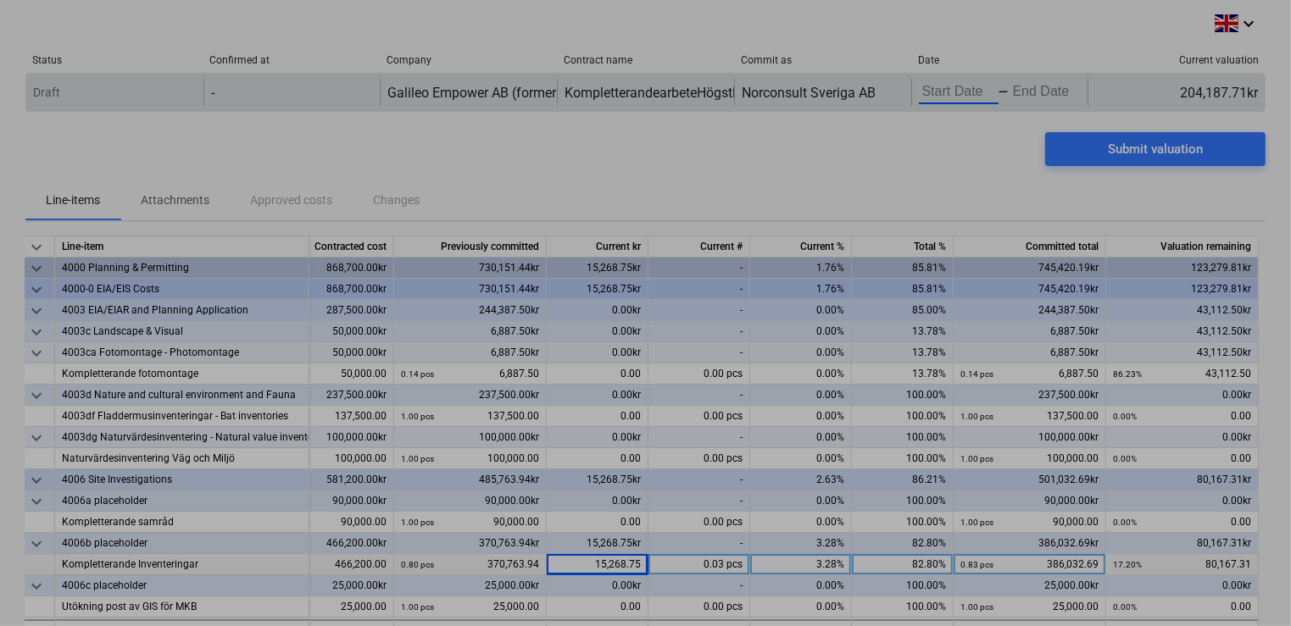
click at [953, 90] on body "keyboard_arrow_down Status Confirmed at Company Contract name Commit as Date Cu…" at bounding box center [645, 313] width 1291 height 626
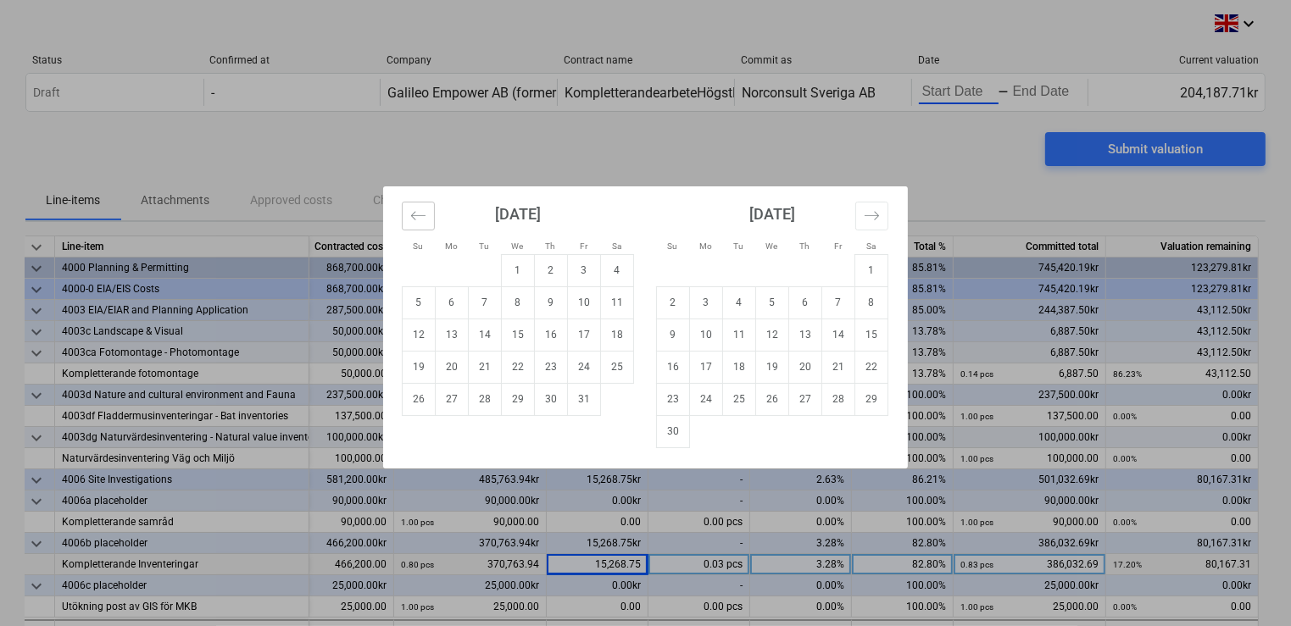
click at [419, 205] on button "Move backward to switch to the previous month." at bounding box center [418, 216] width 33 height 29
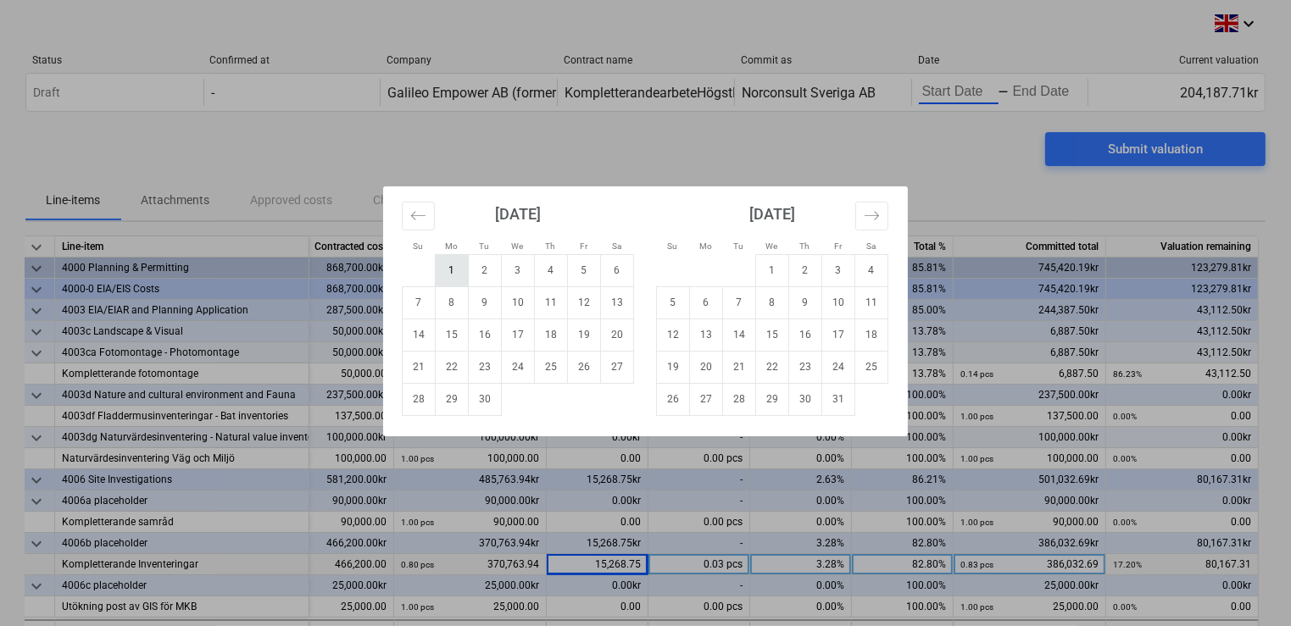
click at [449, 275] on td "1" at bounding box center [452, 270] width 33 height 32
type input "[DATE]"
click at [478, 415] on td "30" at bounding box center [485, 399] width 33 height 32
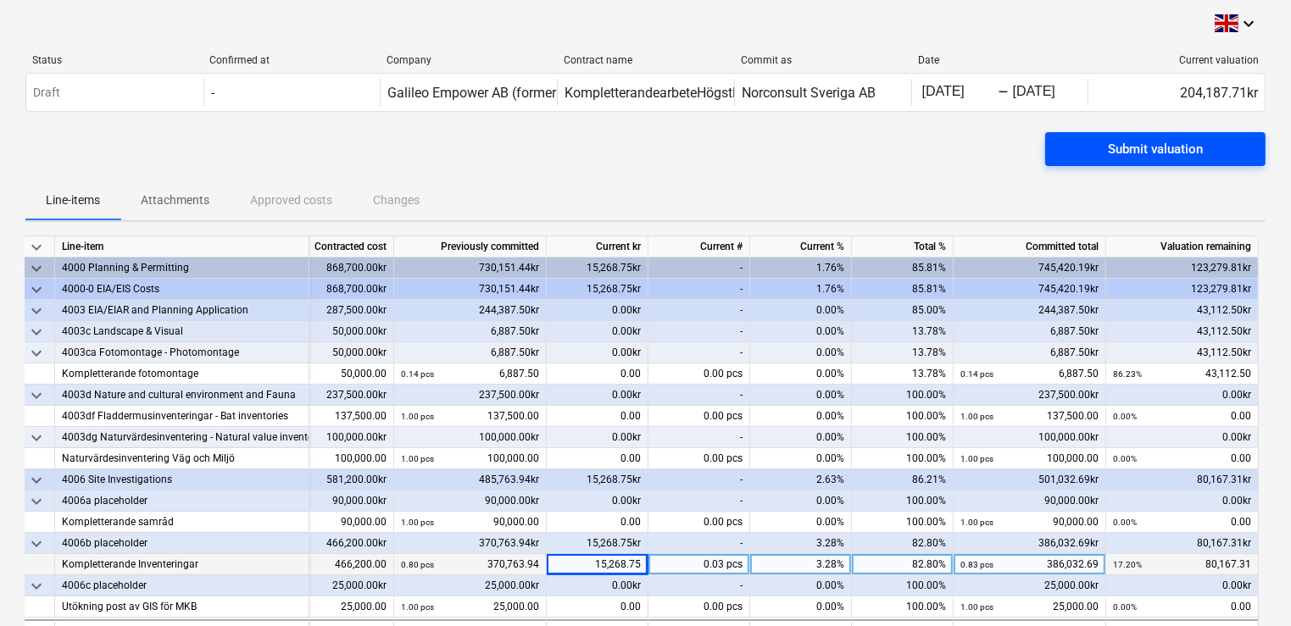
click at [1153, 153] on div "Submit valuation" at bounding box center [1155, 149] width 95 height 22
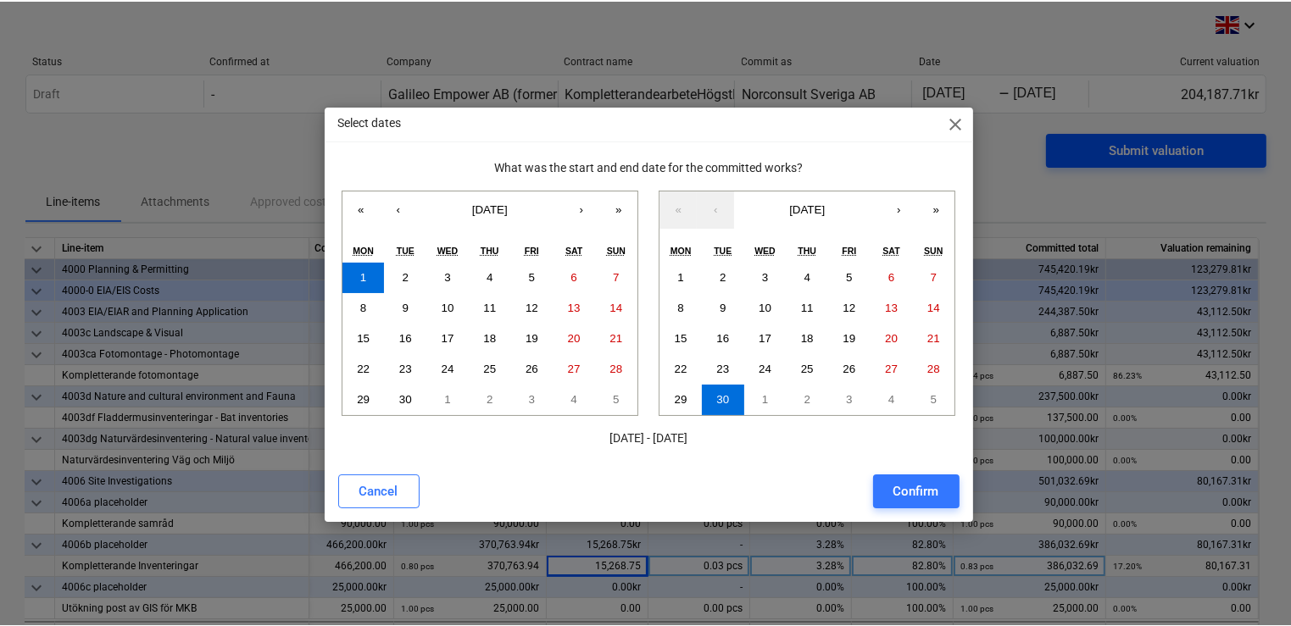
scroll to position [0, 102]
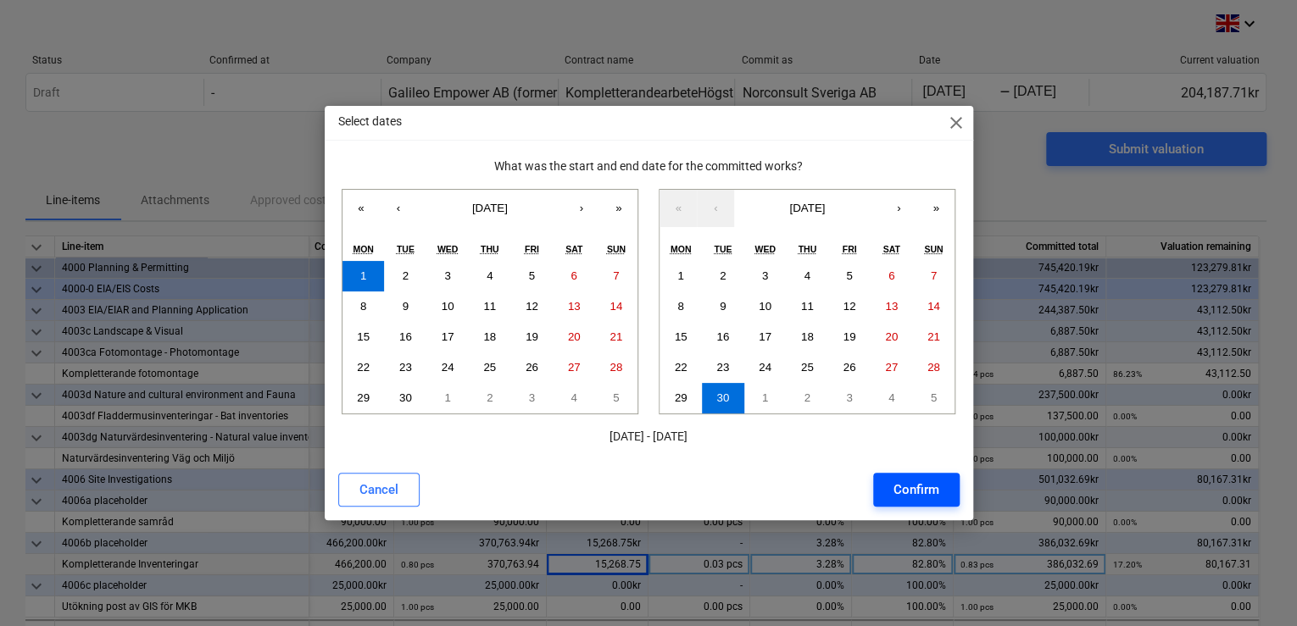
click at [909, 504] on button "Confirm" at bounding box center [916, 490] width 86 height 34
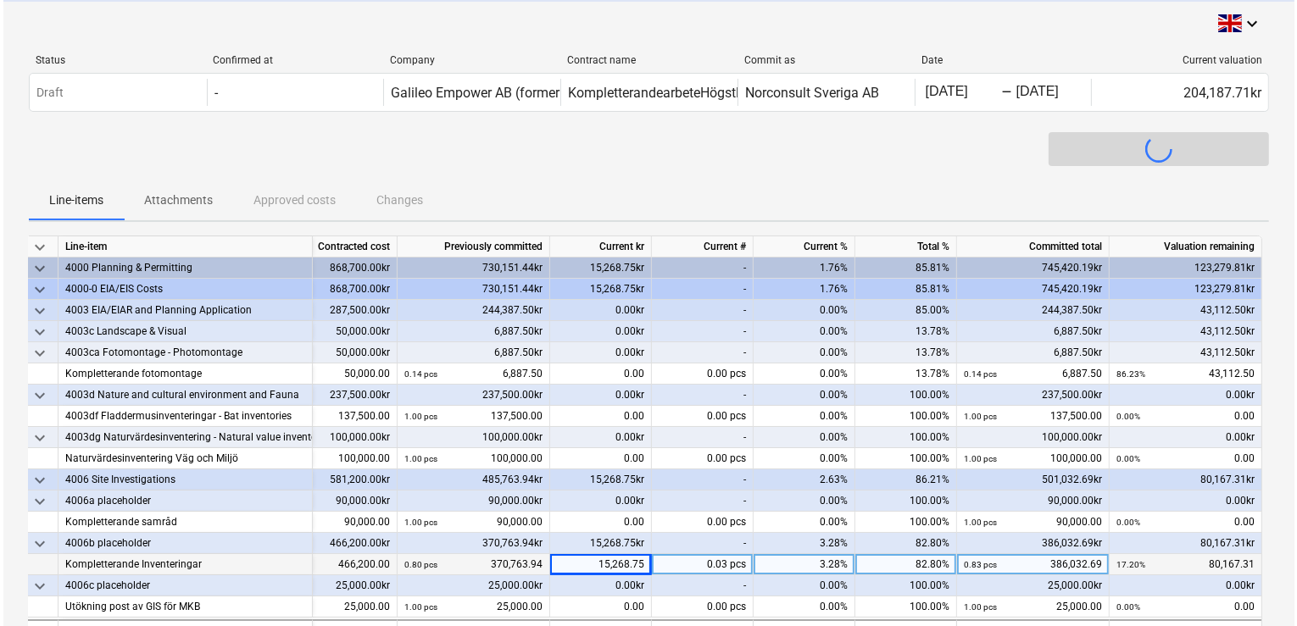
scroll to position [0, 97]
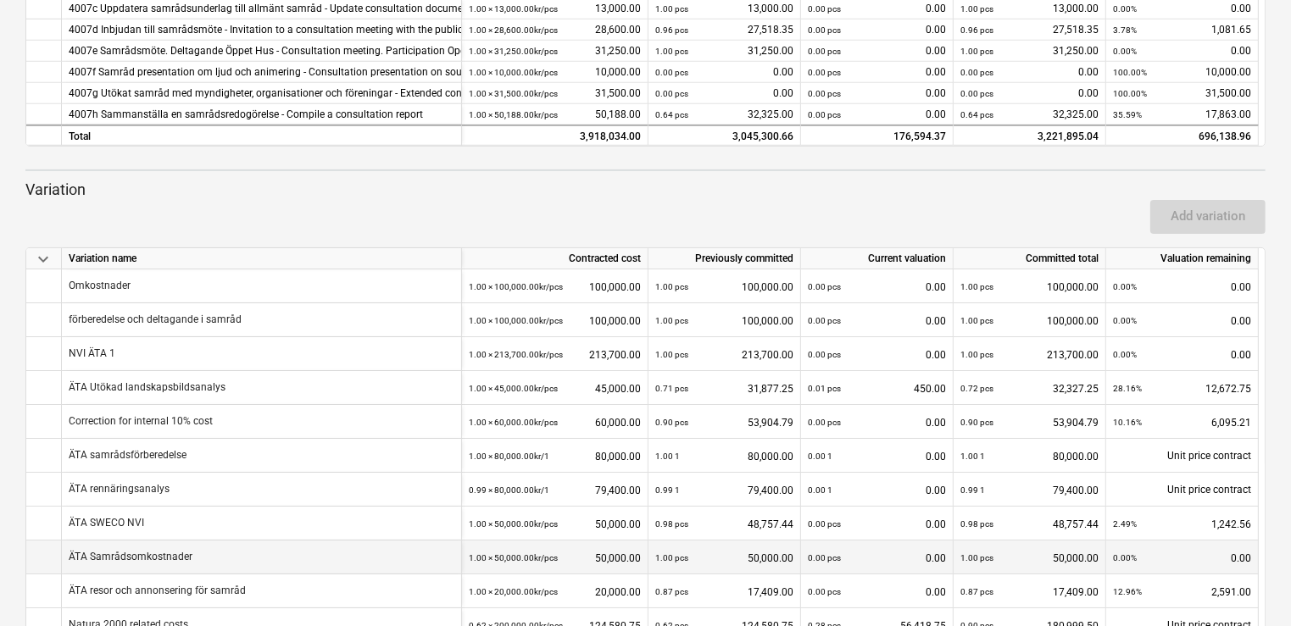
scroll to position [542, 0]
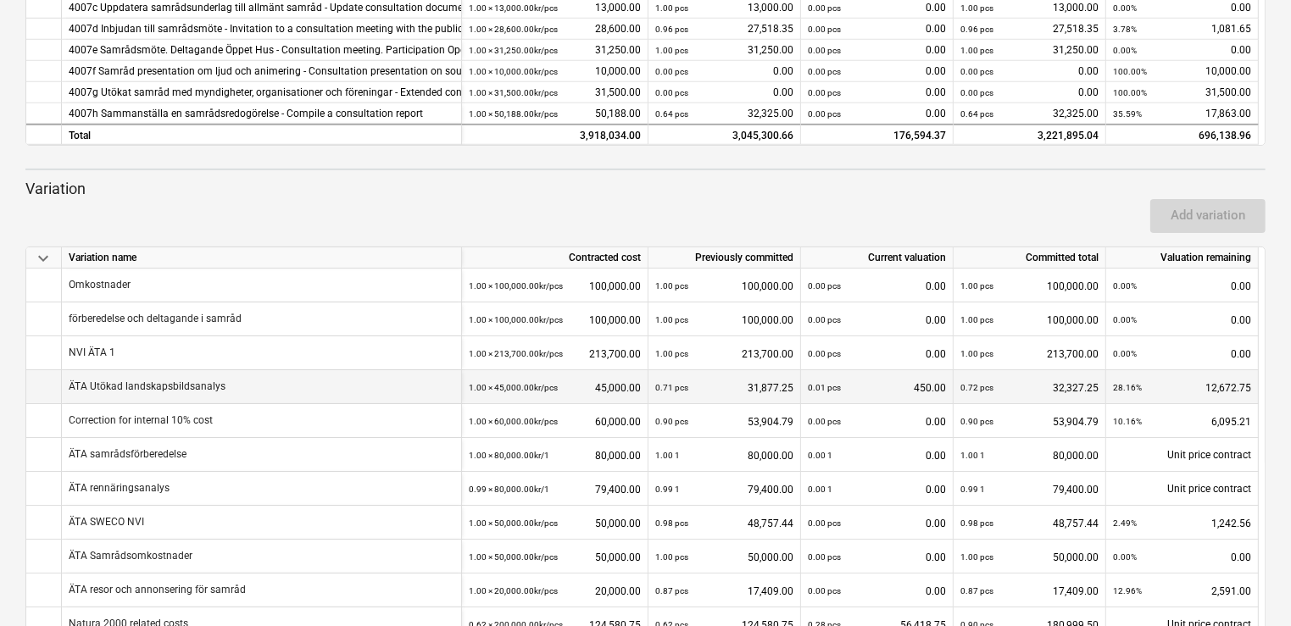
click at [877, 392] on div "0.01 pcs 450.00" at bounding box center [877, 387] width 138 height 35
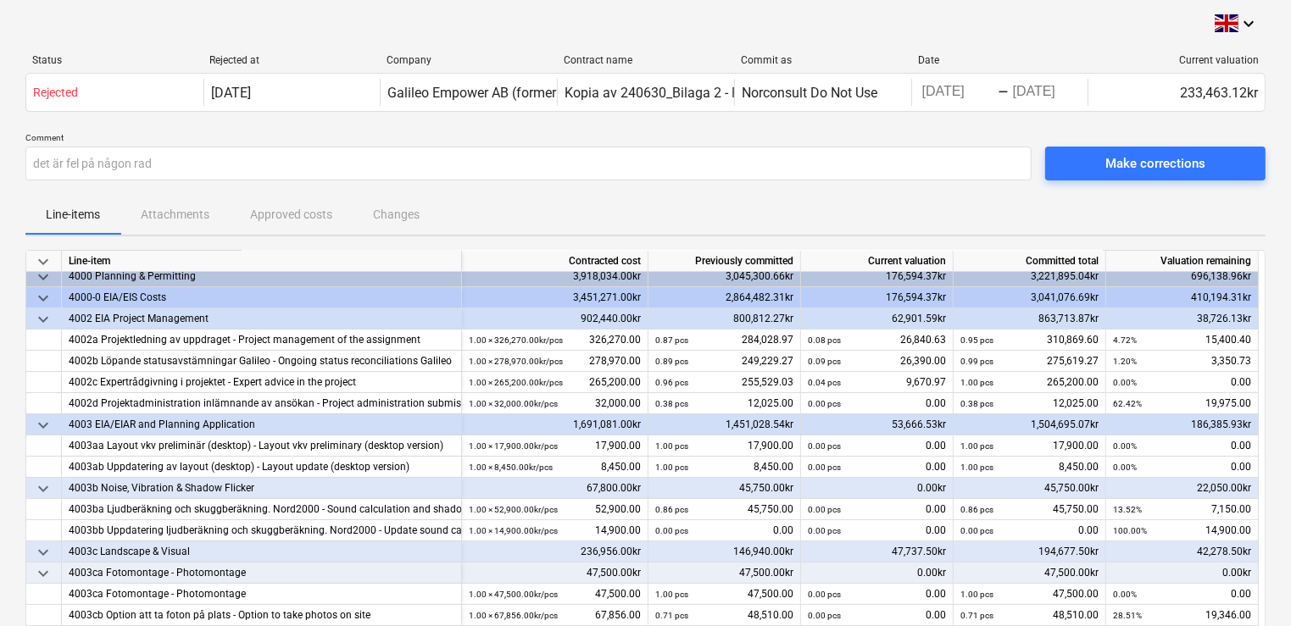
scroll to position [0, 0]
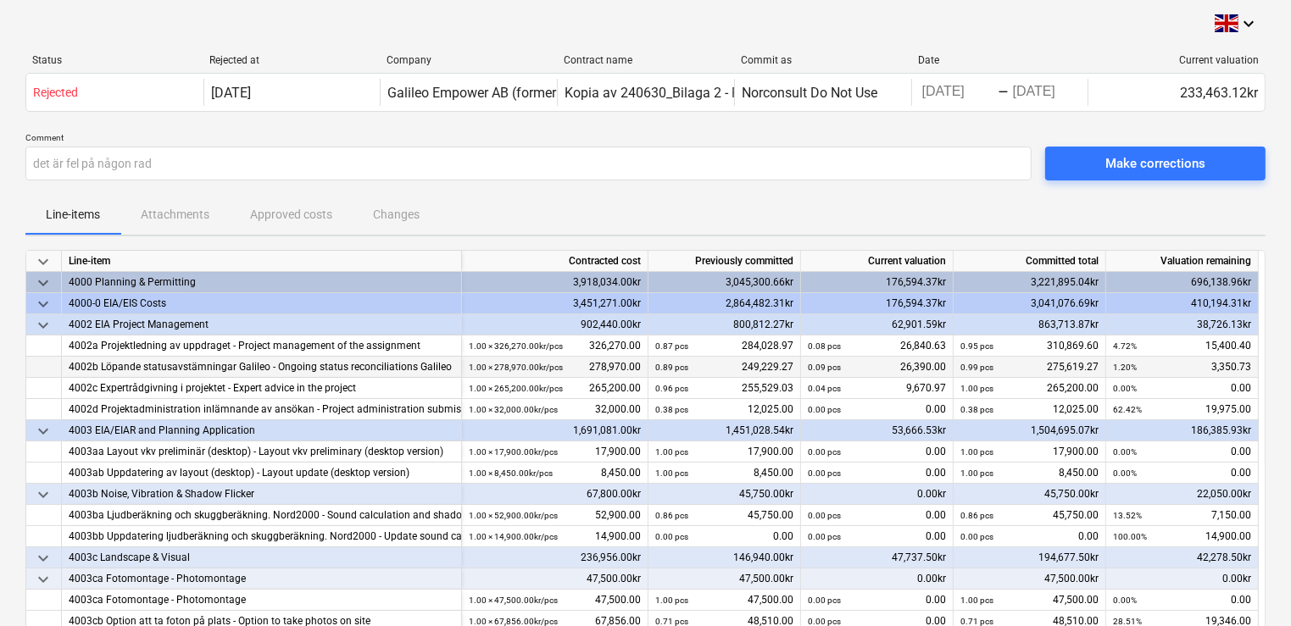
click at [865, 364] on div "0.09 pcs 26,390.00" at bounding box center [877, 367] width 138 height 21
click at [194, 207] on div "Line-items Attachments Approved costs Changes" at bounding box center [645, 214] width 1240 height 41
click at [186, 220] on div "Line-items Attachments Approved costs Changes" at bounding box center [645, 214] width 1240 height 41
click at [34, 214] on span "Line-items" at bounding box center [72, 215] width 95 height 28
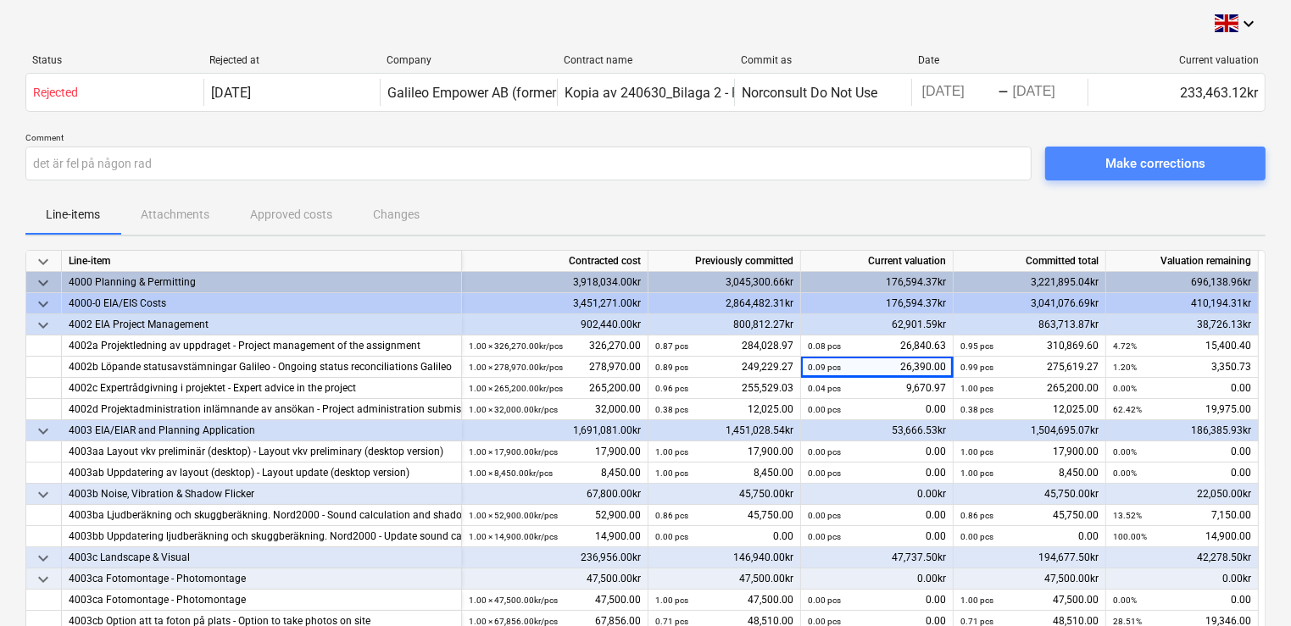
click at [1099, 166] on span "Make corrections" at bounding box center [1156, 164] width 180 height 22
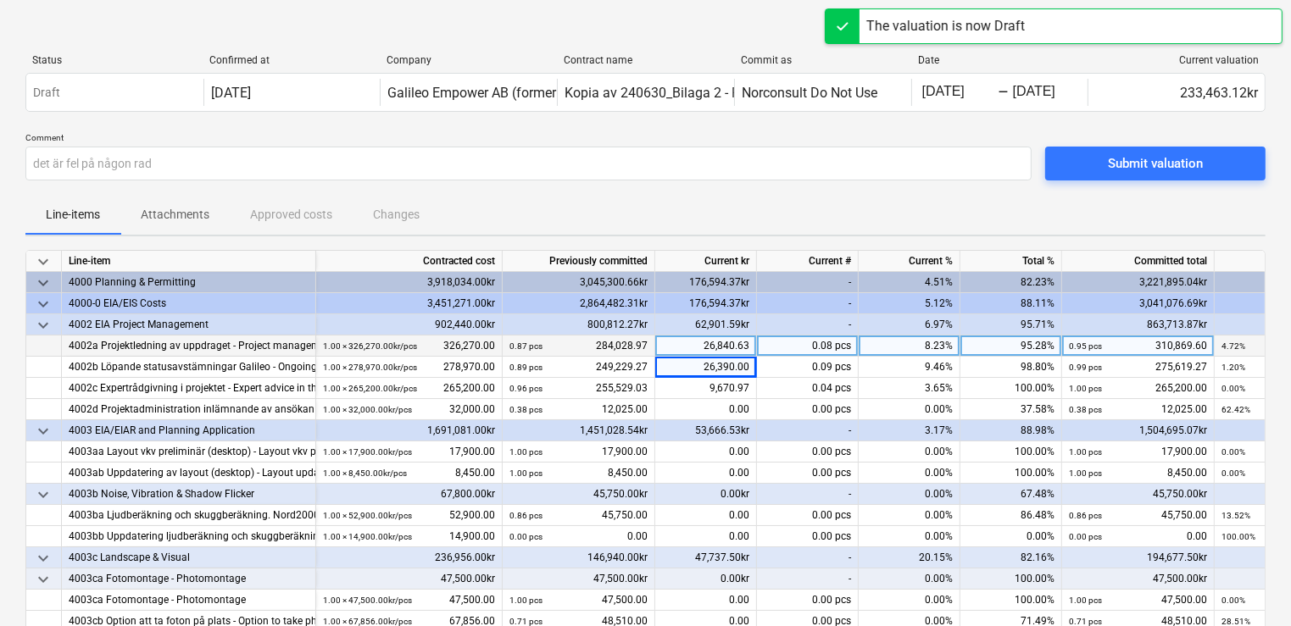
click at [725, 356] on div "26,840.63" at bounding box center [706, 346] width 102 height 21
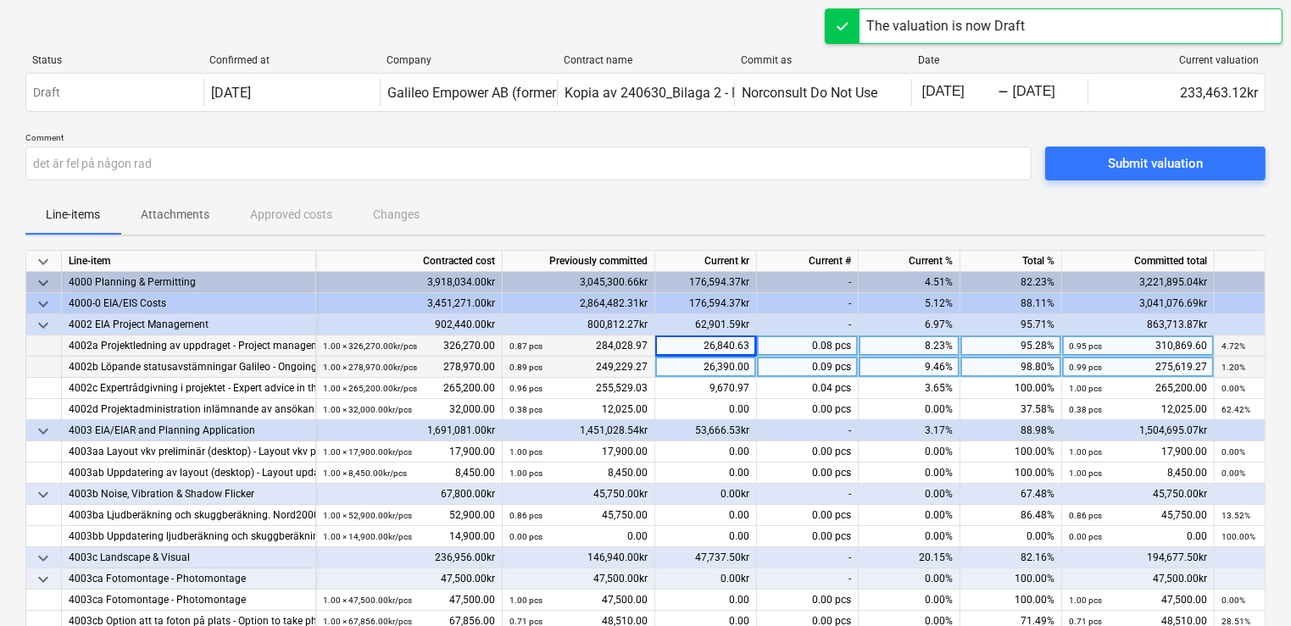
click at [713, 373] on div "26,390.00" at bounding box center [706, 367] width 102 height 21
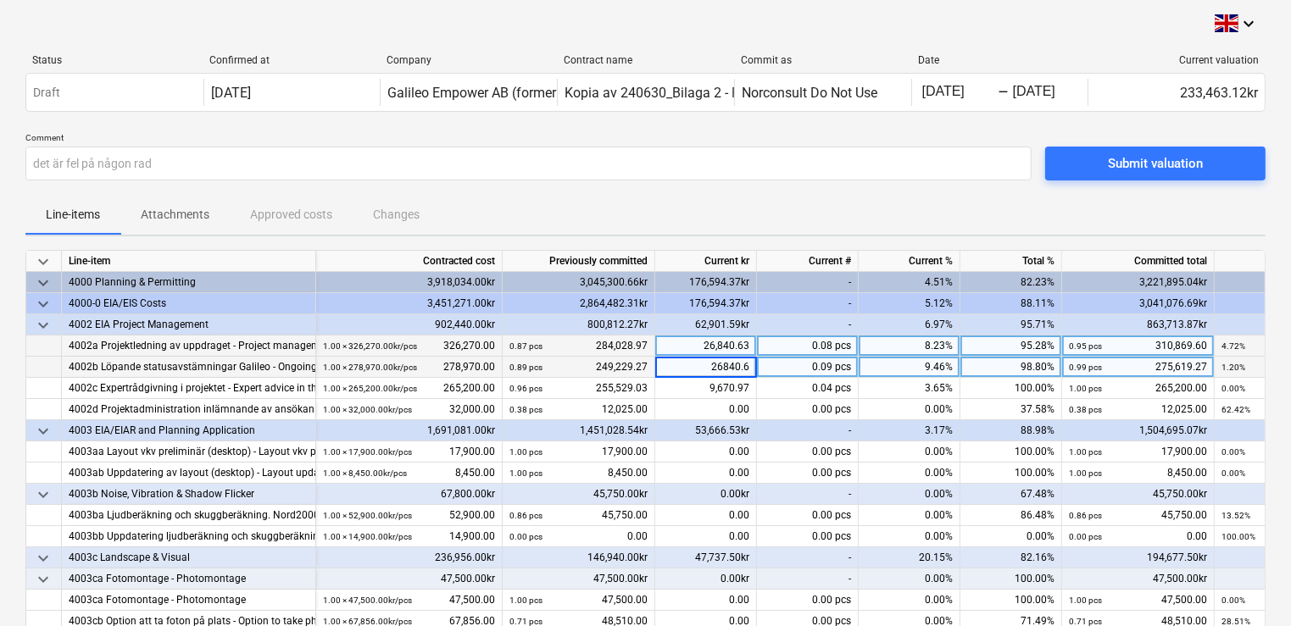
type input "26840.63"
click at [1095, 174] on span "Submit valuation" at bounding box center [1156, 164] width 180 height 22
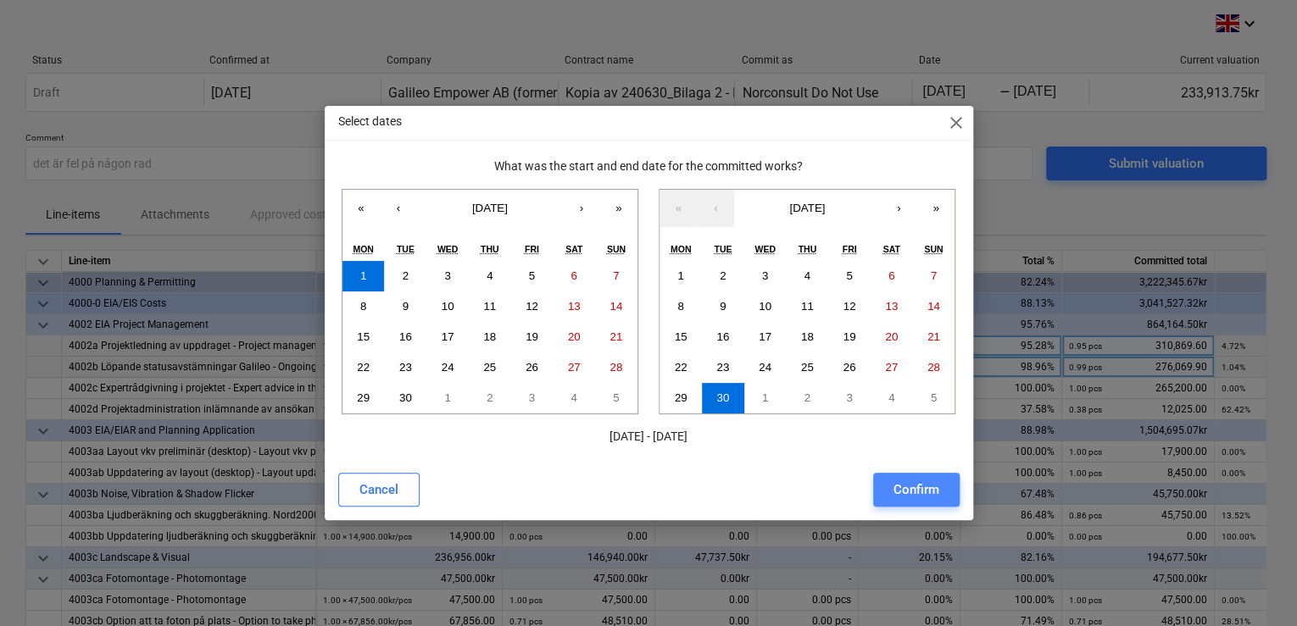
click at [923, 498] on div "Confirm" at bounding box center [916, 490] width 46 height 22
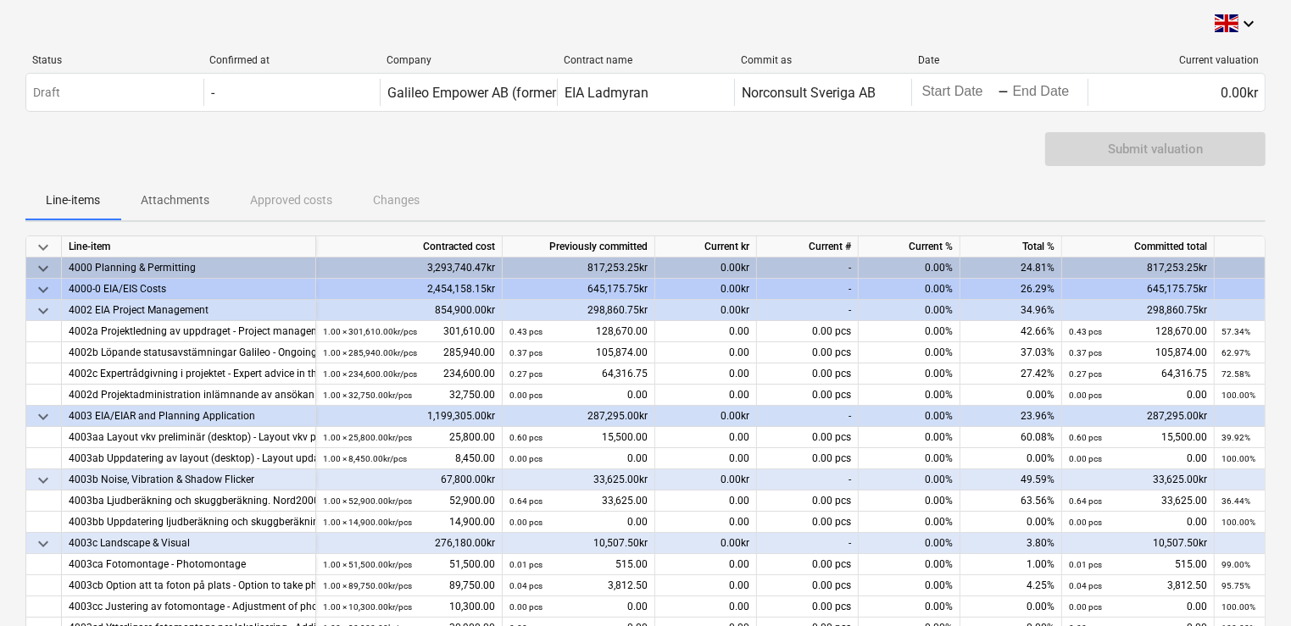
click at [0, 198] on html "keyboard_arrow_down Status Confirmed at Company Contract name Commit as Date Cu…" at bounding box center [645, 313] width 1291 height 626
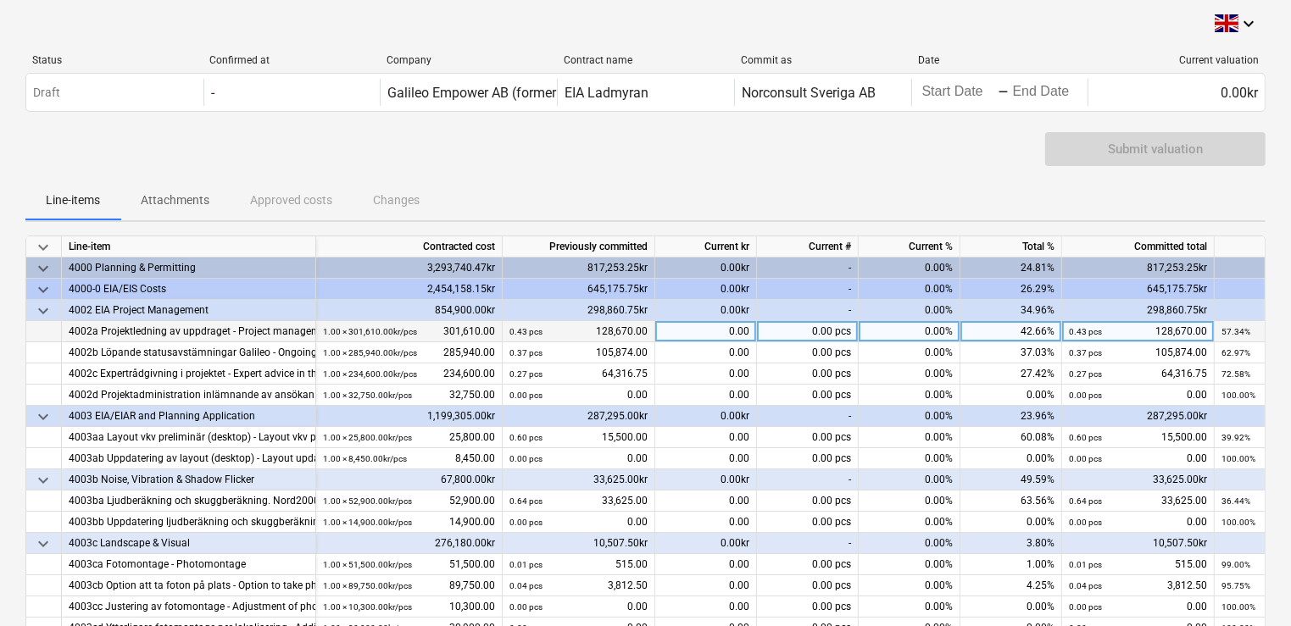
click at [695, 332] on div "0.00" at bounding box center [706, 331] width 102 height 21
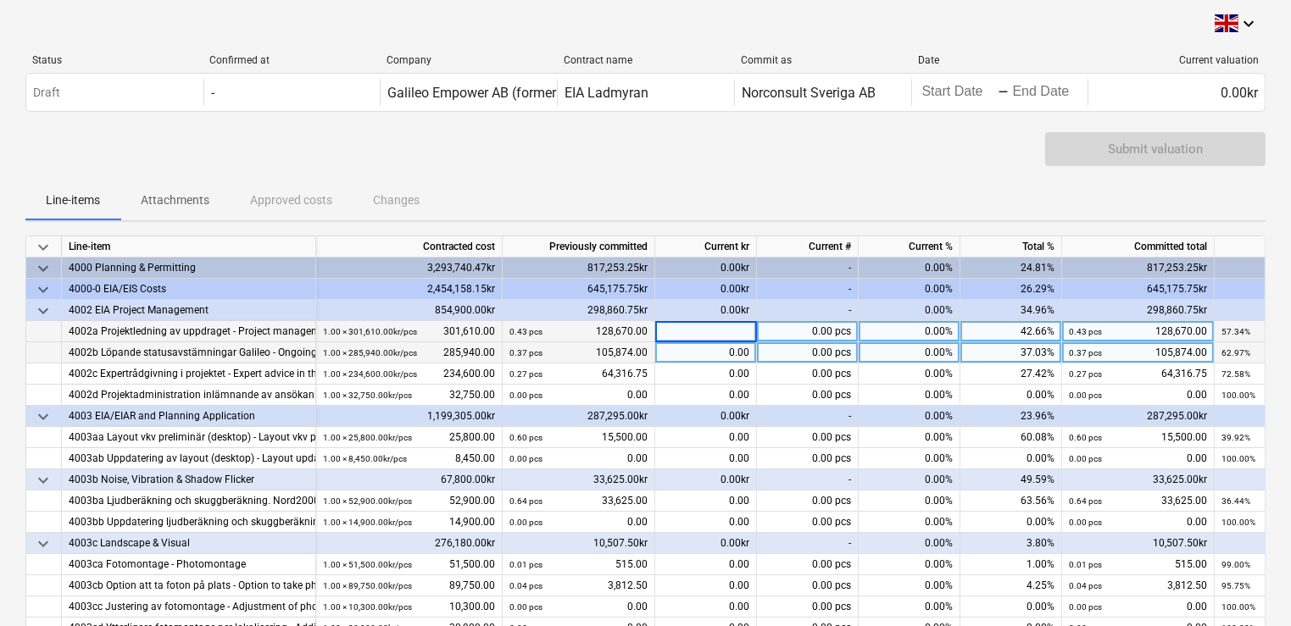
click at [693, 358] on div "0.00" at bounding box center [706, 352] width 102 height 21
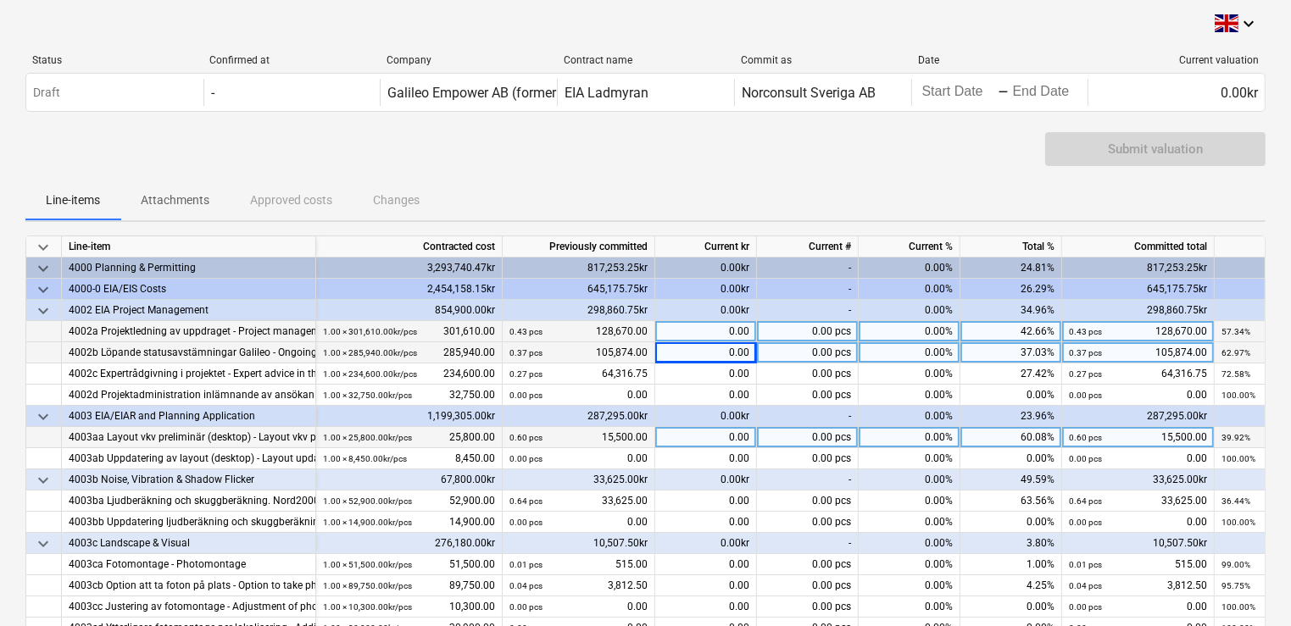
click at [709, 443] on div "0.00" at bounding box center [706, 437] width 102 height 21
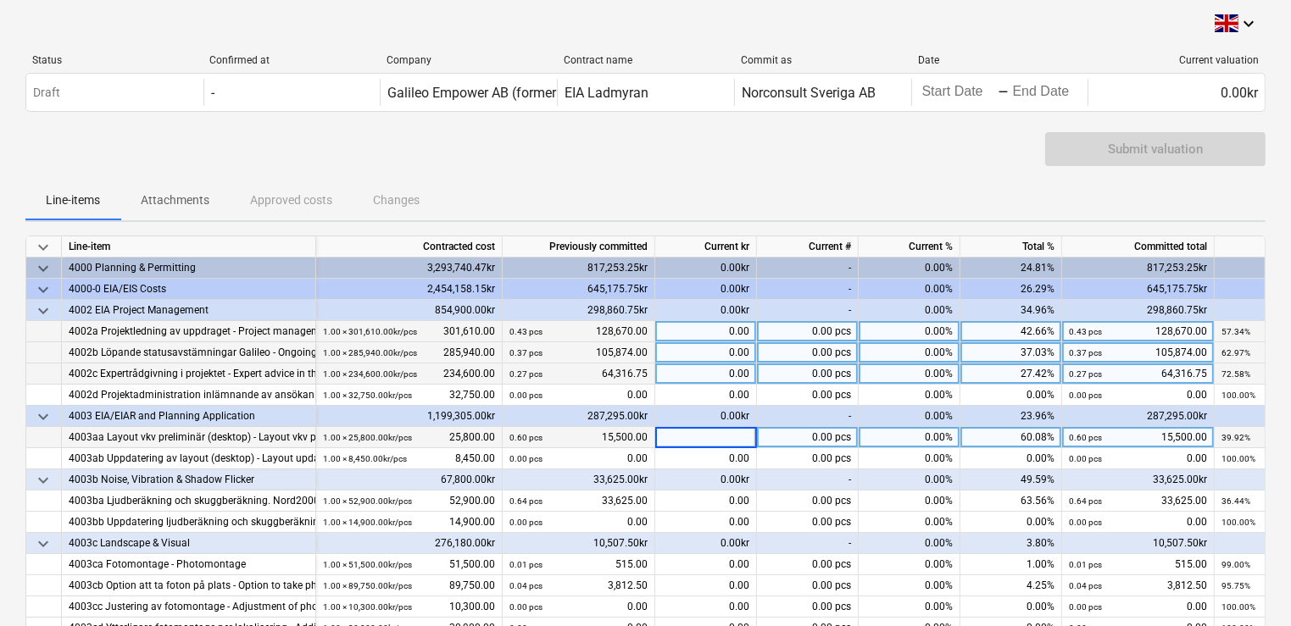
click at [719, 377] on div "0.00" at bounding box center [706, 374] width 102 height 21
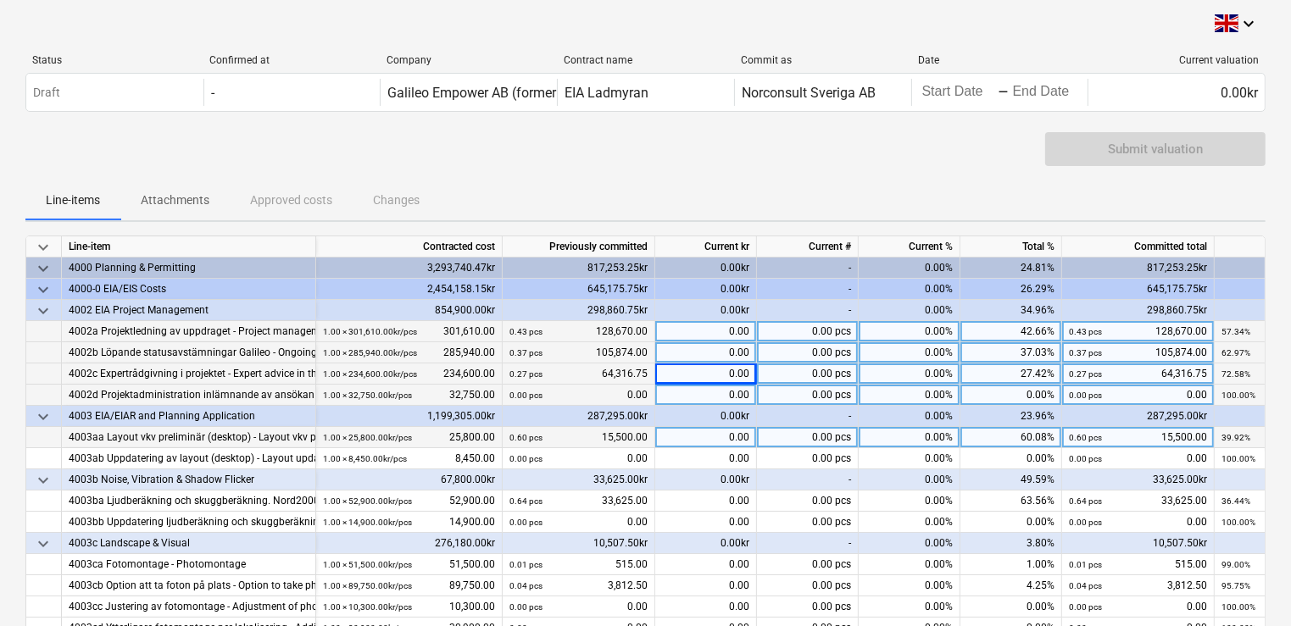
click at [709, 392] on div "0.00" at bounding box center [706, 395] width 102 height 21
type input "650"
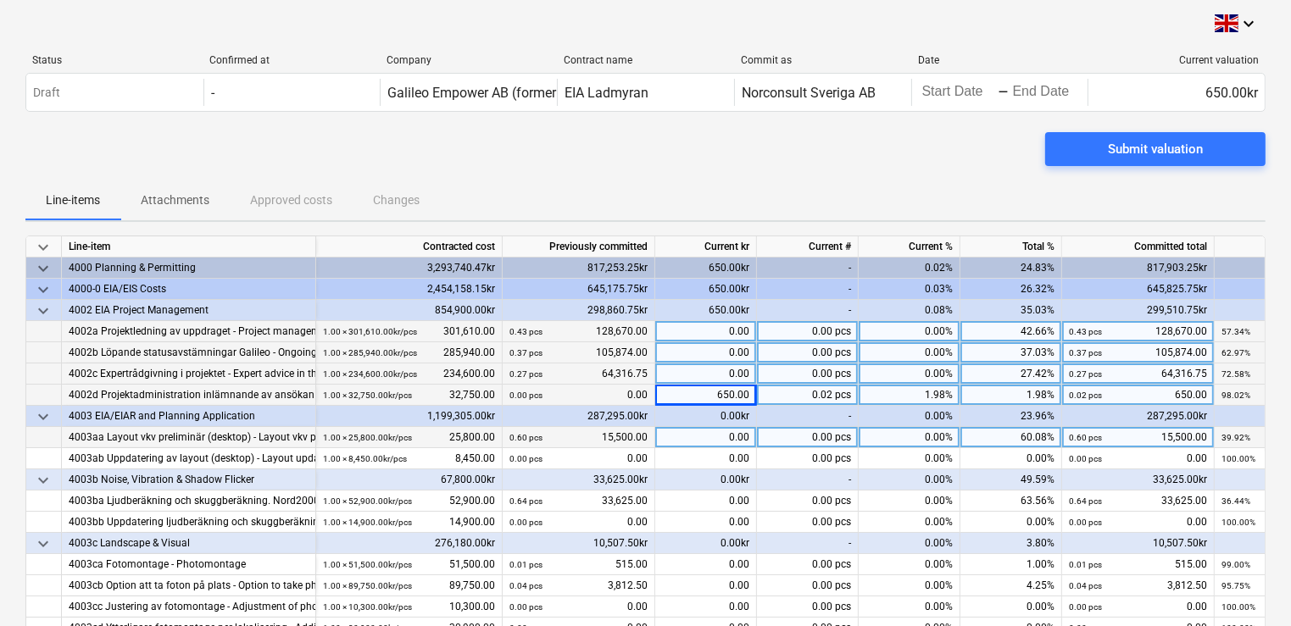
click at [720, 327] on div "0.00" at bounding box center [706, 331] width 102 height 21
click at [783, 350] on div "0.00 pcs" at bounding box center [808, 352] width 102 height 21
click at [719, 355] on div "0.00" at bounding box center [706, 352] width 102 height 21
type input "6275"
click at [710, 356] on div "6,275.00" at bounding box center [706, 352] width 102 height 21
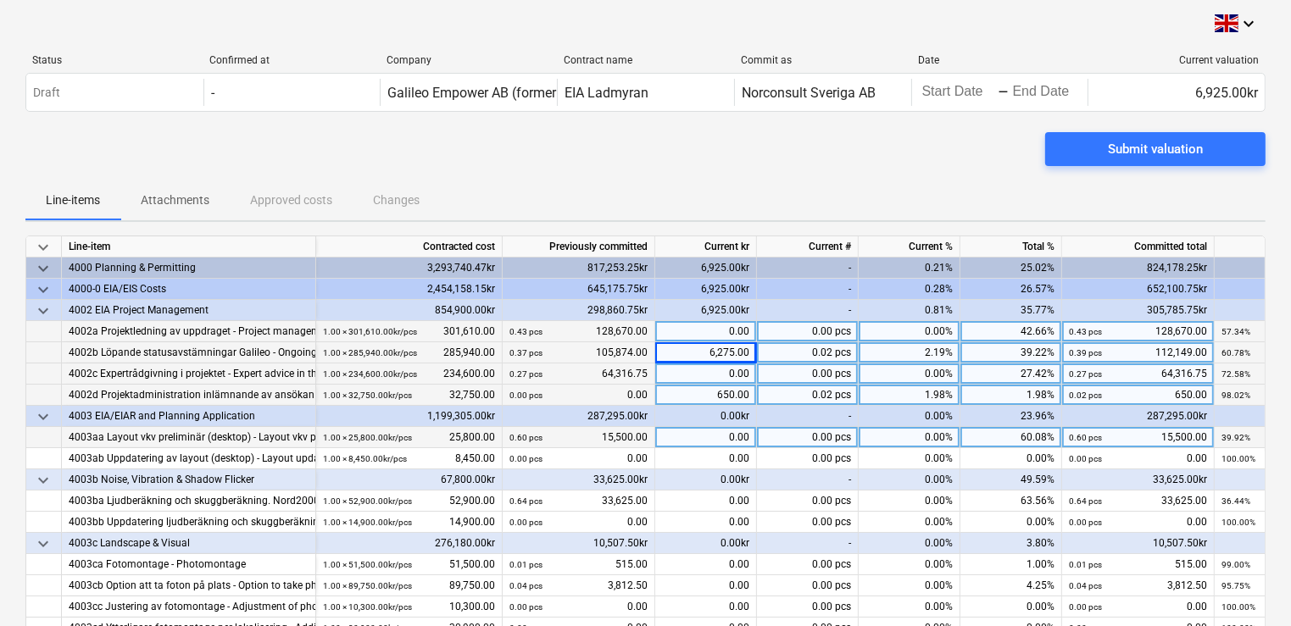
click at [692, 338] on div "0.00" at bounding box center [706, 331] width 102 height 21
click at [704, 320] on div "6,925.00kr" at bounding box center [706, 310] width 102 height 21
click at [695, 329] on div "0.00" at bounding box center [706, 331] width 102 height 21
type input "4462.50"
click at [683, 397] on div "650.00" at bounding box center [706, 395] width 102 height 21
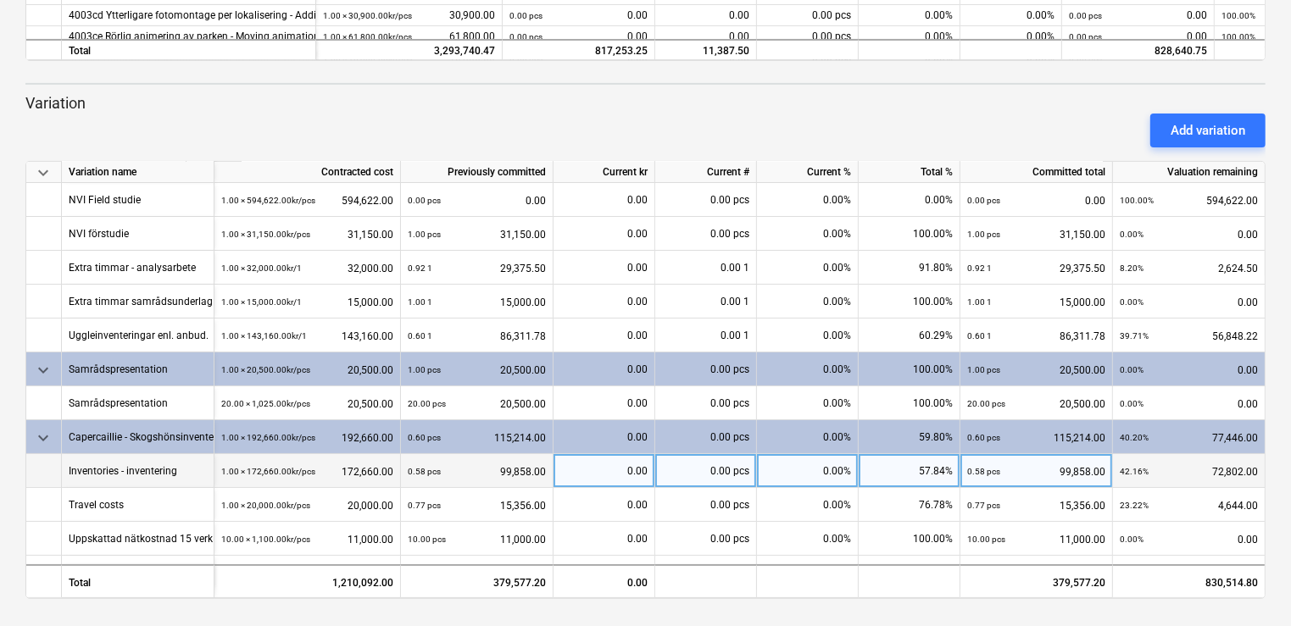
scroll to position [131, 0]
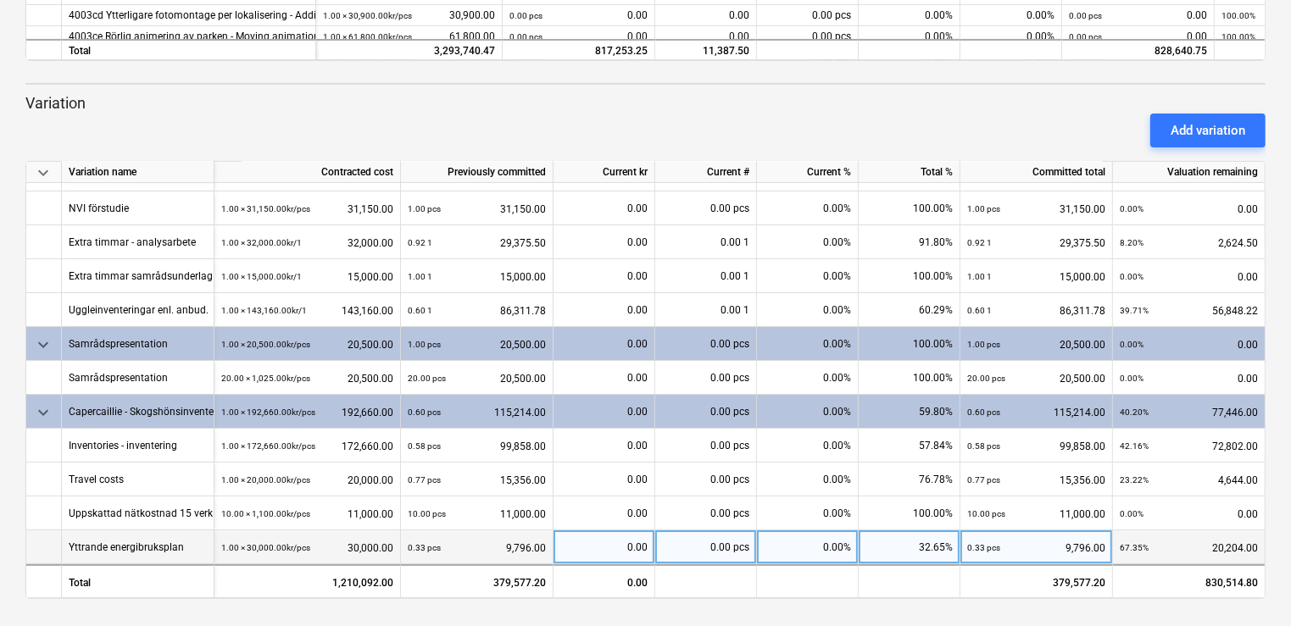
click at [619, 549] on div "0.00" at bounding box center [603, 548] width 87 height 34
type input "19012.5"
click at [598, 542] on div "19,012.50" at bounding box center [603, 548] width 87 height 34
type input "20612.5"
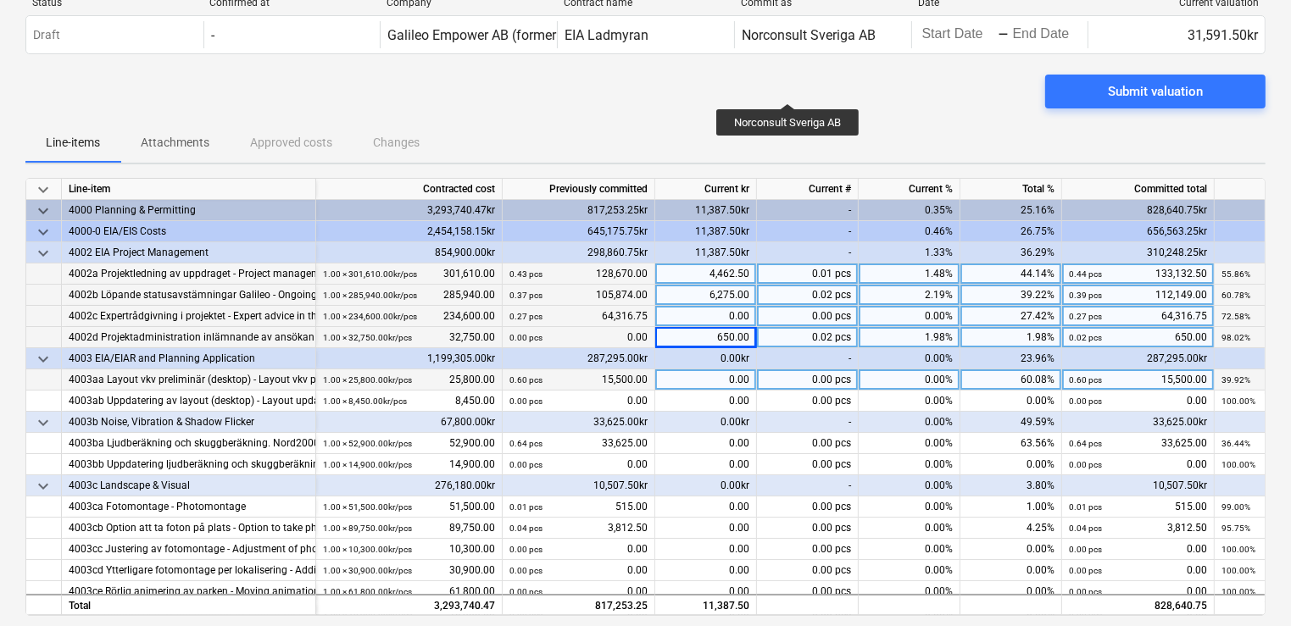
scroll to position [0, 0]
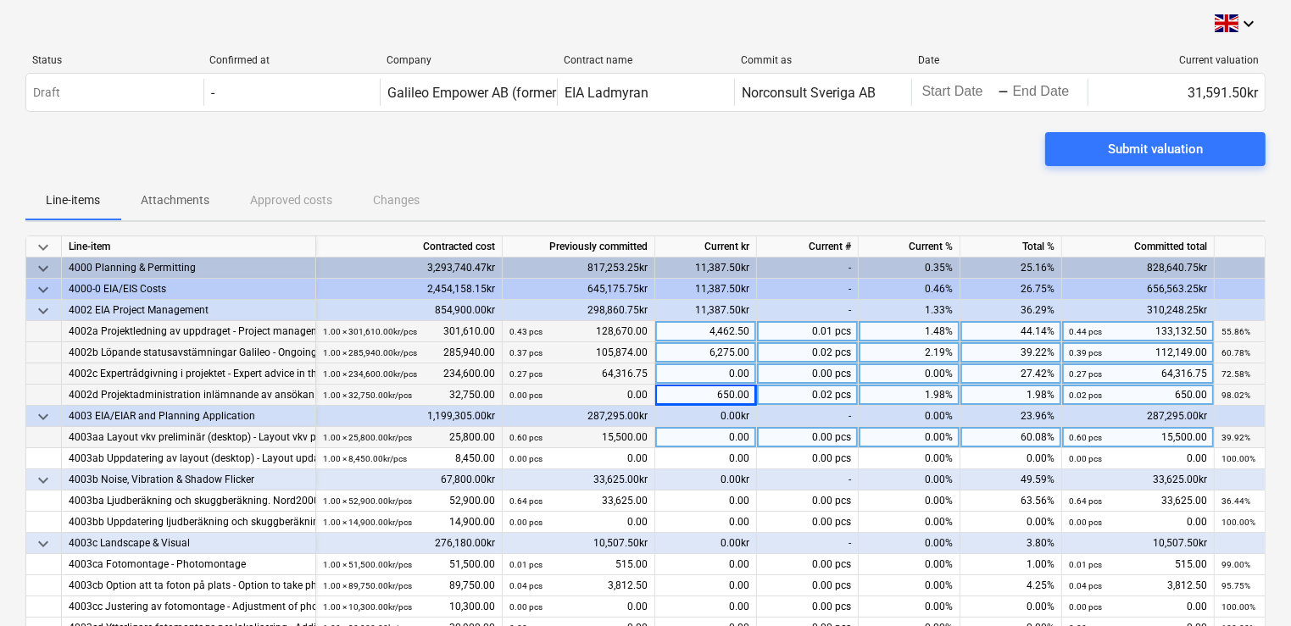
click at [678, 398] on div "650.00" at bounding box center [706, 395] width 102 height 21
type input "1058.5"
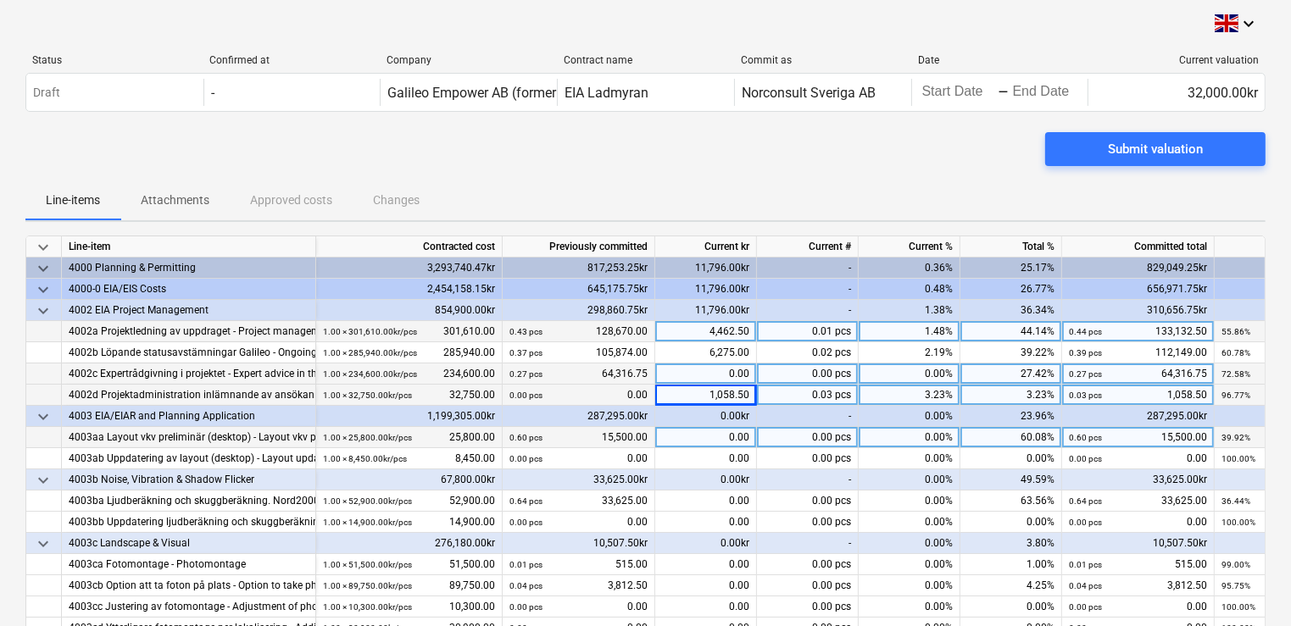
click at [689, 398] on div "1,058.50" at bounding box center [706, 395] width 102 height 21
type input "1218.5"
click at [929, 68] on div "Status Confirmed at Company Contract name Commit as Date Current valuation" at bounding box center [645, 63] width 1240 height 19
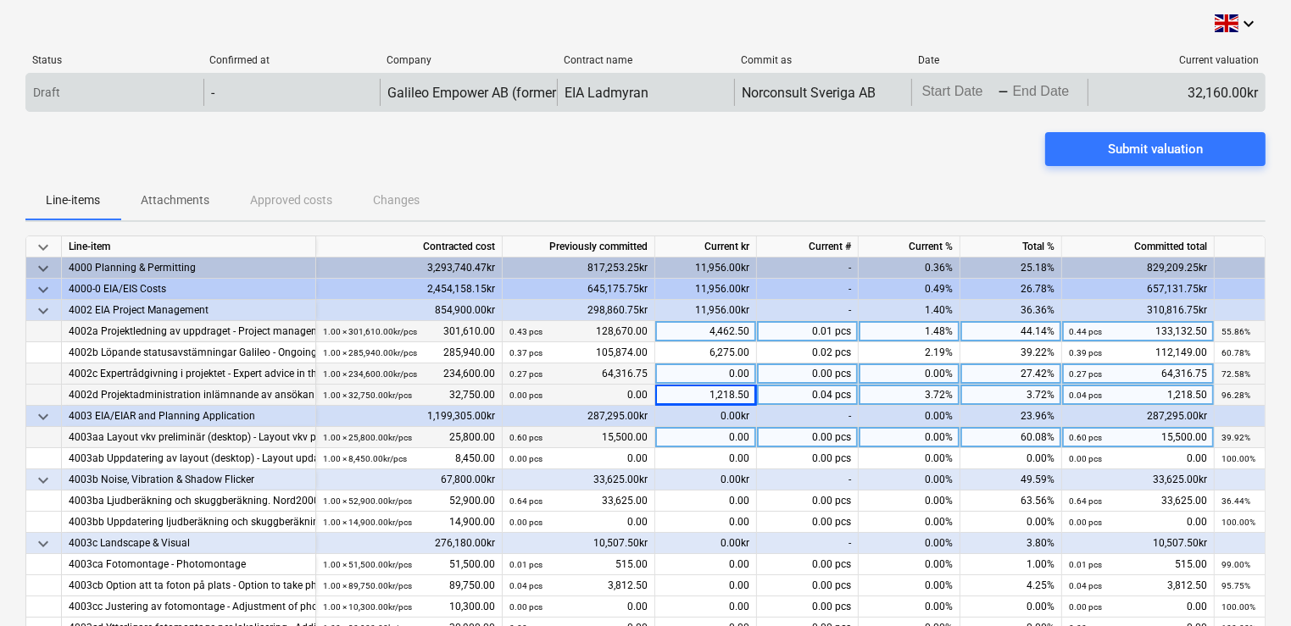
click at [941, 87] on body "keyboard_arrow_down Status Confirmed at Company Contract name Commit as Date Cu…" at bounding box center [645, 313] width 1291 height 626
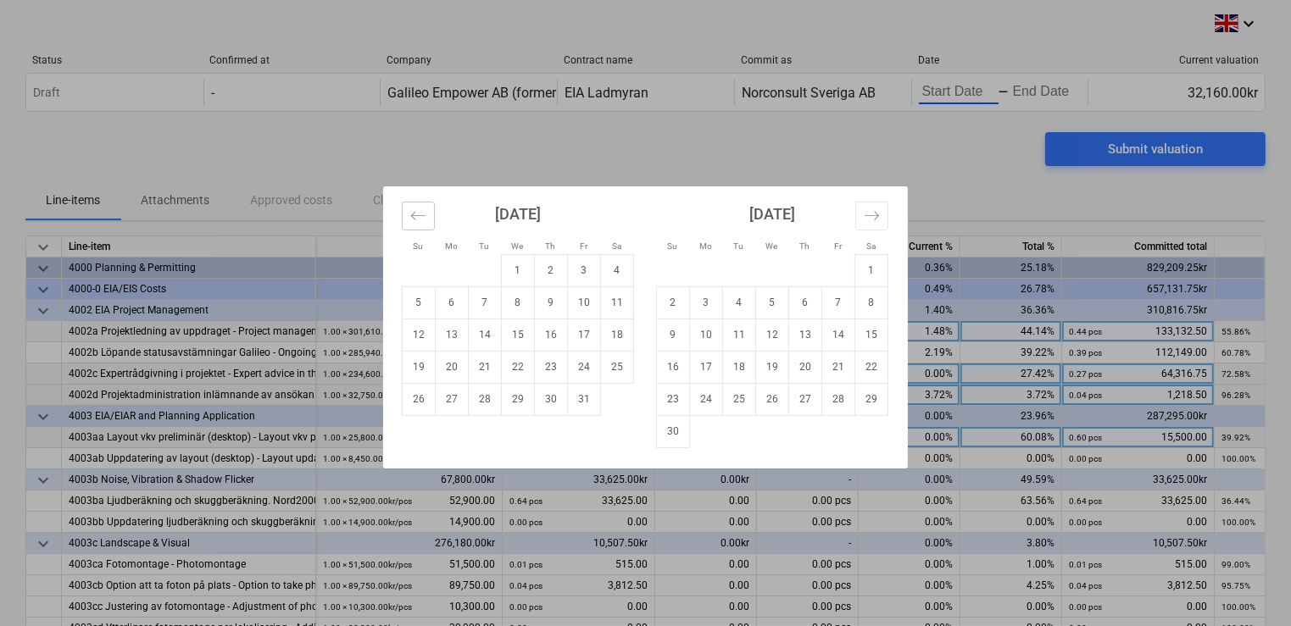
drag, startPoint x: 437, startPoint y: 197, endPoint x: 431, endPoint y: 203, distance: 9.0
click at [434, 198] on div "October 2025" at bounding box center [518, 220] width 232 height 68
click at [422, 209] on icon "Move backward to switch to the previous month." at bounding box center [418, 216] width 16 height 16
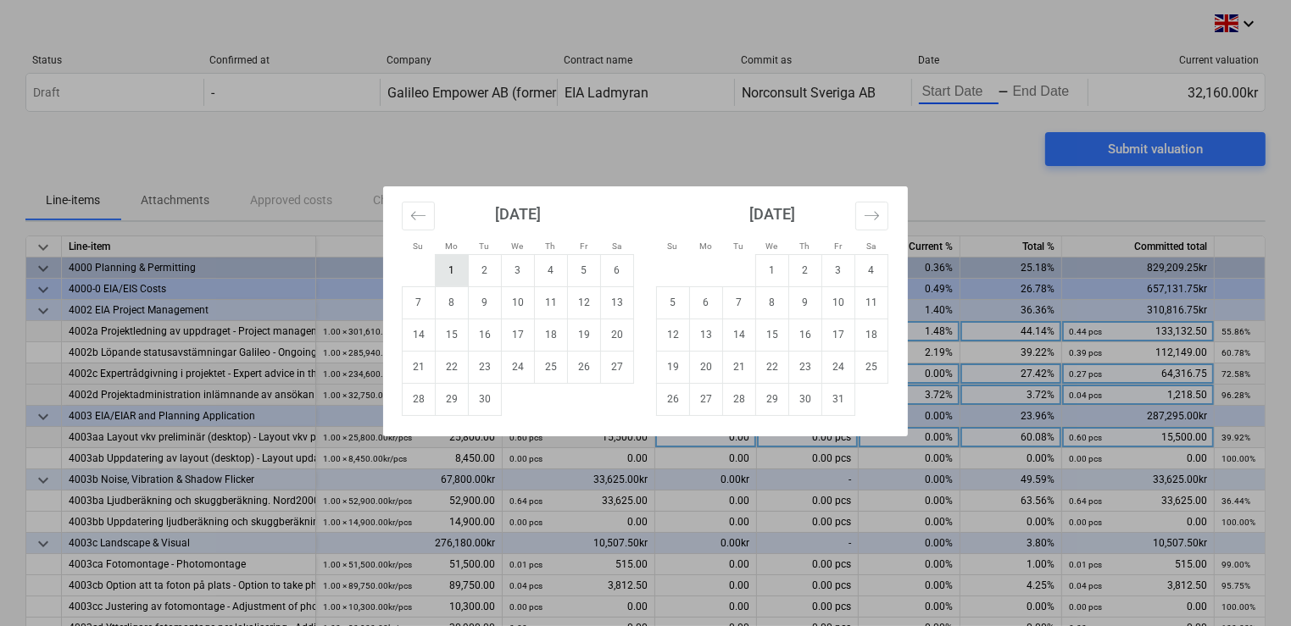
click at [448, 267] on td "1" at bounding box center [452, 270] width 33 height 32
type input "09/01/2025"
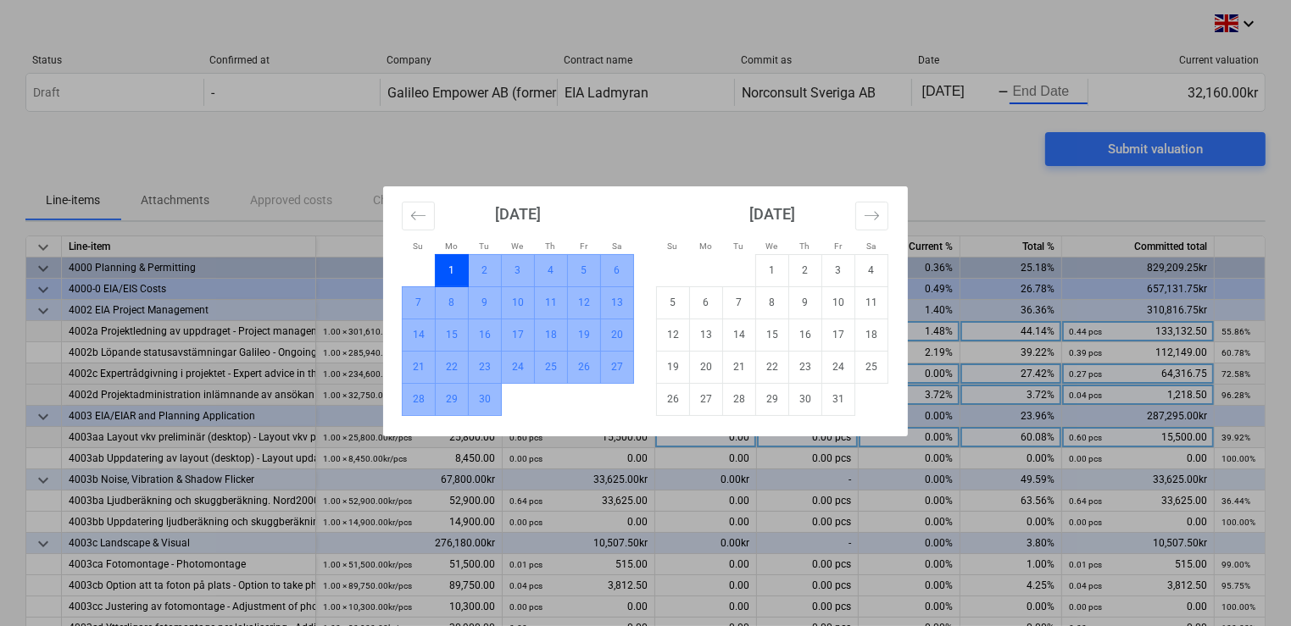
click at [487, 402] on td "30" at bounding box center [485, 399] width 33 height 32
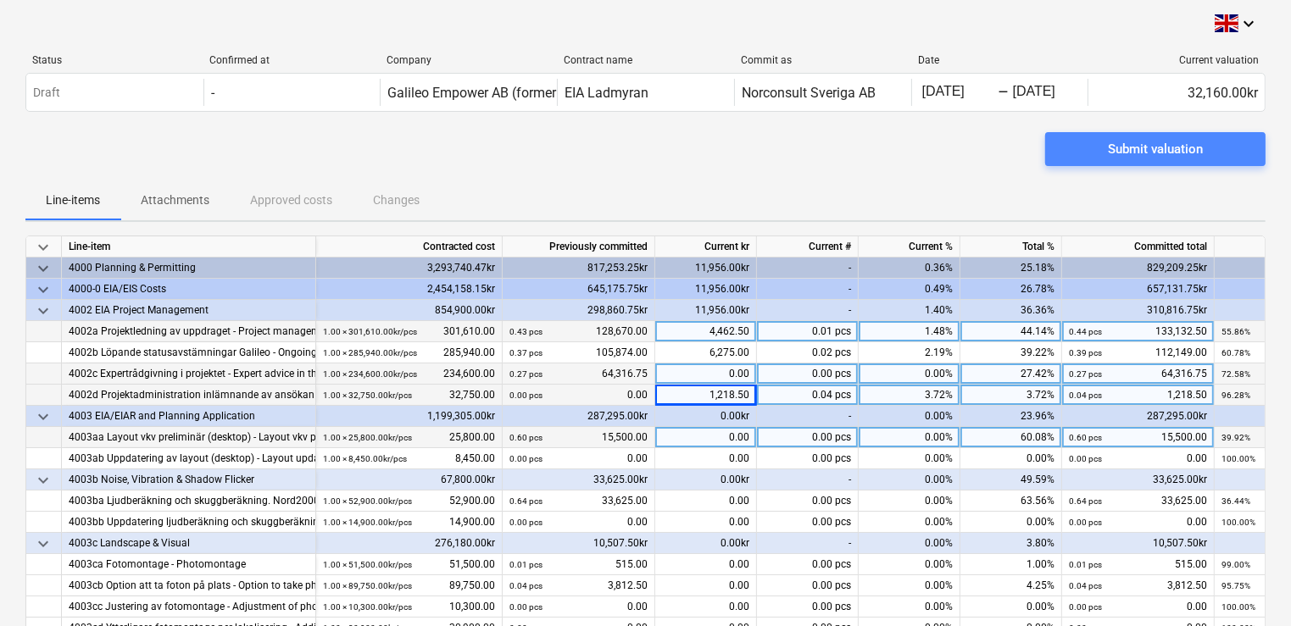
click at [1210, 147] on span "Submit valuation" at bounding box center [1156, 149] width 180 height 22
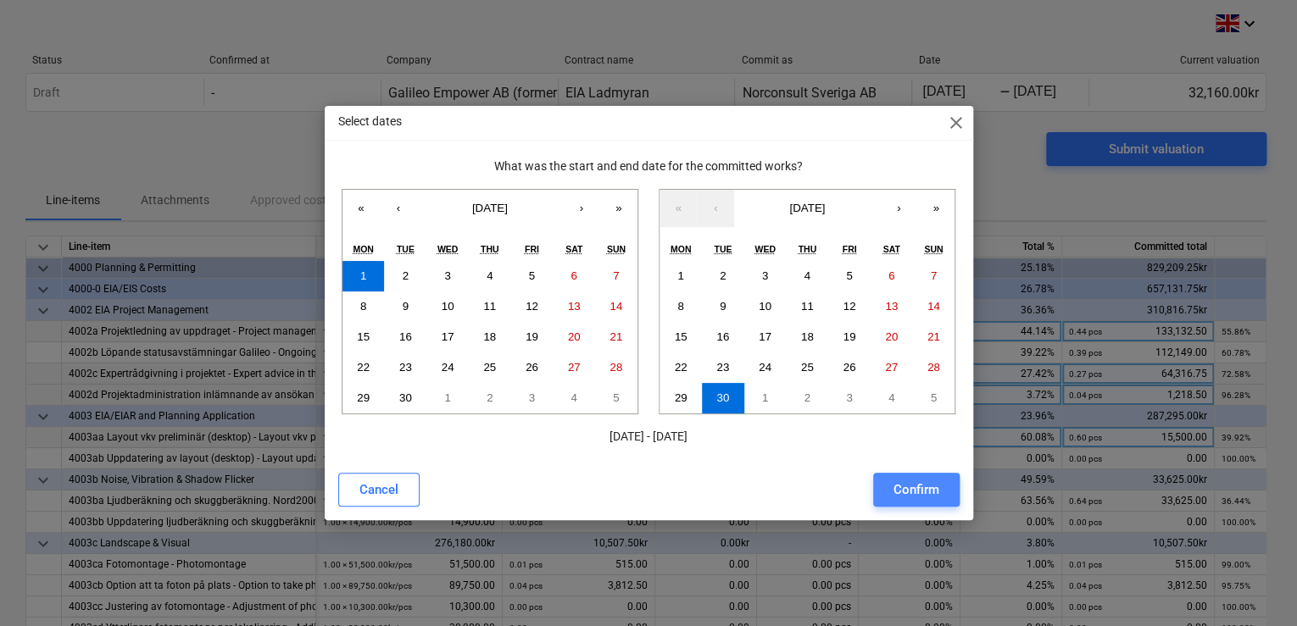
click at [906, 488] on div "Confirm" at bounding box center [916, 490] width 46 height 22
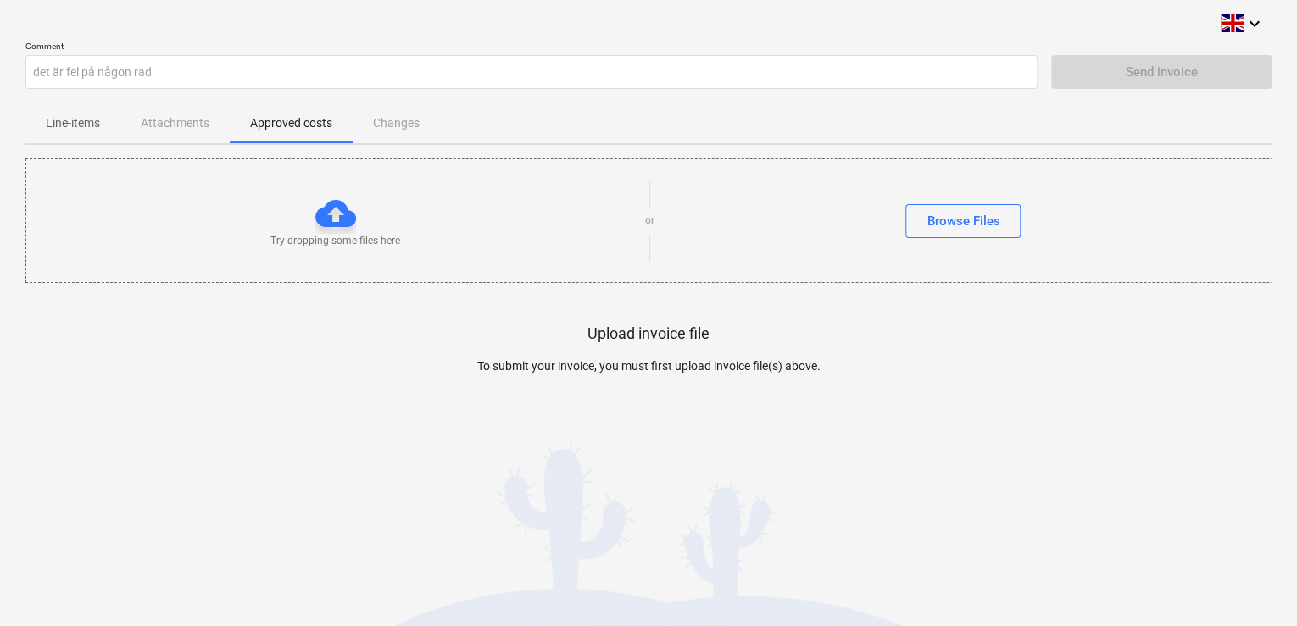
click at [58, 131] on p "Line-items" at bounding box center [73, 123] width 54 height 18
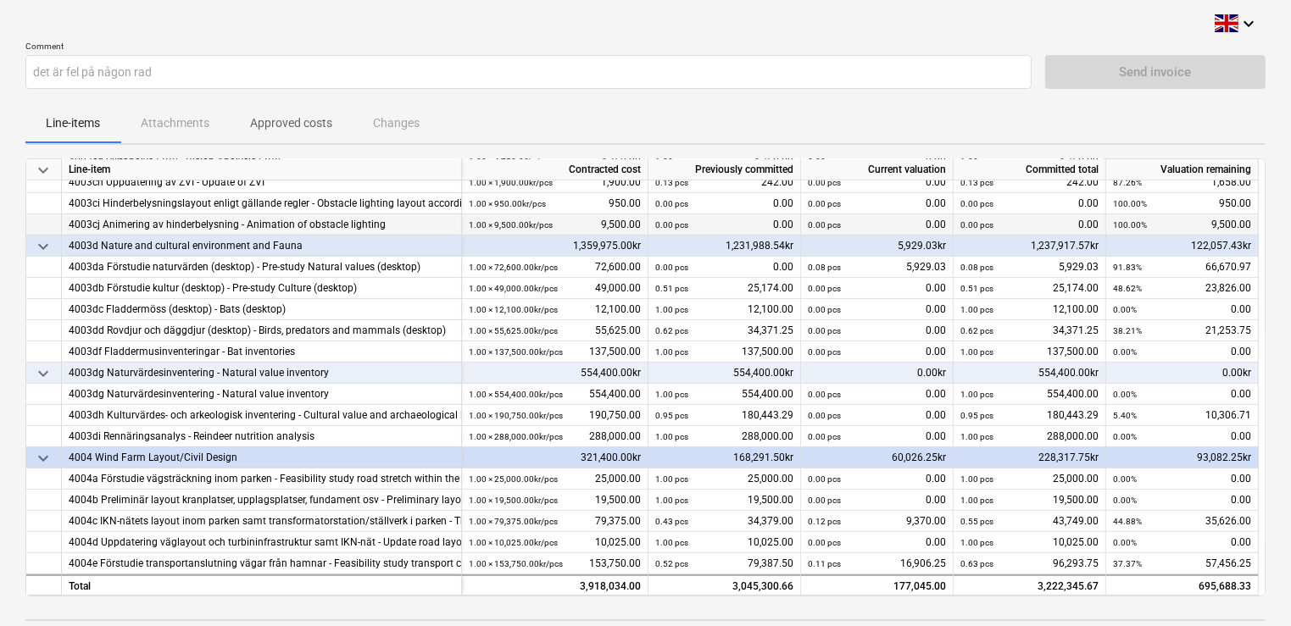
scroll to position [610, 0]
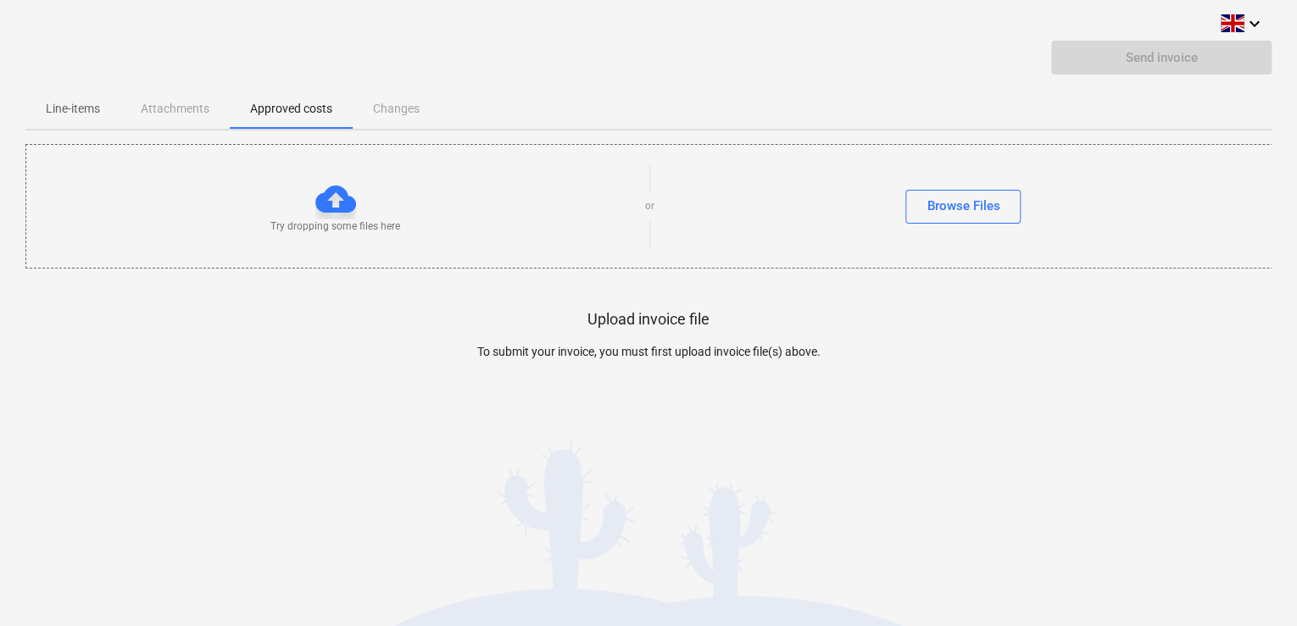
click at [74, 114] on p "Line-items" at bounding box center [73, 109] width 54 height 18
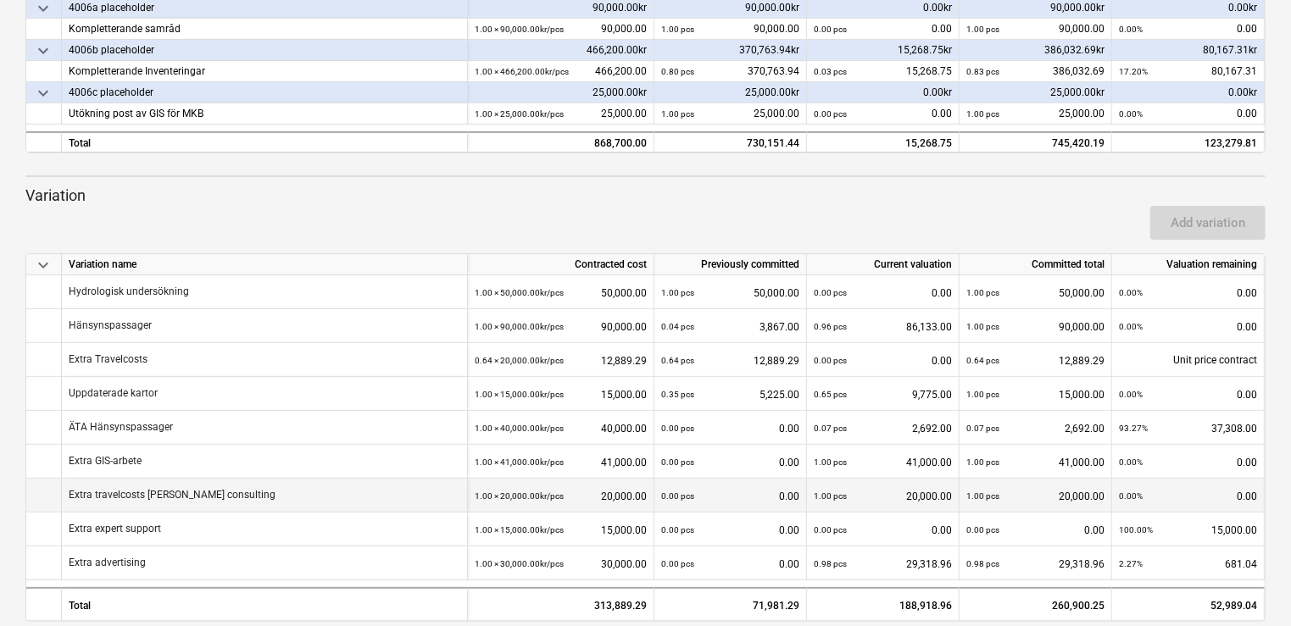
scroll to position [424, 0]
